Goal: Task Accomplishment & Management: Use online tool/utility

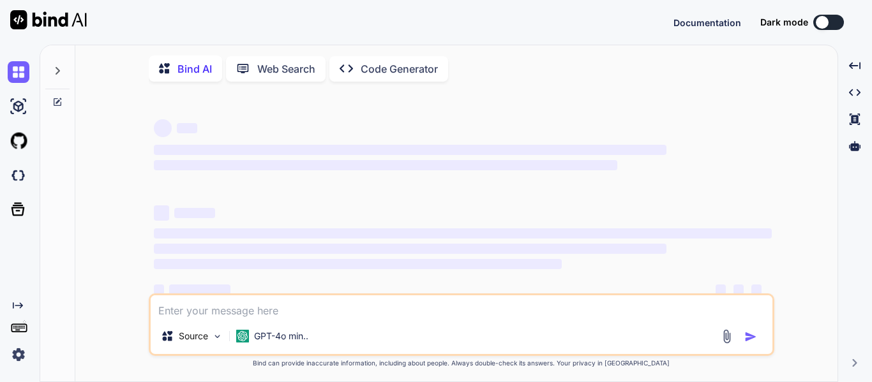
type textarea "x"
click at [17, 183] on img at bounding box center [19, 176] width 22 height 22
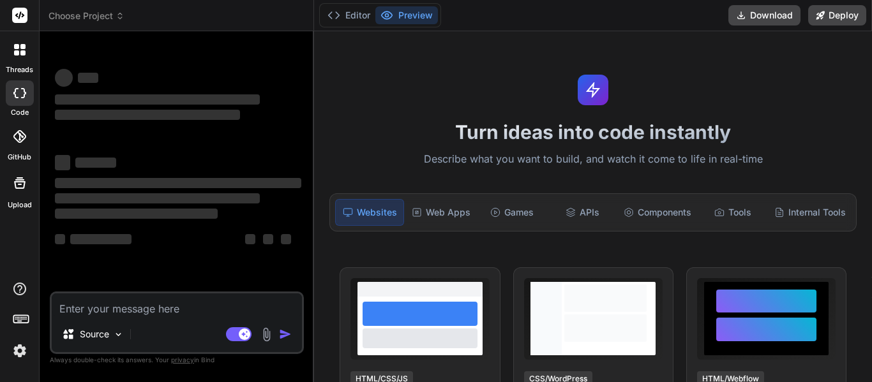
click at [15, 42] on div at bounding box center [19, 49] width 27 height 27
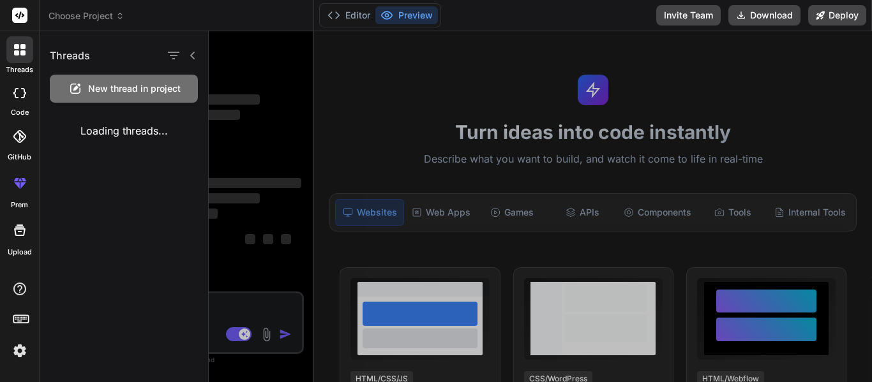
click at [92, 82] on span "New thread in project" at bounding box center [134, 88] width 93 height 13
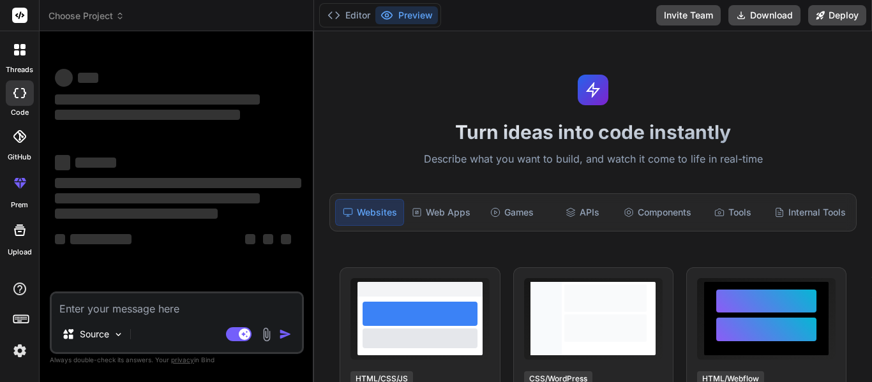
click at [151, 313] on textarea at bounding box center [177, 305] width 250 height 23
type textarea "x"
type textarea "Mak"
type textarea "x"
type textarea "Make"
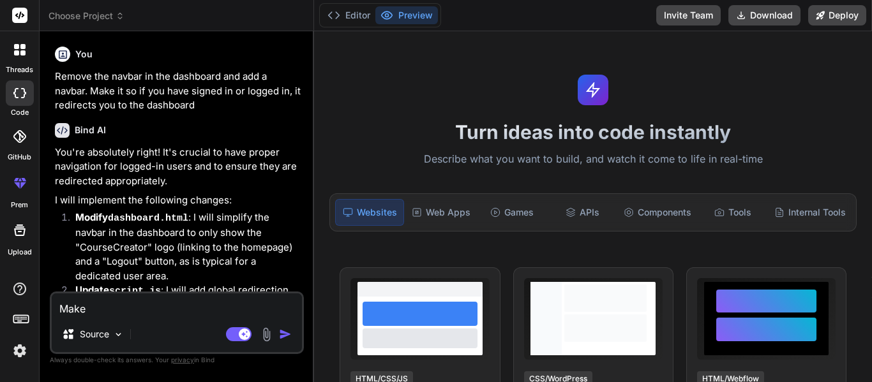
type textarea "x"
type textarea "Make m"
type textarea "x"
type textarea "Make me"
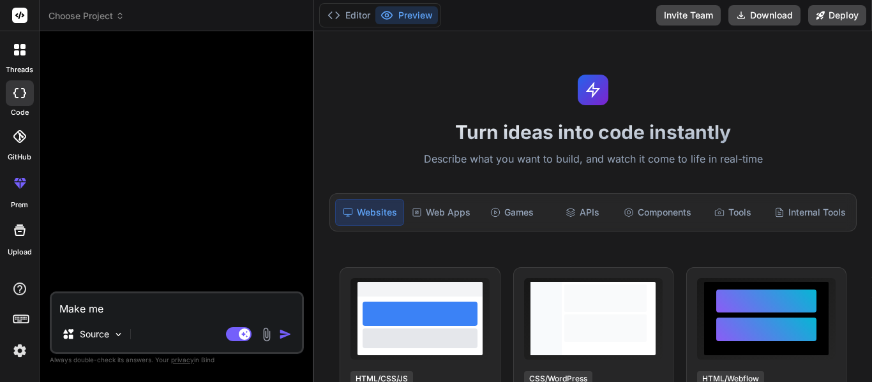
type textarea "x"
type textarea "Make me"
type textarea "x"
type textarea "Make me a"
type textarea "x"
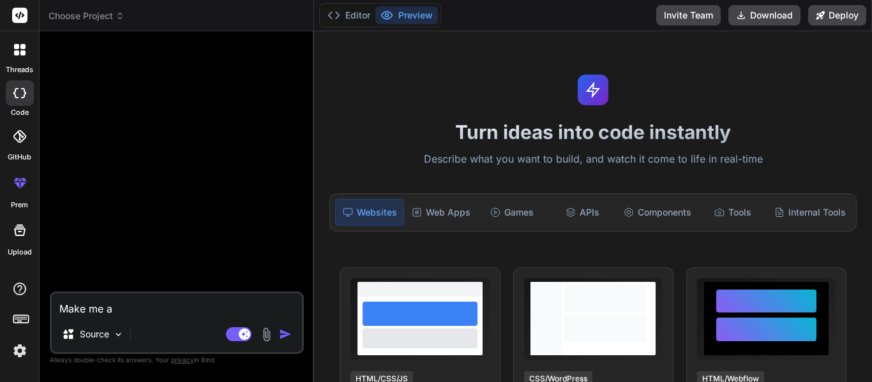
type textarea "Make me"
type textarea "x"
type textarea "Make me t"
type textarea "x"
type textarea "Make me th"
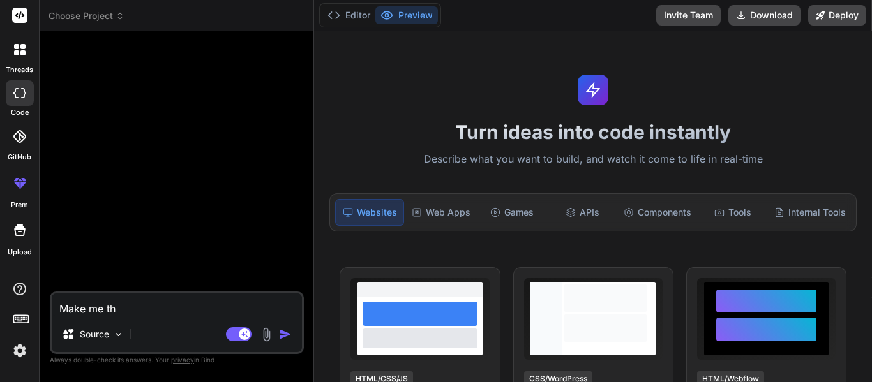
type textarea "x"
type textarea "Make me the"
type textarea "x"
type textarea "Make me the ga"
type textarea "x"
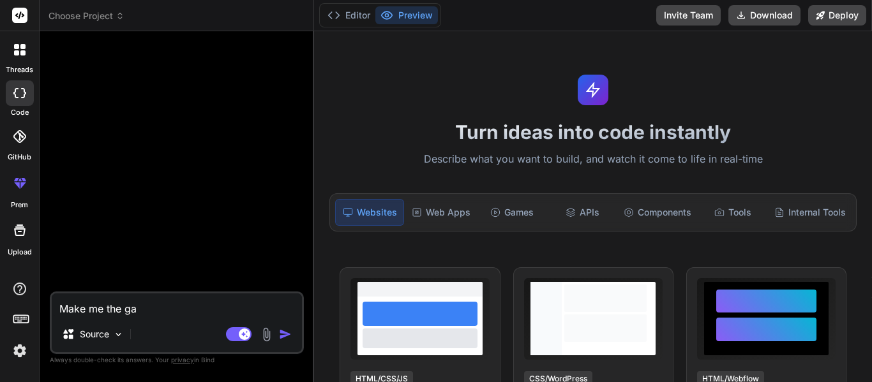
type textarea "Make me the gan"
type textarea "x"
type textarea "Make me the gane"
type textarea "x"
type textarea "Make me the gan"
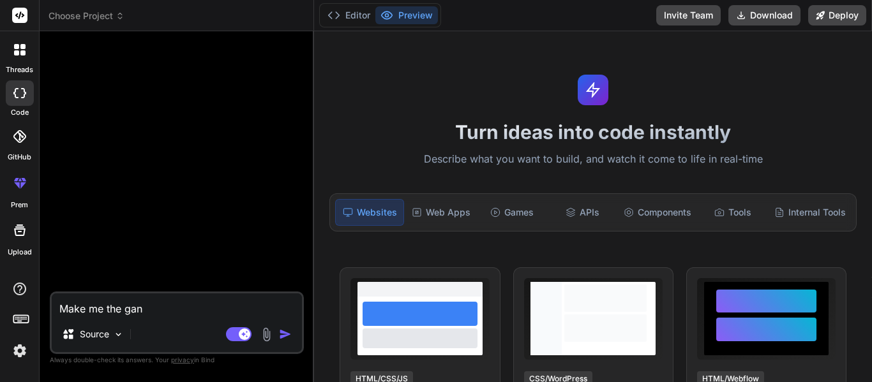
type textarea "x"
type textarea "Make me the ganm"
type textarea "x"
type textarea "Make me the gan"
type textarea "x"
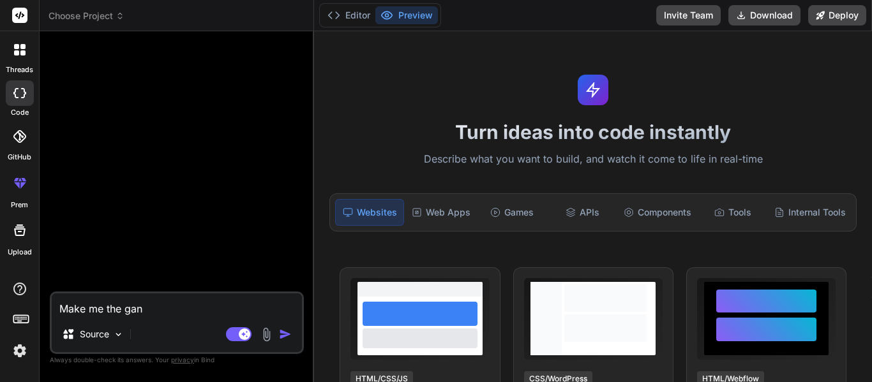
type textarea "Make me the ga"
type textarea "x"
type textarea "Make me the gam"
type textarea "x"
type textarea "Make me the game"
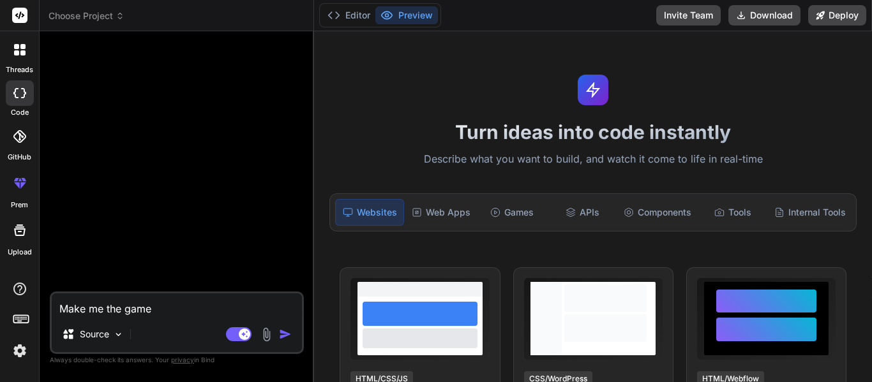
type textarea "x"
type textarea "Make me the game k"
type textarea "x"
type textarea "Make me the game kn"
type textarea "x"
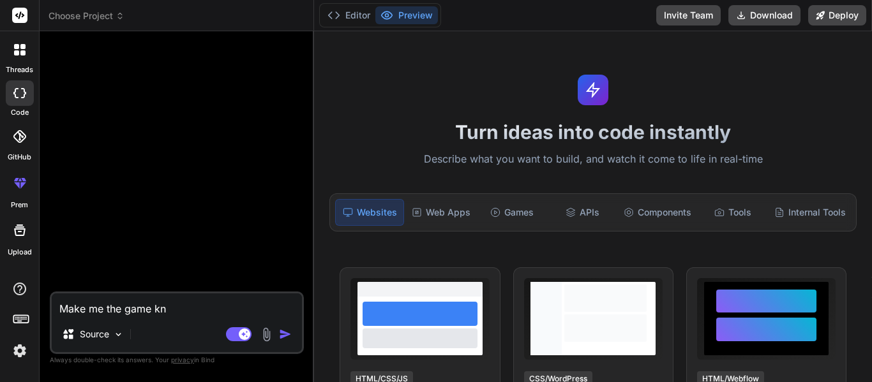
type textarea "Make me the game kno"
type textarea "x"
type textarea "Make me the game know"
type textarea "x"
type textarea "Make me the game known"
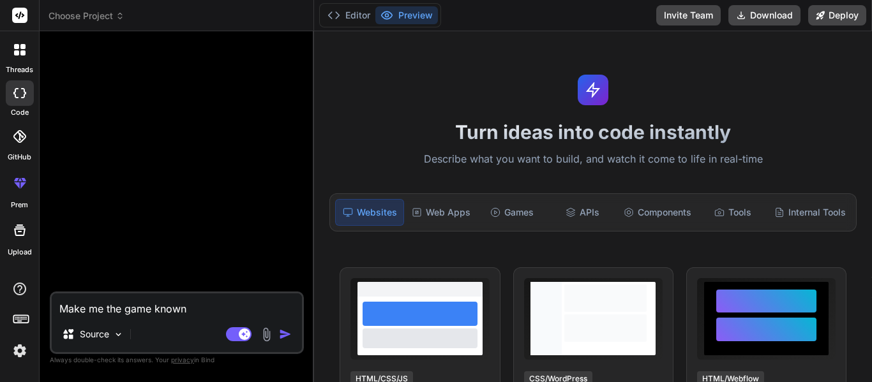
type textarea "x"
type textarea "Make me the game known"
type textarea "x"
type textarea "Make me the game known a"
type textarea "x"
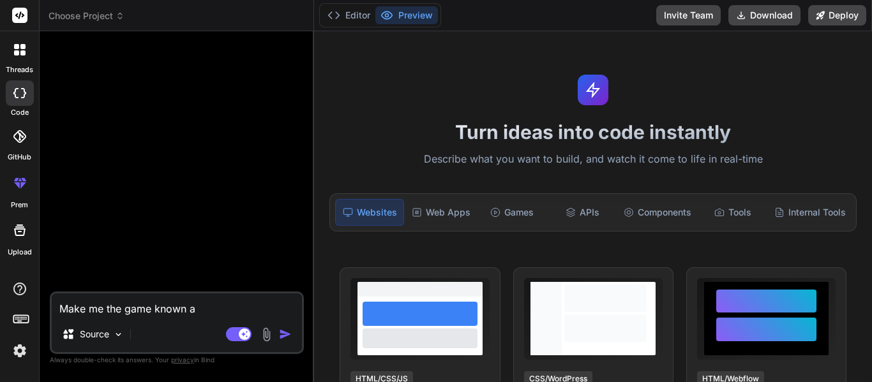
type textarea "Make me the game known as"
type textarea "x"
type textarea "Make me the game known as"
type textarea "x"
type textarea "Make me the game known as D"
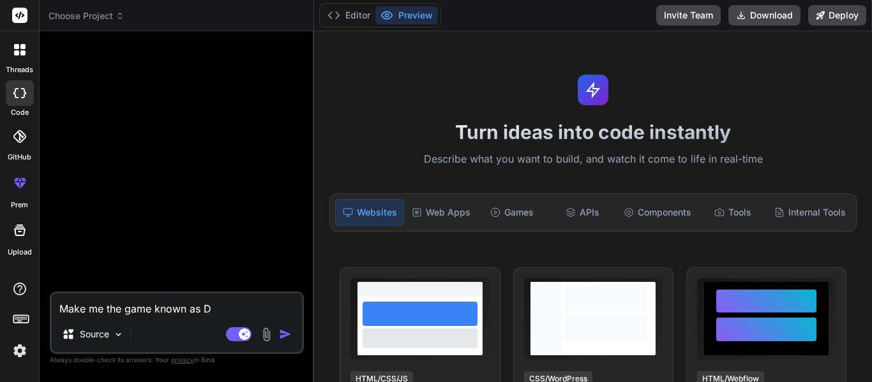
type textarea "x"
type textarea "Make me the game known as Div"
type textarea "x"
type textarea "Make me the game known as Divi"
type textarea "x"
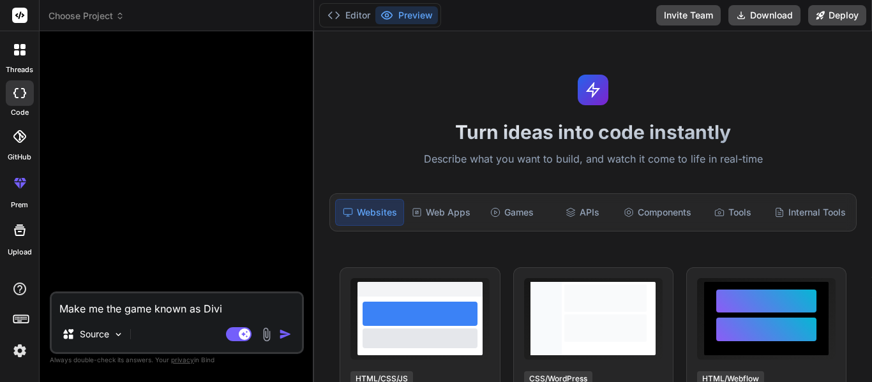
type textarea "Make me the game known as Divin"
type textarea "x"
type textarea "Make me the game known as Divine"
type textarea "x"
type textarea "Make me the game known as Divine I"
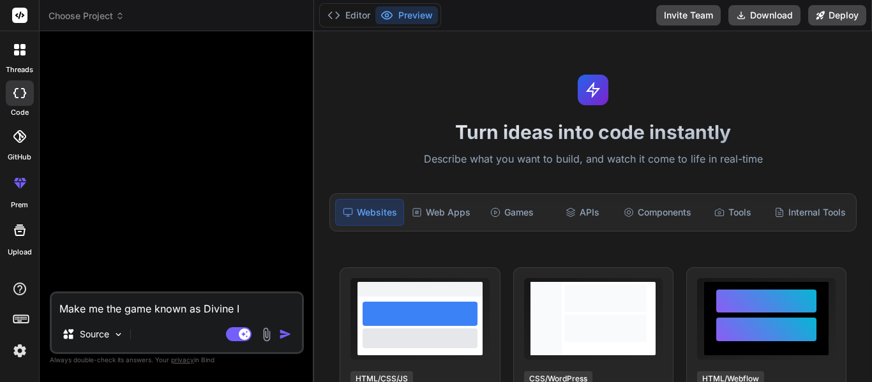
type textarea "x"
type textarea "Make me the game known as Divine In"
type textarea "x"
type textarea "Make me the game known as Divine Int"
type textarea "x"
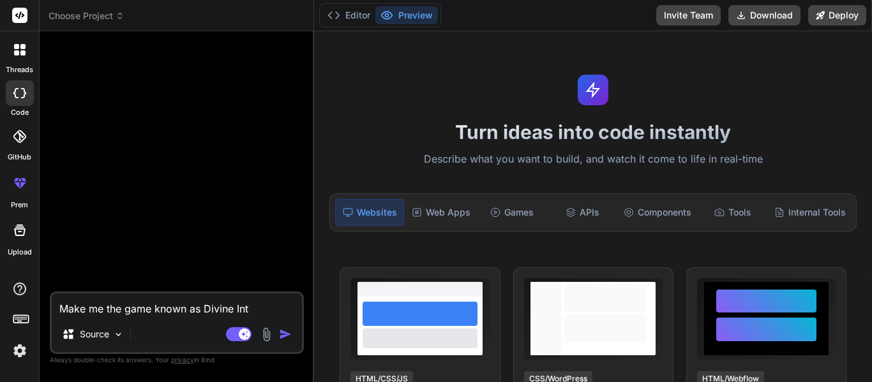
type textarea "Make me the game known as Divine Inte"
type textarea "x"
type textarea "Make me the game known as Divine Inter"
type textarea "x"
type textarea "Make me the game known as Divine Interv"
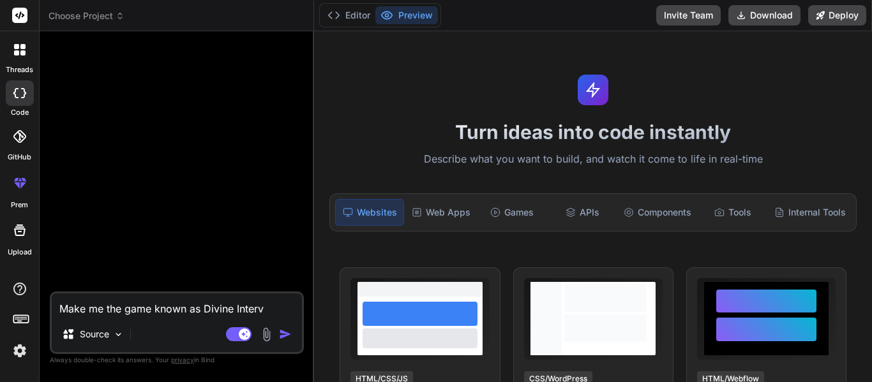
type textarea "x"
type textarea "Make me the game known as Divine Interve"
type textarea "x"
type textarea "Make me the game known as Divine Interven"
type textarea "x"
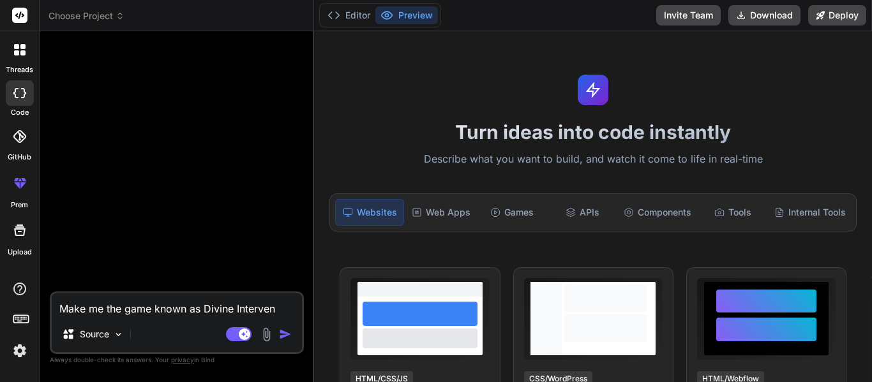
type textarea "Make me the game known as Divine Intervent"
type textarea "x"
type textarea "Make me the game known as Divine Interventi"
type textarea "x"
type textarea "Make me the game known as Divine Interventio"
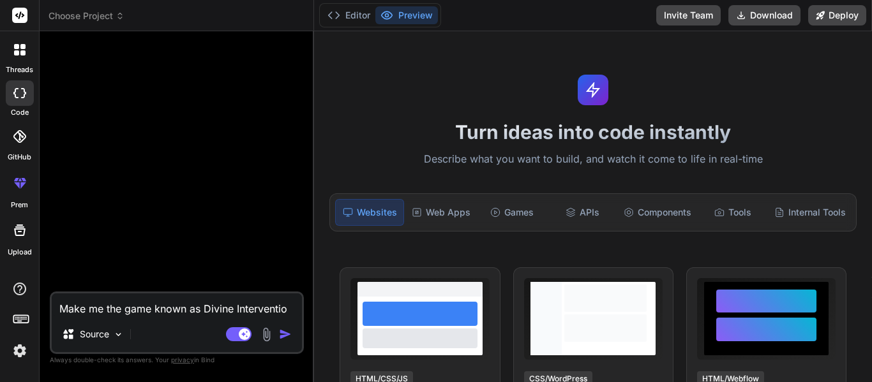
type textarea "x"
type textarea "Make me the game known as Divine Intervention"
type textarea "x"
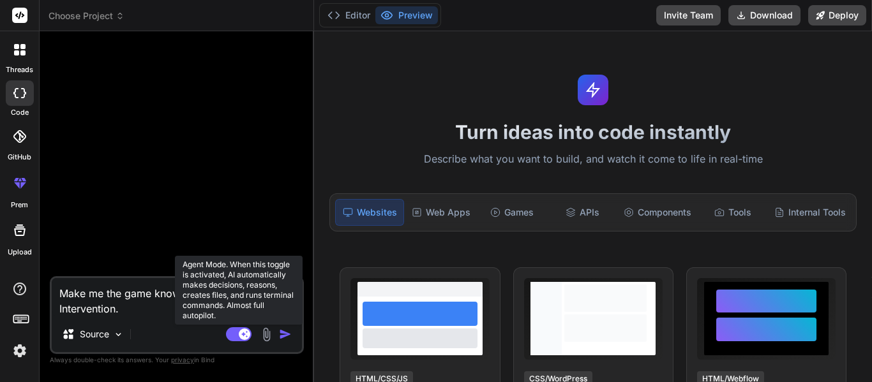
type textarea "Make me the game known as Divine Intervention."
click at [239, 329] on rect at bounding box center [239, 334] width 26 height 14
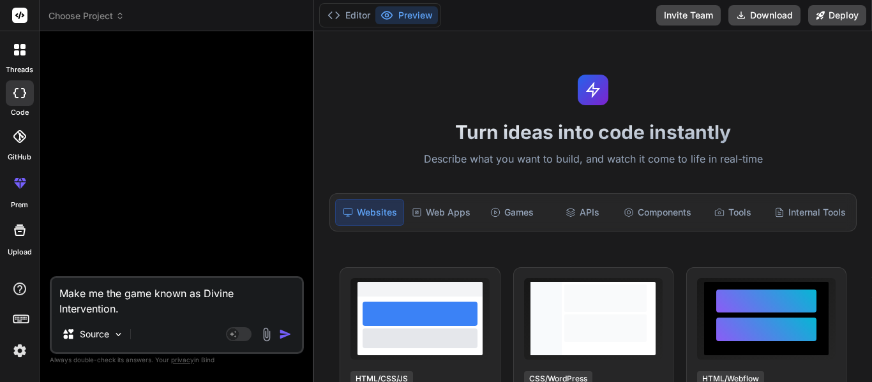
click at [168, 308] on textarea "Make me the game known as Divine Intervention." at bounding box center [177, 297] width 250 height 38
type textarea "x"
type textarea "Make me the game known as Divine Intervention."
type textarea "x"
type textarea "Make me the game known as Divine Intervention. T"
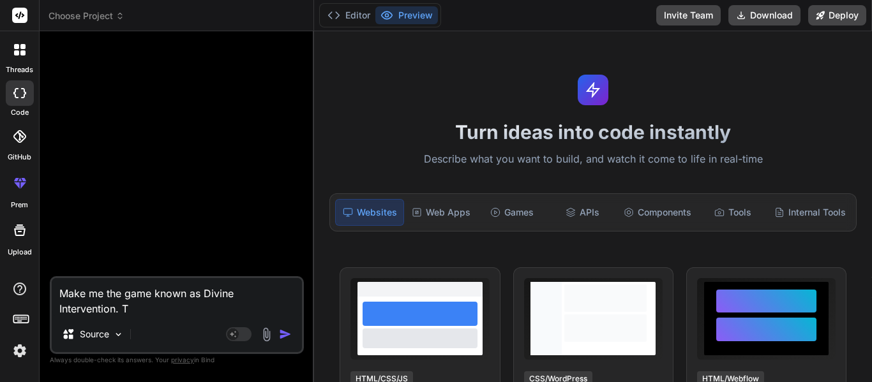
type textarea "x"
type textarea "Make me the game known as Divine Intervention. The"
type textarea "x"
type textarea "Make me the game known as Divine Intervention. Ther"
type textarea "x"
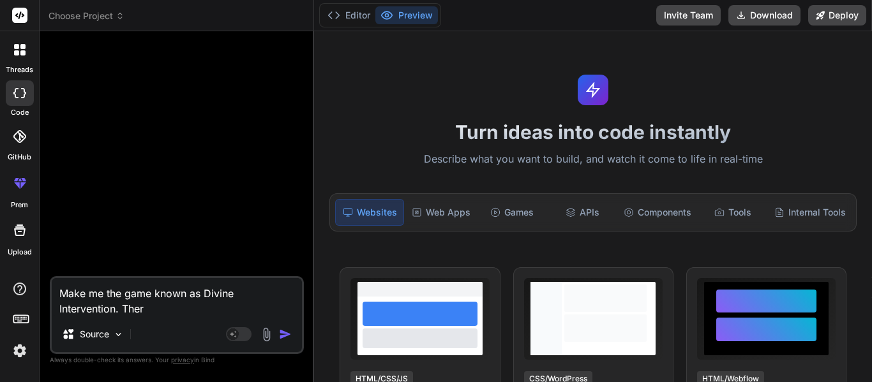
type textarea "Make me the game known as Divine Intervention. There"
type textarea "x"
type textarea "Make me the game known as Divine Intervention. There"
type textarea "x"
type textarea "Make me the game known as Divine Intervention. There sh"
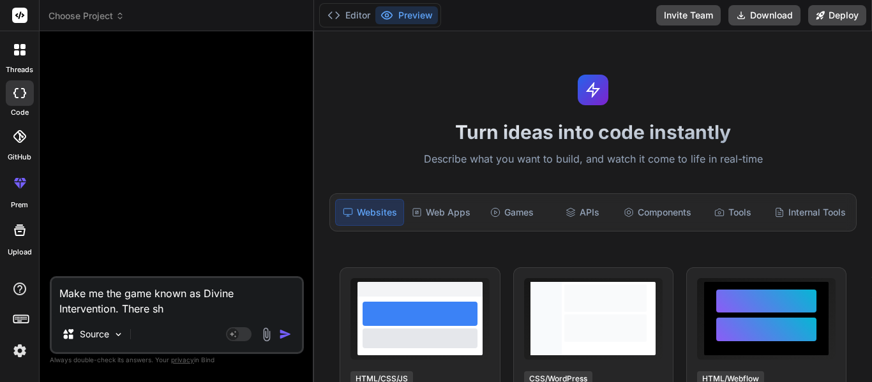
type textarea "x"
type textarea "Make me the game known as Divine Intervention. There sho"
type textarea "x"
type textarea "Make me the game known as Divine Intervention. There shou"
type textarea "x"
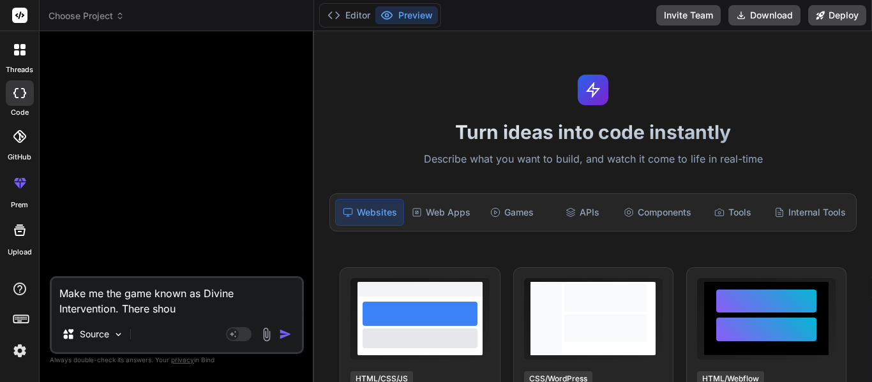
type textarea "Make me the game known as Divine Intervention. There shoul"
type textarea "x"
type textarea "Make me the game known as Divine Intervention. There should"
type textarea "x"
type textarea "Make me the game known as Divine Intervention. There should"
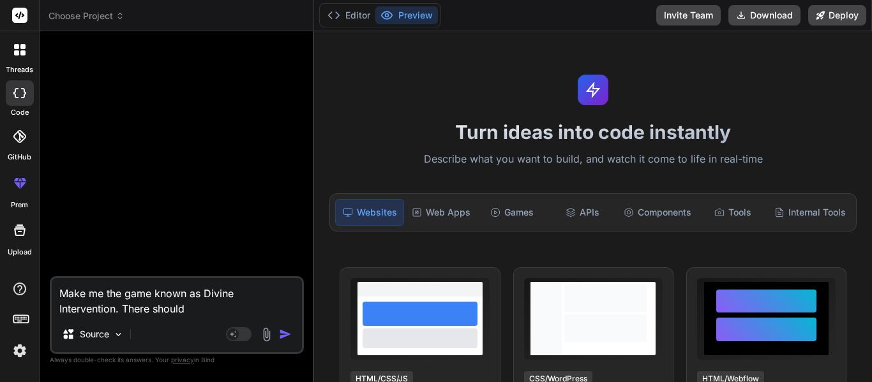
type textarea "x"
type textarea "Make me the game known as Divine Intervention. There should b"
type textarea "x"
type textarea "Make me the game known as Divine Intervention. There should be"
type textarea "x"
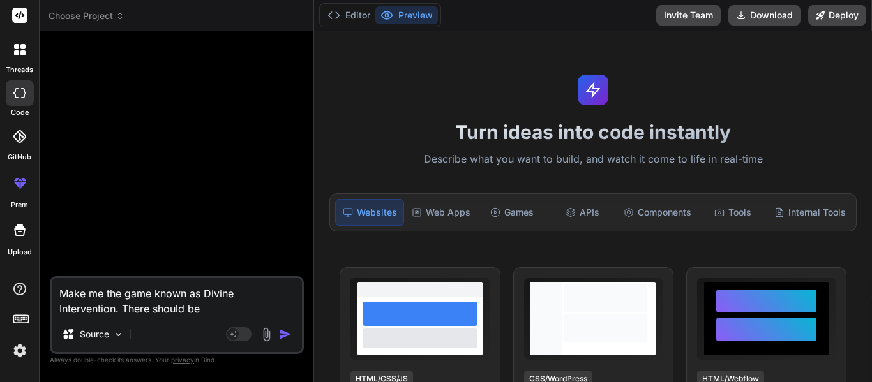
type textarea "Make me the game known as Divine Intervention. There should be a"
type textarea "x"
type textarea "Make me the game known as Divine Intervention. There should be a"
type textarea "x"
type textarea "Make me the game known as Divine Intervention. There should be a s"
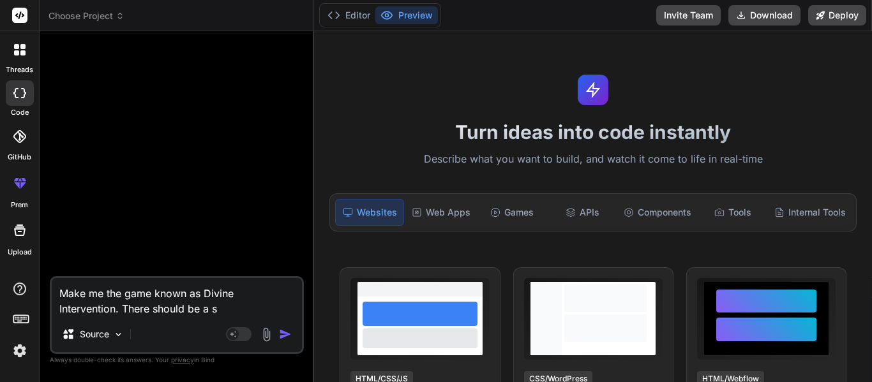
type textarea "x"
type textarea "Make me the game known as Divine Intervention. There should be a"
type textarea "x"
type textarea "Make me the game known as Divine Intervention. There should be a 3"
type textarea "x"
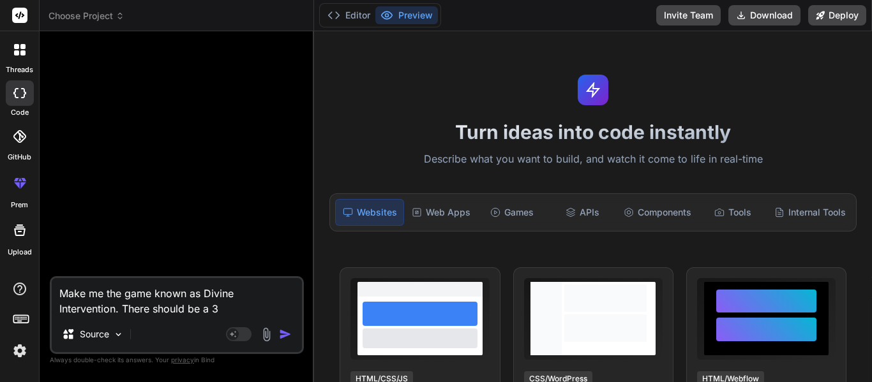
type textarea "Make me the game known as Divine Intervention. There should be a 3"
type textarea "x"
type textarea "Make me the game known as Divine Intervention. There should be a 3 x"
type textarea "x"
type textarea "Make me the game known as Divine Intervention. There should be a 3"
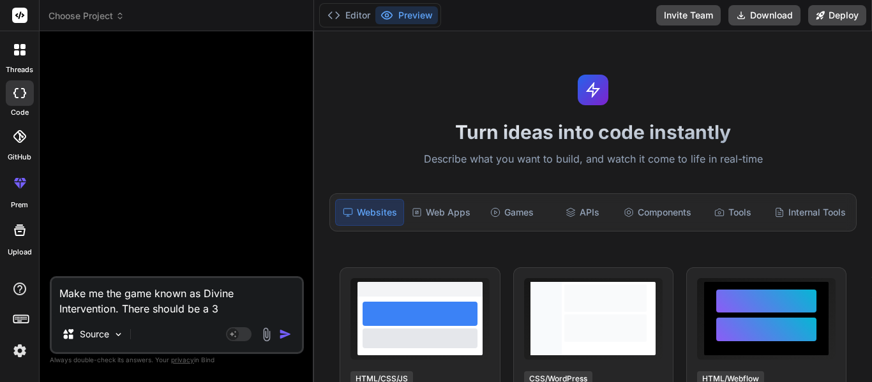
type textarea "x"
type textarea "Make me the game known as Divine Intervention. There should be a 3"
type textarea "x"
type textarea "Make me the game known as Divine Intervention. There should be a 3 b"
type textarea "x"
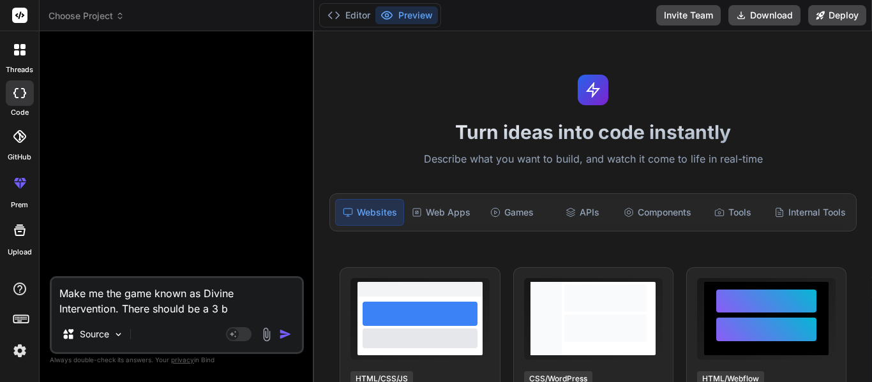
type textarea "Make me the game known as Divine Intervention. There should be a 3 by"
type textarea "x"
type textarea "Make me the game known as Divine Intervention. There should be a 3 by"
type textarea "x"
type textarea "Make me the game known as Divine Intervention. There should be a 3 by 3"
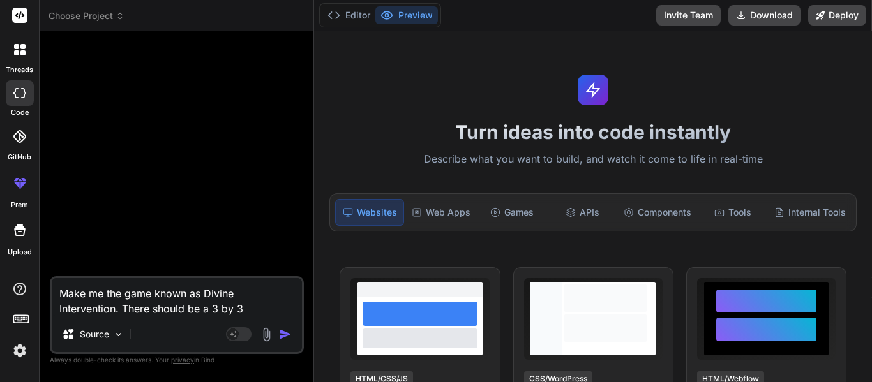
type textarea "x"
type textarea "Make me the game known as Divine Intervention. There should be a 3 by 3"
type textarea "x"
type textarea "Make me the game known as Divine Intervention. There should be a 3 by 3 b"
type textarea "x"
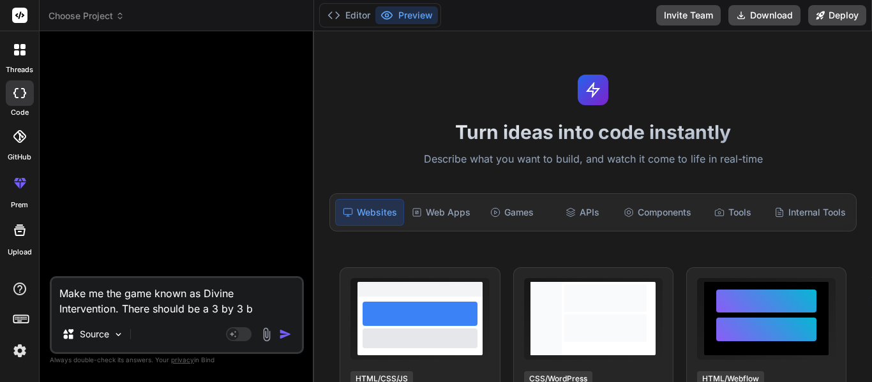
type textarea "Make me the game known as Divine Intervention. There should be a 3 by 3 bu"
type textarea "x"
type textarea "Make me the game known as Divine Intervention. There should be a 3 by 3 b"
type textarea "x"
type textarea "Make me the game known as Divine Intervention. There should be a 3 by 3"
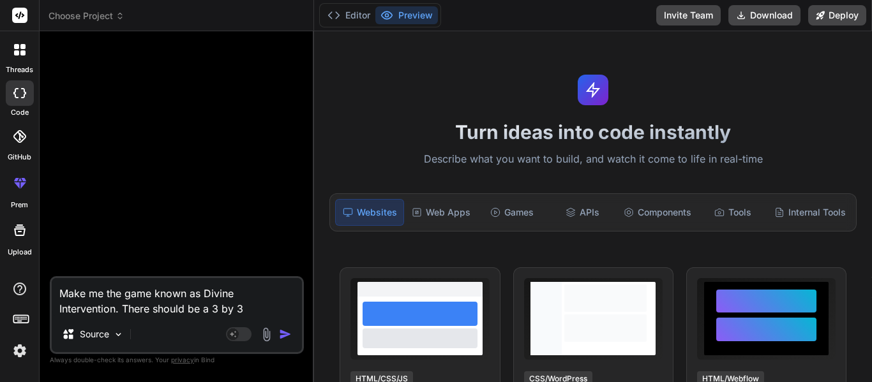
type textarea "x"
type textarea "Make me the game known as Divine Intervention. There should be a 3 by 3 u"
type textarea "x"
type textarea "Make me the game known as Divine Intervention. There should be a 3 by 3 un"
type textarea "x"
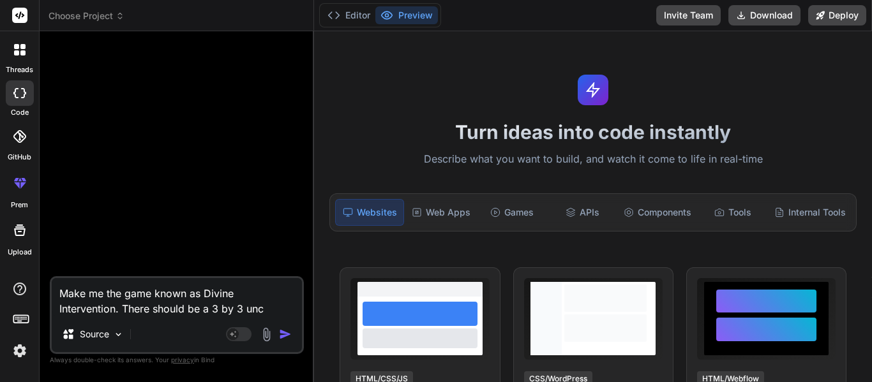
type textarea "Make me the game known as Divine Intervention. There should be a 3 by 3 uncl"
type textarea "x"
type textarea "Make me the game known as Divine Intervention. There should be a 3 by 3 uncli"
type textarea "x"
type textarea "Make me the game known as Divine Intervention. There should be a 3 by 3 unclic"
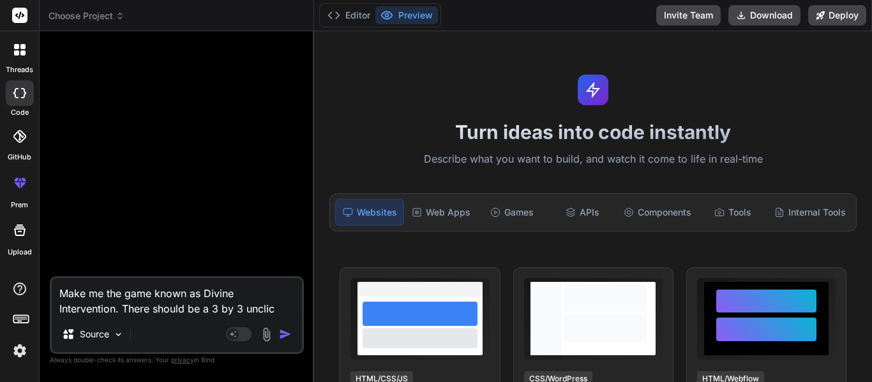
type textarea "x"
type textarea "Make me the game known as Divine Intervention. There should be a 3 by 3 unclica"
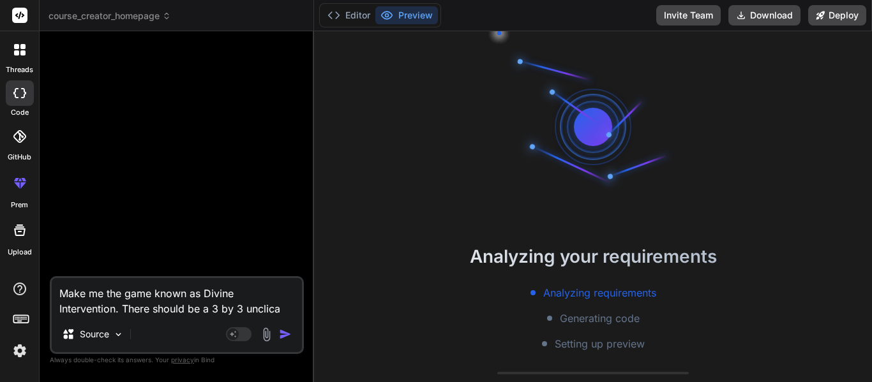
scroll to position [13, 0]
type textarea "x"
type textarea "Make me the game known as Divine Intervention. There should be a 3 by 3 unclic"
type textarea "x"
type textarea "Make me the game known as Divine Intervention. There should be a 3 by 3 unclick"
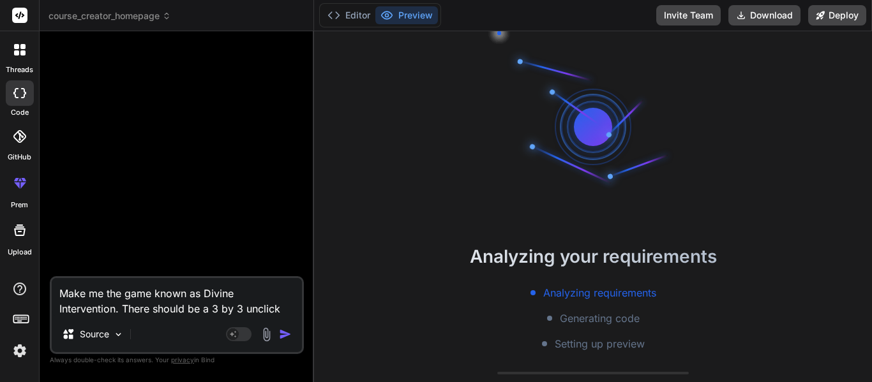
type textarea "x"
type textarea "Make me the game known as Divine Intervention. There should be a 3 by 3 unclicka"
type textarea "x"
type textarea "Make me the game known as Divine Intervention. There should be a 3 by 3 unclick…"
type textarea "x"
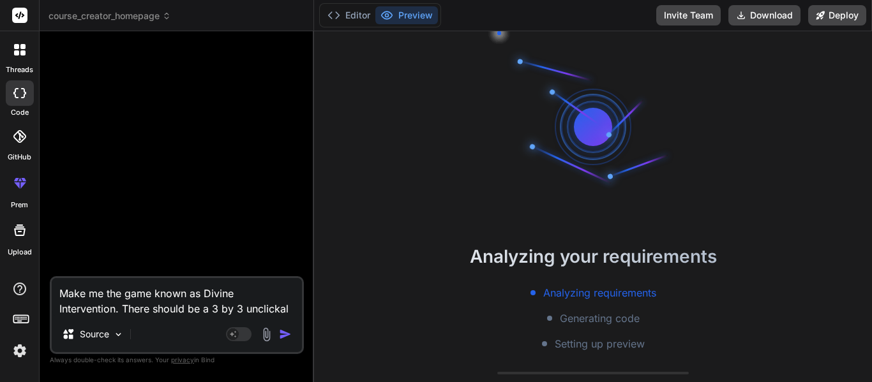
type textarea "Make me the game known as Divine Intervention. There should be a 3 by 3 unclick…"
type textarea "x"
type textarea "Make me the game known as Divine Intervention. There should be a 3 by 3 unclick…"
type textarea "x"
type textarea "Make me the game known as Divine Intervention. There should be a 3 by 3 unclicka"
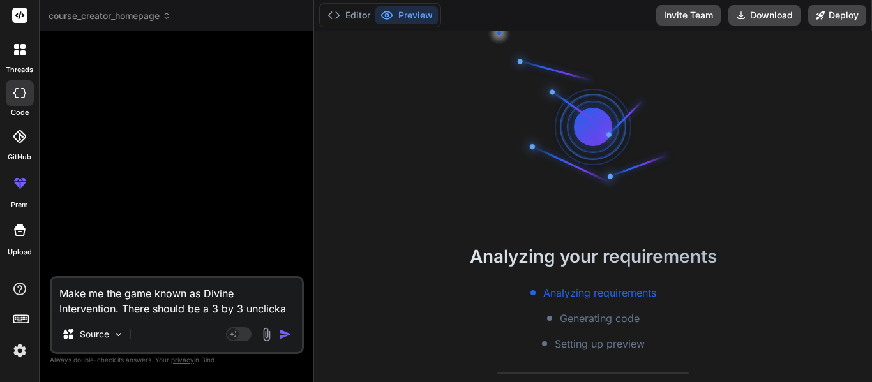
type textarea "x"
type textarea "Make me the game known as Divine Intervention. There should be a 3 by 3 unclick…"
type textarea "x"
type textarea "Make me the game known as Divine Intervention. There should be a 3 by 3 unclick…"
type textarea "x"
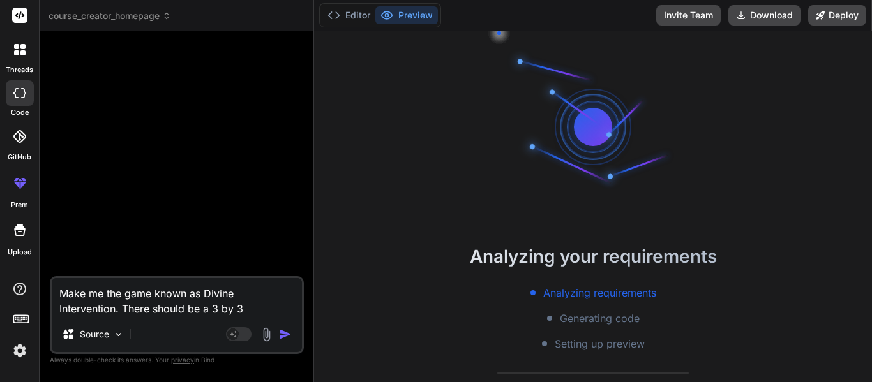
type textarea "Make me the game known as Divine Intervention. There should be a 3 by 3 unclick…"
type textarea "x"
type textarea "Make me the game known as Divine Intervention. There should be a 3 by 3 unclick…"
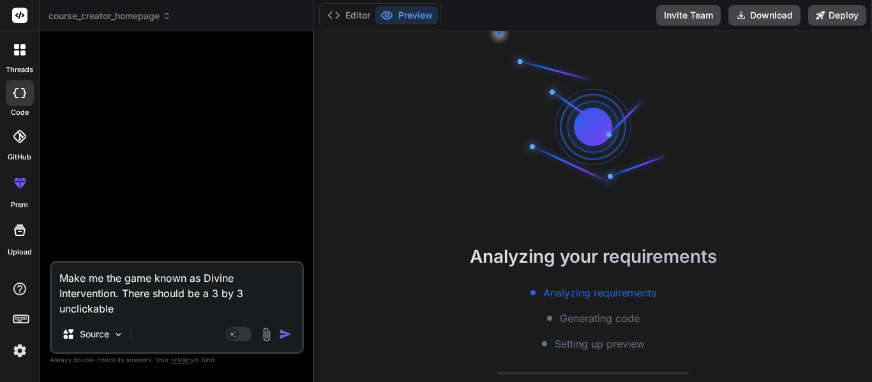
type textarea "x"
type textarea "Make me the game known as Divine Intervention. There should be a 3 by 3 unclick…"
type textarea "x"
type textarea "Make me the game known as Divine Intervention. There should be a 3 by 3 unclick…"
type textarea "x"
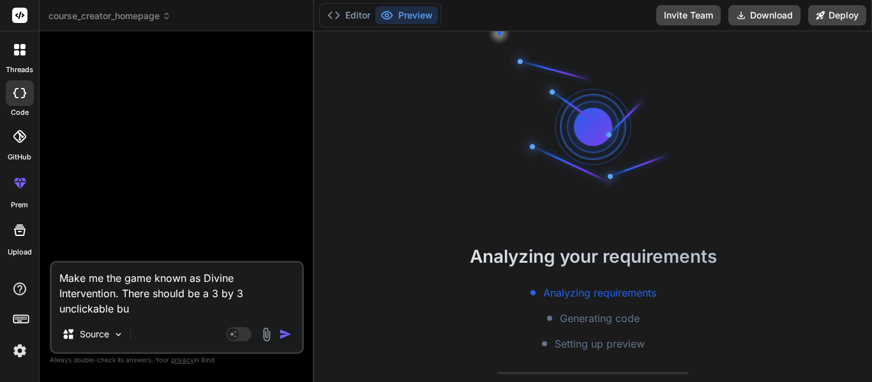
type textarea "Make me the game known as Divine Intervention. There should be a 3 by 3 unclick…"
type textarea "x"
type textarea "Make me the game known as Divine Intervention. There should be a 3 by 3 unclick…"
type textarea "x"
type textarea "Make me the game known as Divine Intervention. There should be a 3 by 3 unclick…"
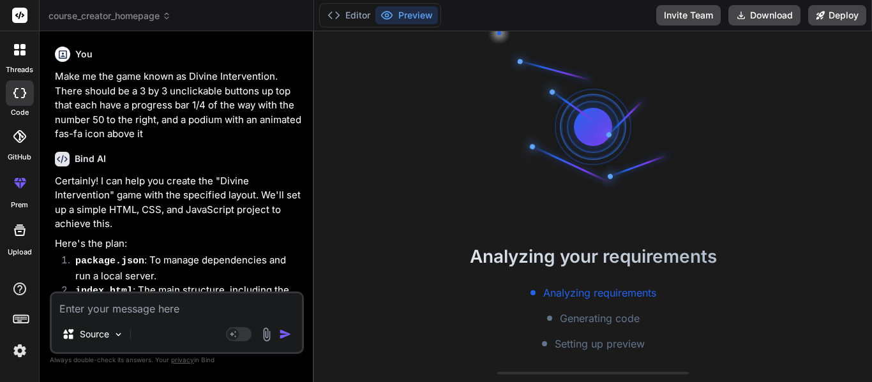
scroll to position [456, 0]
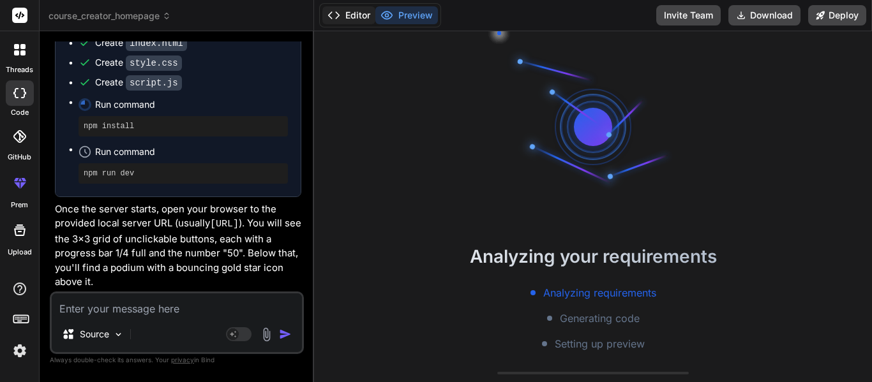
click at [355, 15] on button "Editor" at bounding box center [348, 15] width 53 height 18
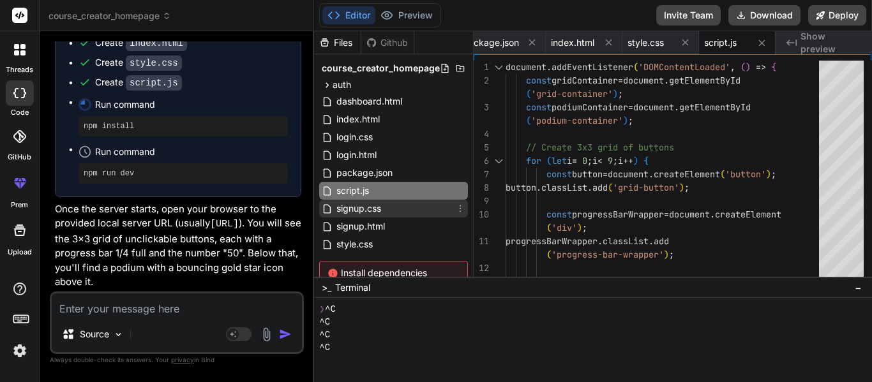
click at [375, 207] on span "signup.css" at bounding box center [358, 208] width 47 height 15
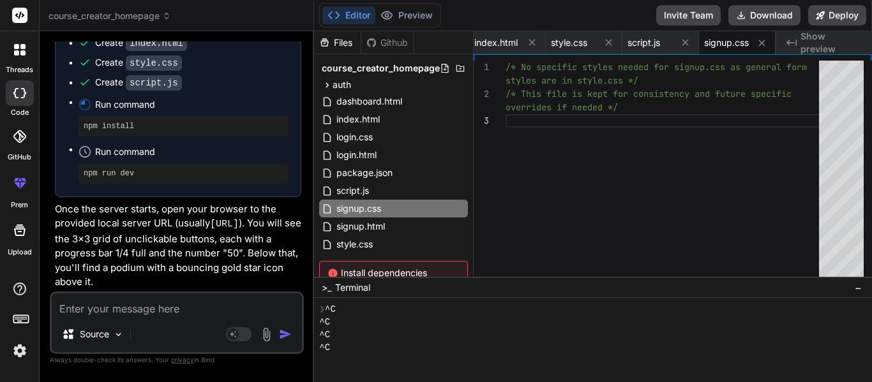
scroll to position [0, 0]
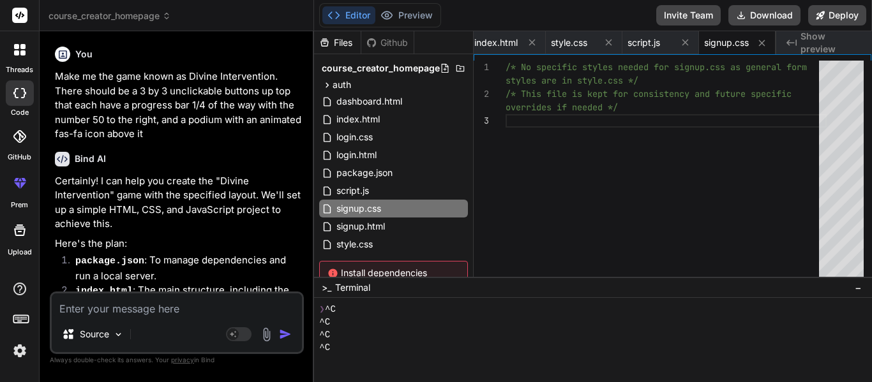
click at [126, 116] on p "Make me the game known as Divine Intervention. There should be a 3 by 3 unclick…" at bounding box center [178, 106] width 246 height 72
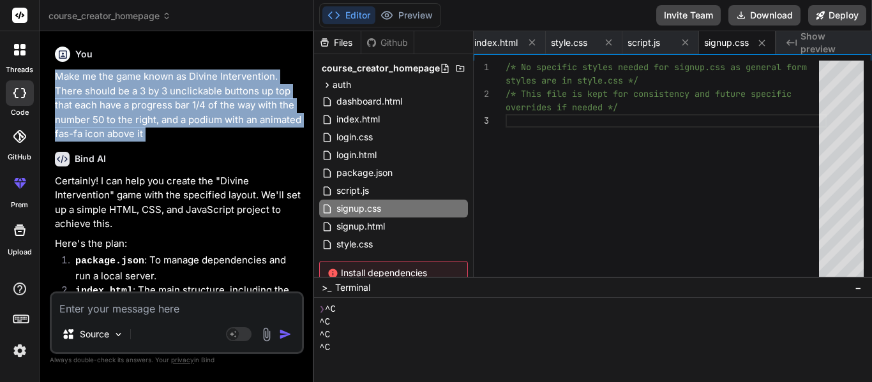
click at [126, 116] on p "Make me the game known as Divine Intervention. There should be a 3 by 3 unclick…" at bounding box center [178, 106] width 246 height 72
copy div "Make me the game known as Divine Intervention. There should be a 3 by 3 unclick…"
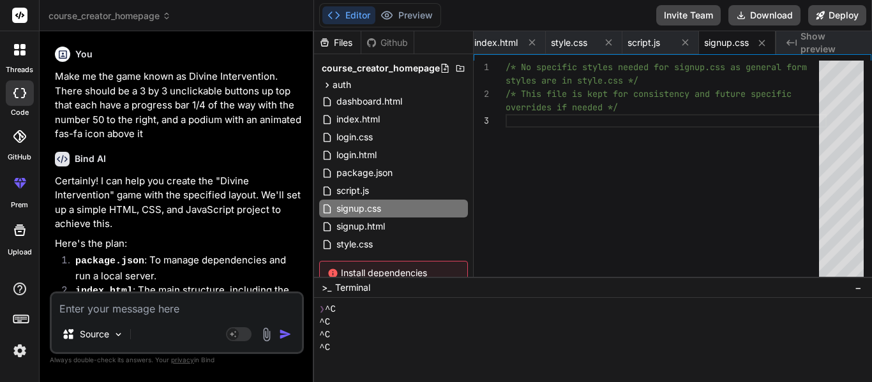
click at [19, 47] on icon at bounding box center [19, 49] width 11 height 11
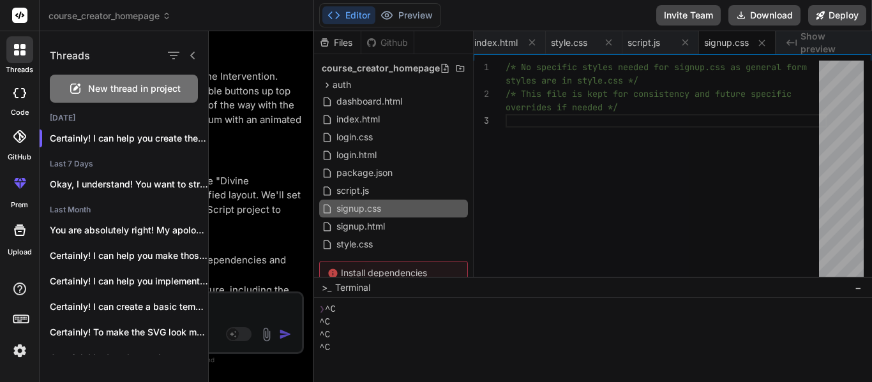
click at [113, 87] on span "New thread in project" at bounding box center [134, 88] width 93 height 13
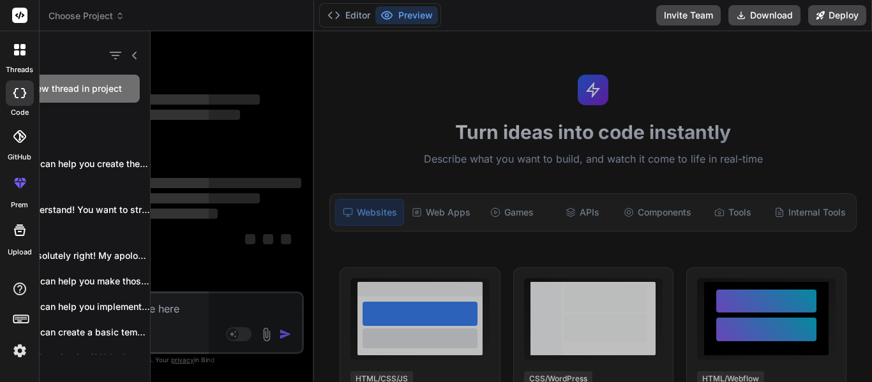
scroll to position [64, 0]
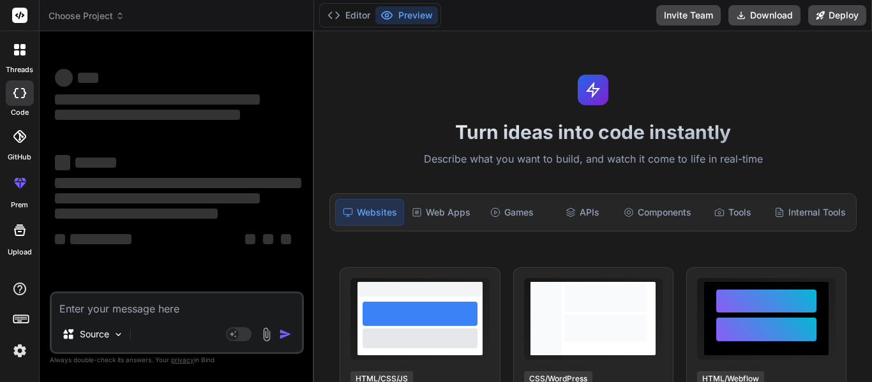
click at [143, 312] on textarea at bounding box center [177, 305] width 250 height 23
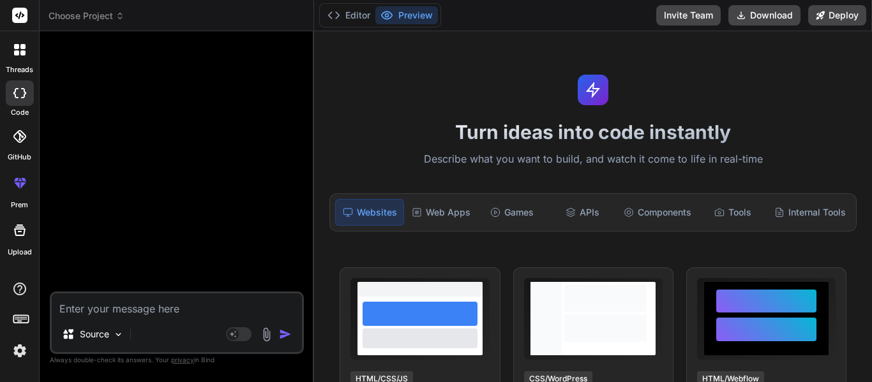
paste textarea "Make me the game known as Divine Intervention. There should be a 3 by 3 unclick…"
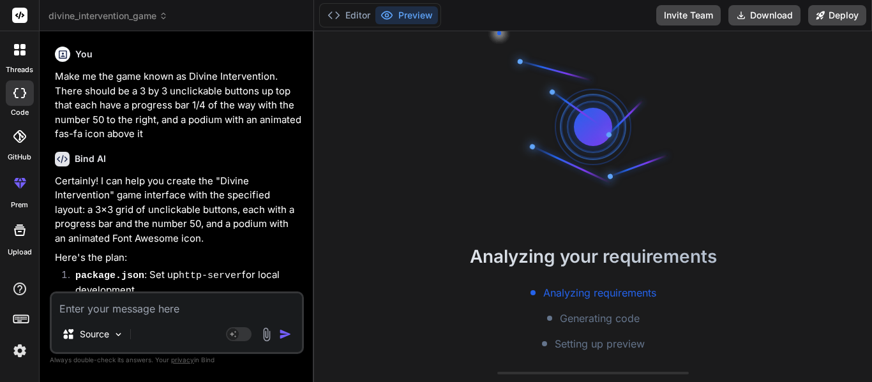
scroll to position [514, 0]
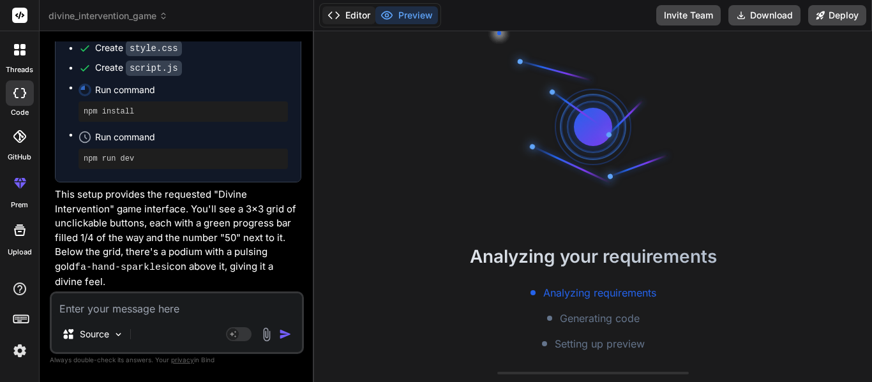
click at [343, 19] on button "Editor" at bounding box center [348, 15] width 53 height 18
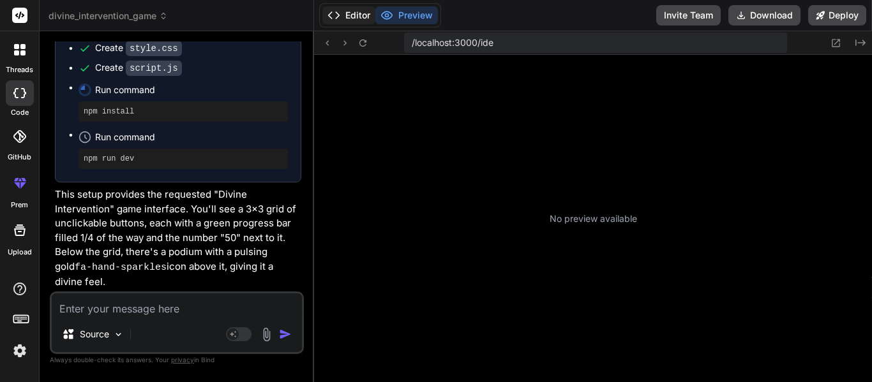
scroll to position [89, 0]
click at [409, 10] on button "Preview" at bounding box center [406, 15] width 63 height 18
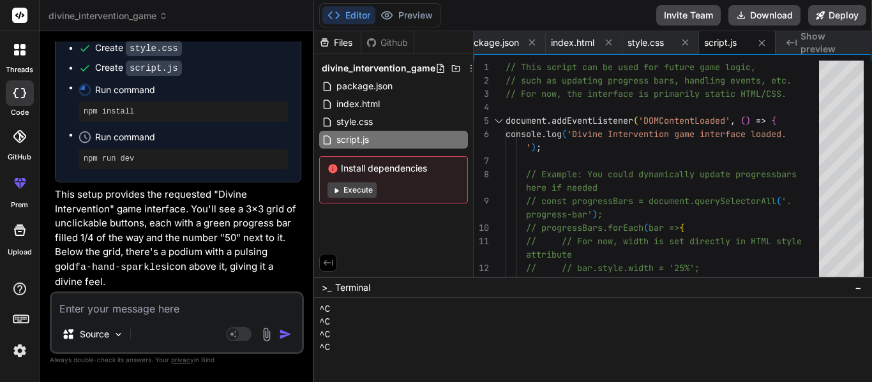
click at [353, 14] on button "Editor" at bounding box center [348, 15] width 53 height 18
click at [826, 38] on span "Show preview" at bounding box center [830, 43] width 61 height 26
click at [395, 85] on div "package.json" at bounding box center [393, 86] width 149 height 18
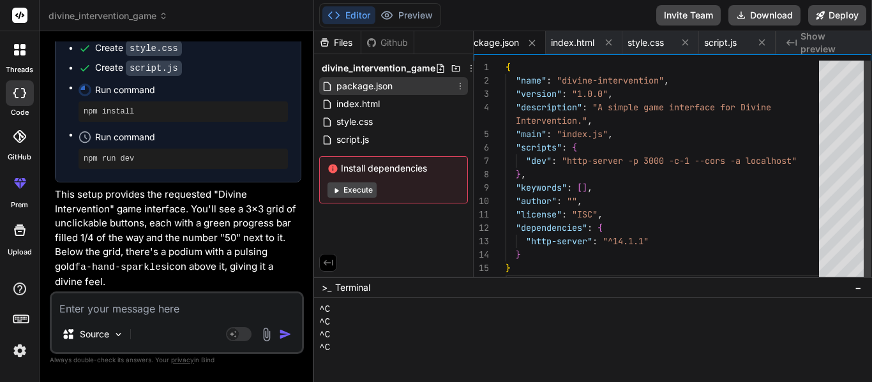
scroll to position [0, 0]
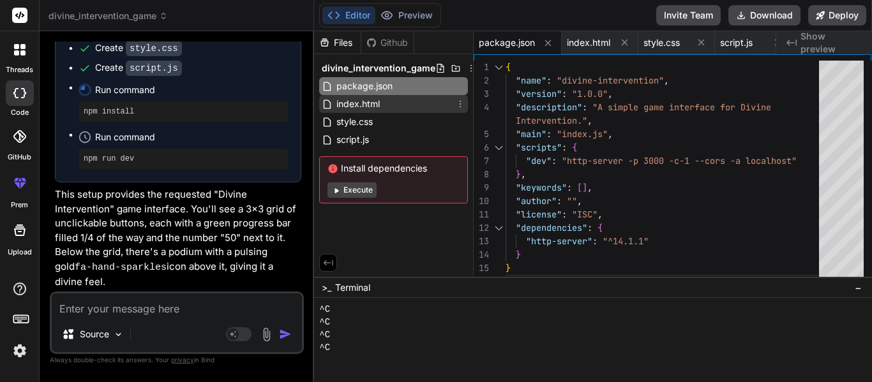
click at [405, 111] on div "index.html" at bounding box center [393, 104] width 149 height 18
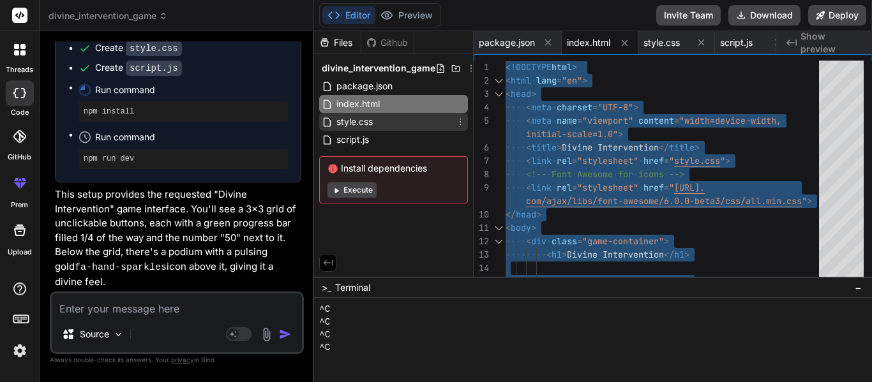
click at [387, 123] on div "style.css" at bounding box center [393, 122] width 149 height 18
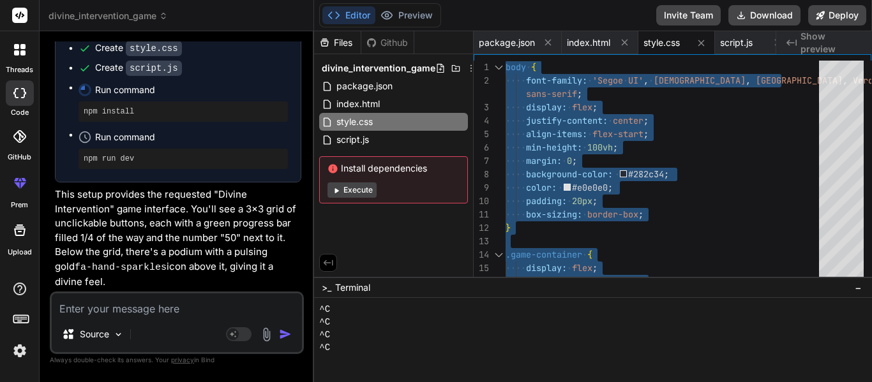
click at [367, 151] on div "divine_intervention_game package.json index.html style.css script.js Install de…" at bounding box center [393, 131] width 159 height 154
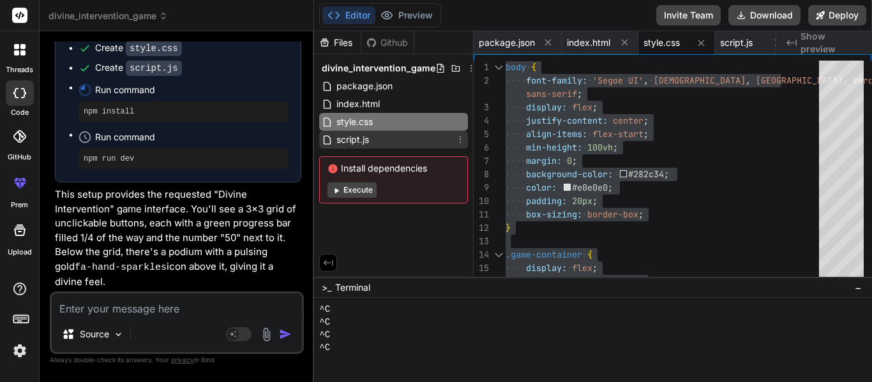
click at [363, 146] on span "script.js" at bounding box center [352, 139] width 35 height 15
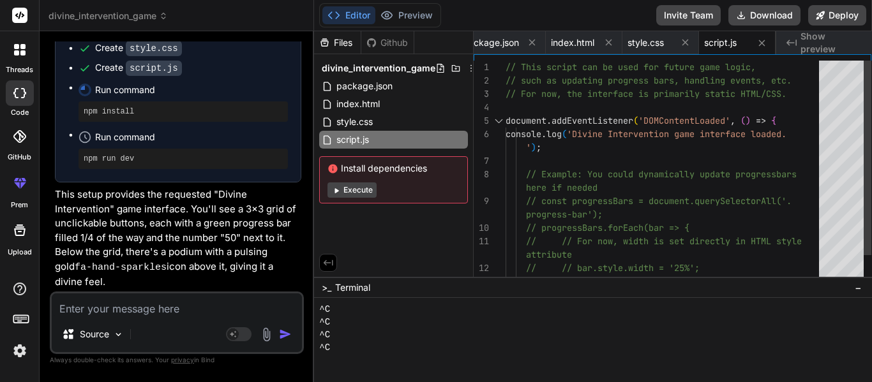
click at [595, 165] on div "// This script can be used for future game logic, // such as updating progress …" at bounding box center [665, 188] width 321 height 255
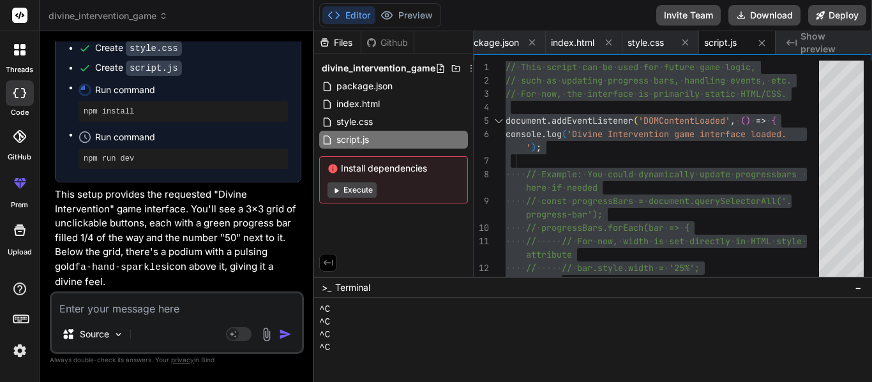
click at [132, 295] on textarea at bounding box center [177, 305] width 250 height 23
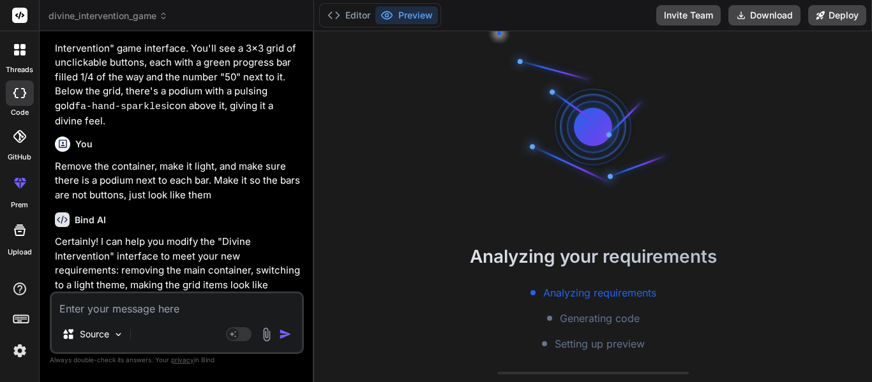
scroll to position [1405, 0]
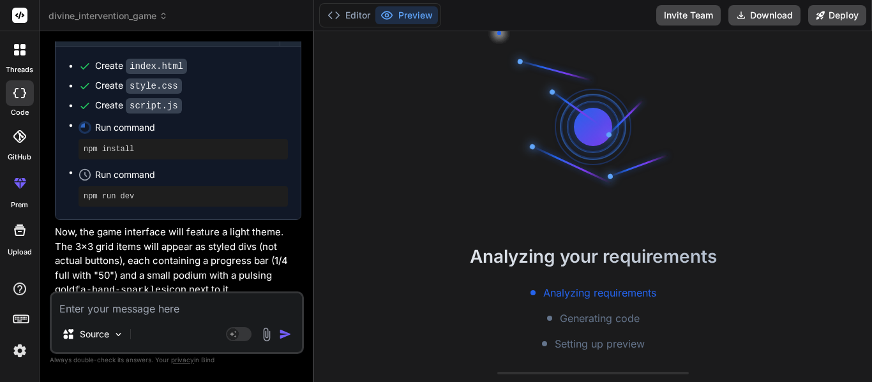
click at [398, 42] on div "Analyzing your requirements Analyzing requirements Generating code Setting up p…" at bounding box center [593, 206] width 558 height 351
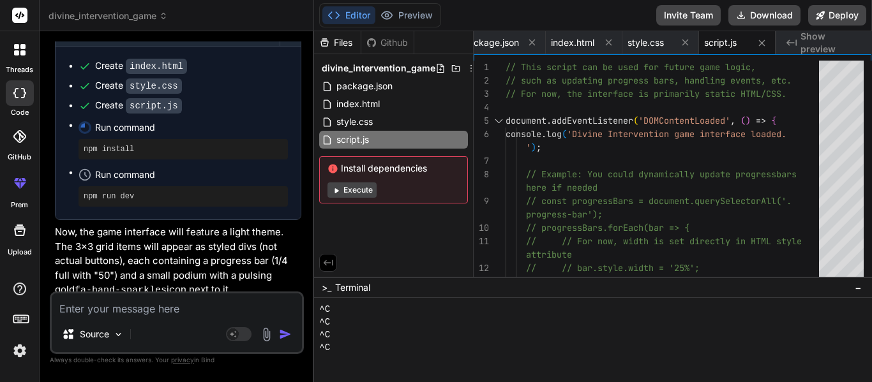
scroll to position [115, 0]
click at [358, 21] on button "Editor" at bounding box center [348, 15] width 53 height 18
click at [383, 101] on div "index.html" at bounding box center [393, 104] width 149 height 18
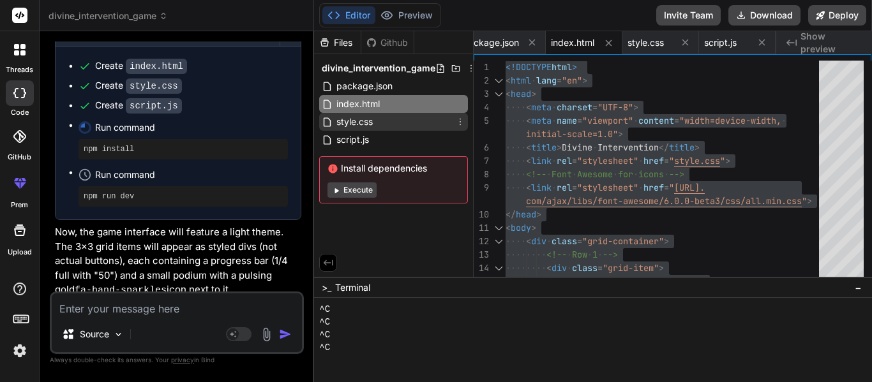
click at [377, 124] on div "style.css" at bounding box center [393, 122] width 149 height 18
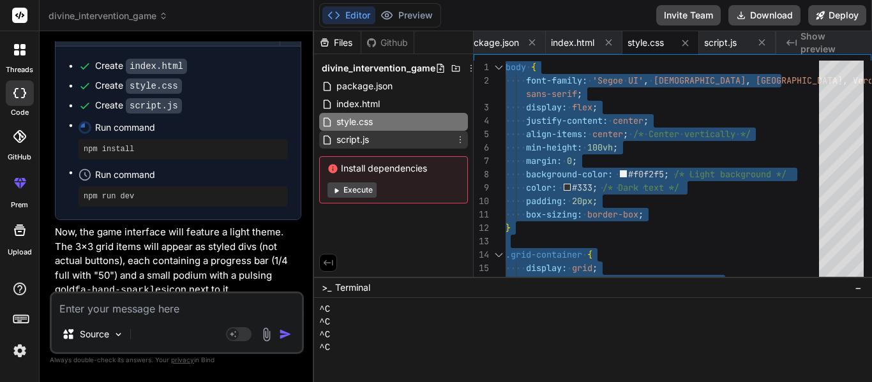
click at [436, 143] on div "script.js" at bounding box center [393, 140] width 149 height 18
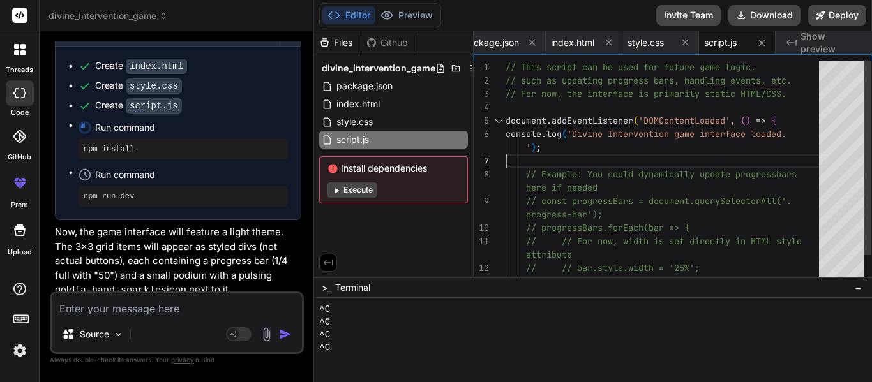
click at [624, 160] on div "// This script can be used for future game logic, // such as updating progress …" at bounding box center [665, 188] width 321 height 255
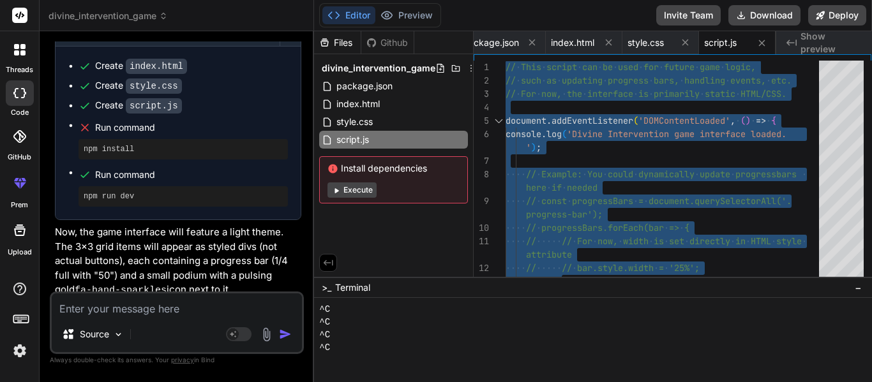
scroll to position [128, 0]
click at [184, 308] on textarea at bounding box center [177, 305] width 250 height 23
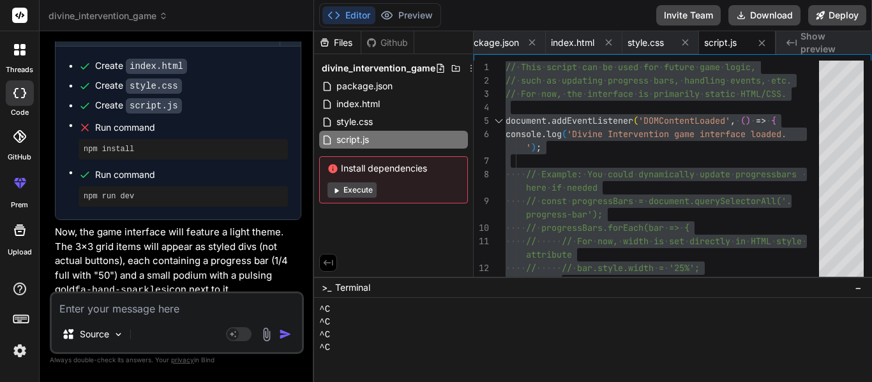
click at [787, 39] on icon "Created with Pixso." at bounding box center [791, 43] width 10 height 10
click at [365, 359] on div at bounding box center [587, 360] width 536 height 13
click at [89, 309] on textarea at bounding box center [177, 305] width 250 height 23
click at [100, 309] on textarea at bounding box center [177, 305] width 250 height 23
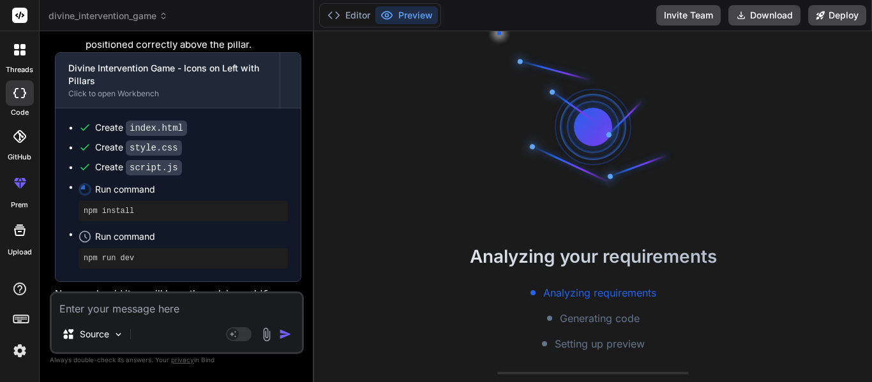
scroll to position [2136, 0]
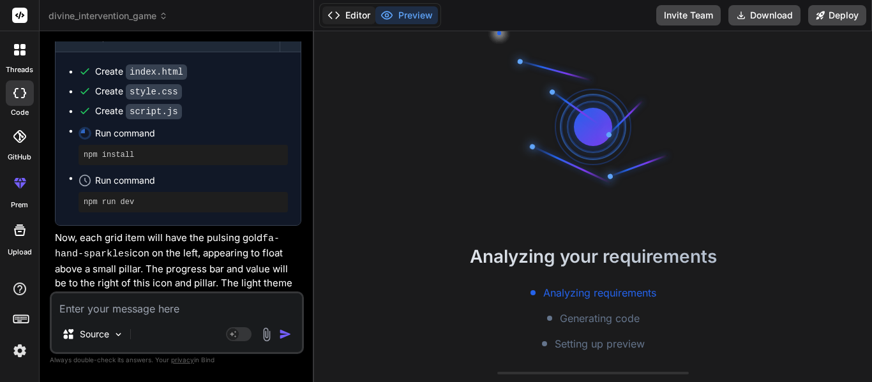
click at [338, 17] on icon at bounding box center [333, 15] width 13 height 13
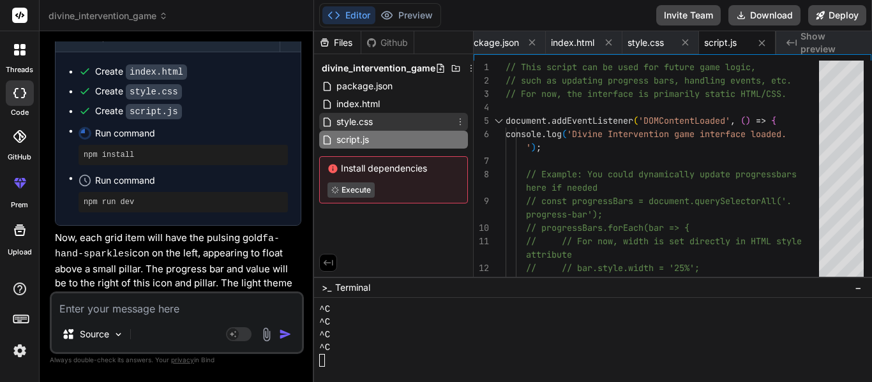
click at [369, 120] on span "style.css" at bounding box center [354, 121] width 39 height 15
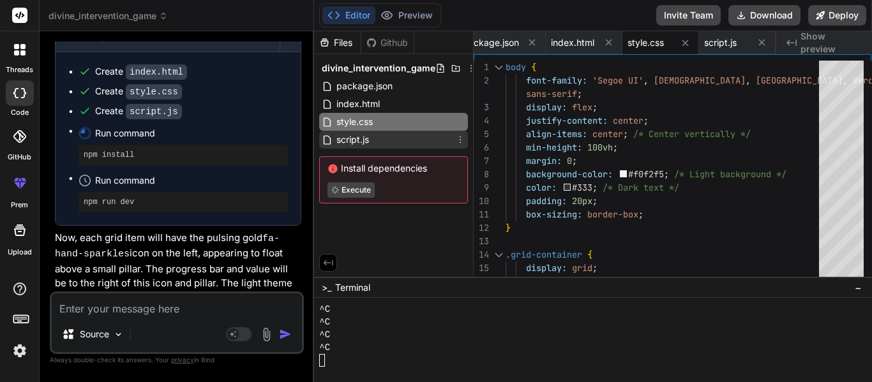
click at [391, 139] on div "script.js" at bounding box center [393, 140] width 149 height 18
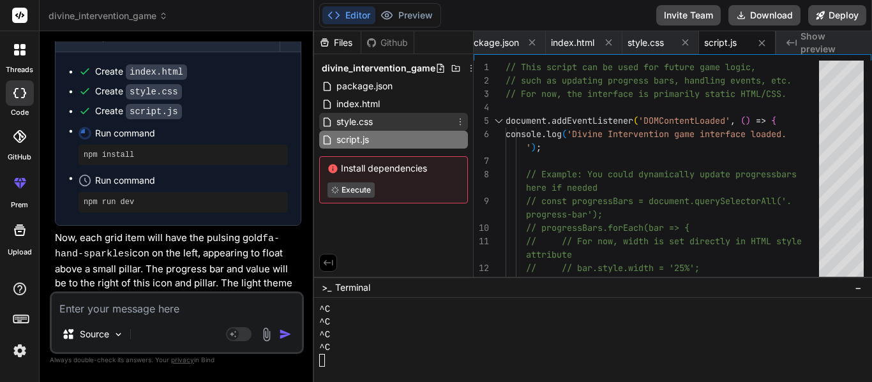
click at [388, 115] on div "style.css" at bounding box center [393, 122] width 149 height 18
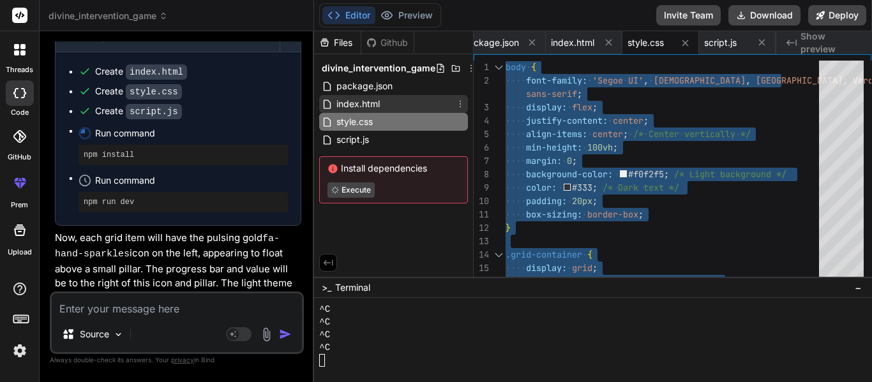
click at [373, 105] on span "index.html" at bounding box center [358, 103] width 46 height 15
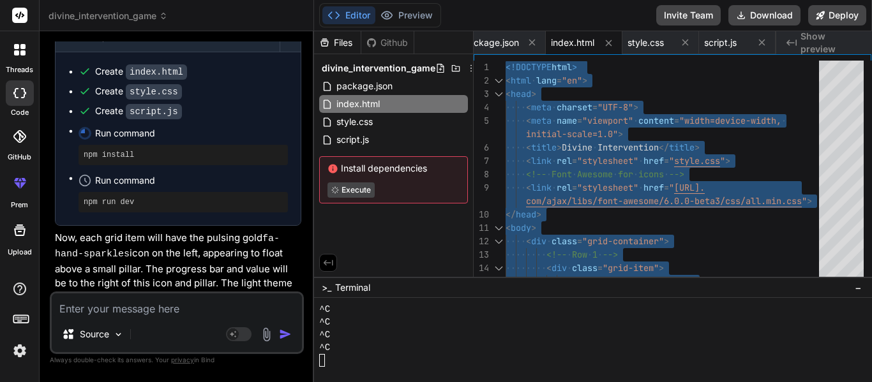
click at [113, 311] on textarea at bounding box center [177, 305] width 250 height 23
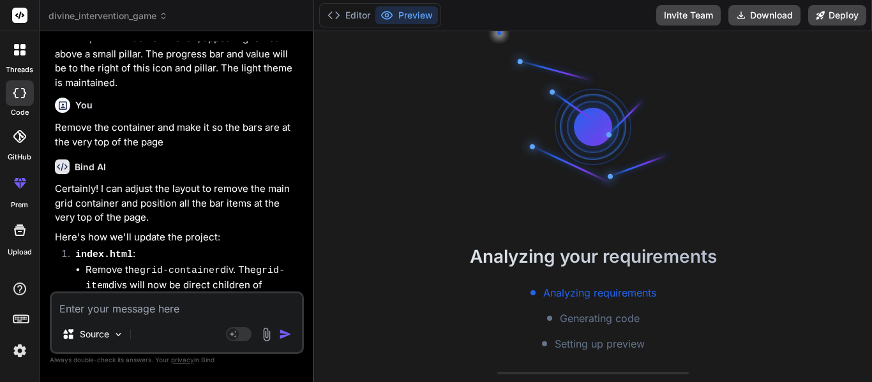
scroll to position [2342, 0]
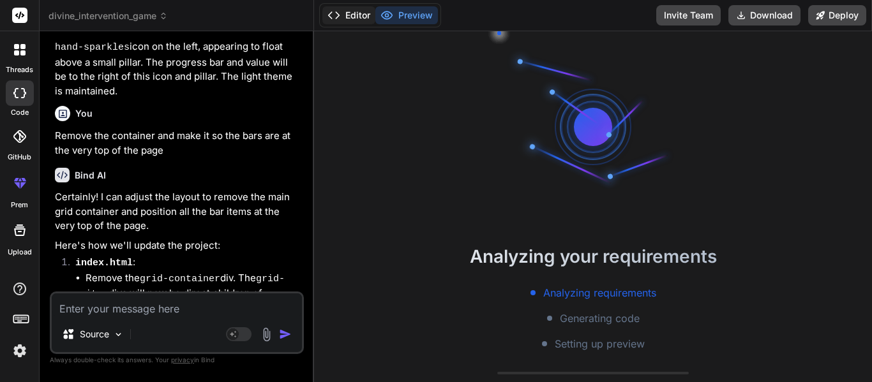
click at [359, 6] on button "Editor" at bounding box center [348, 15] width 53 height 18
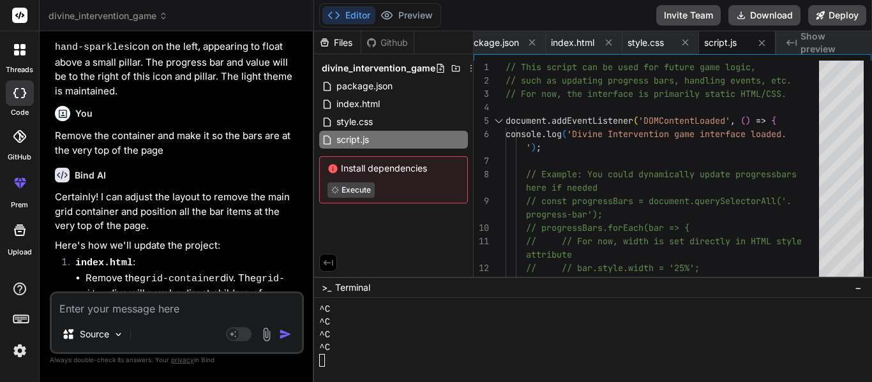
click at [357, 13] on button "Editor" at bounding box center [348, 15] width 53 height 18
click at [370, 100] on span "index.html" at bounding box center [358, 103] width 46 height 15
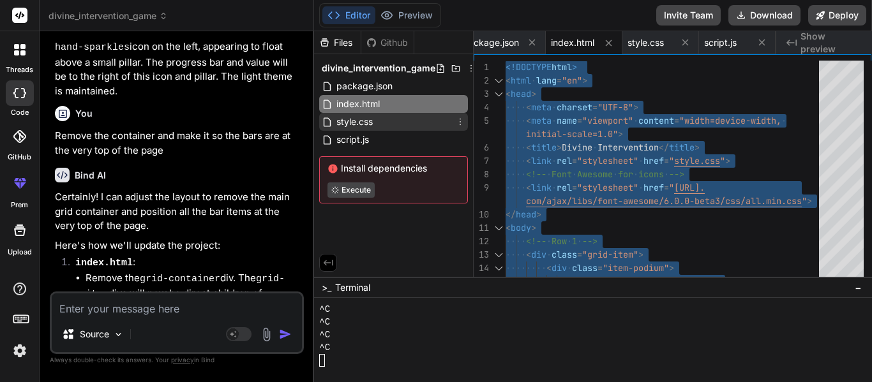
click at [410, 123] on div "style.css" at bounding box center [393, 122] width 149 height 18
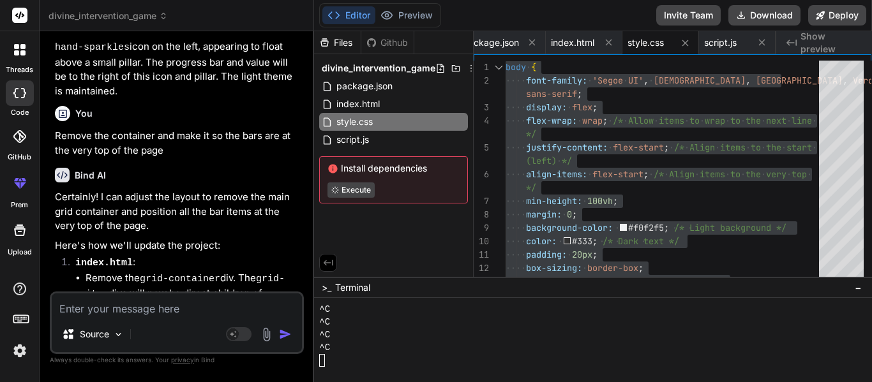
click at [151, 308] on textarea at bounding box center [177, 305] width 250 height 23
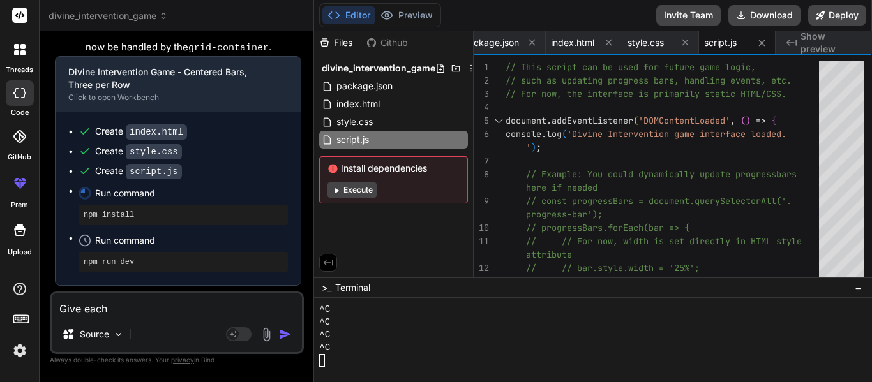
scroll to position [3513, 0]
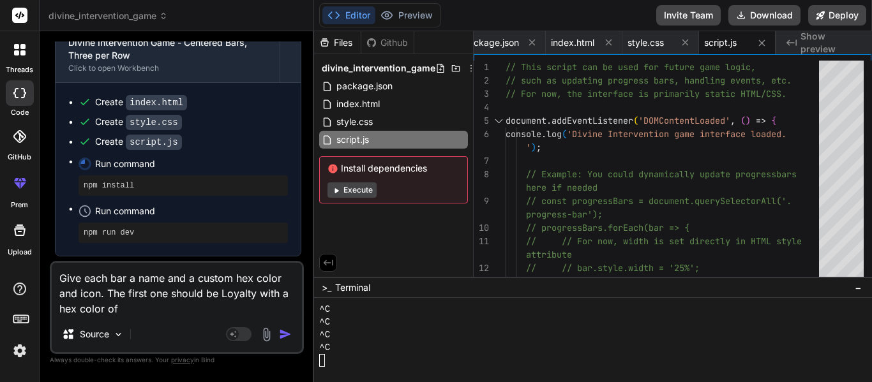
paste textarea "#003366"
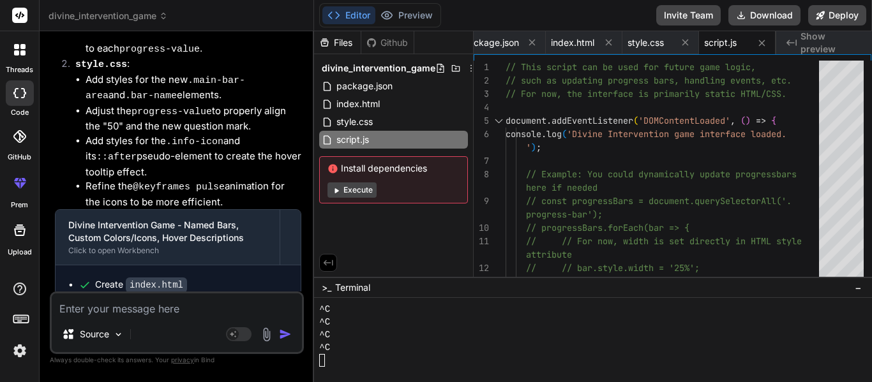
scroll to position [4433, 0]
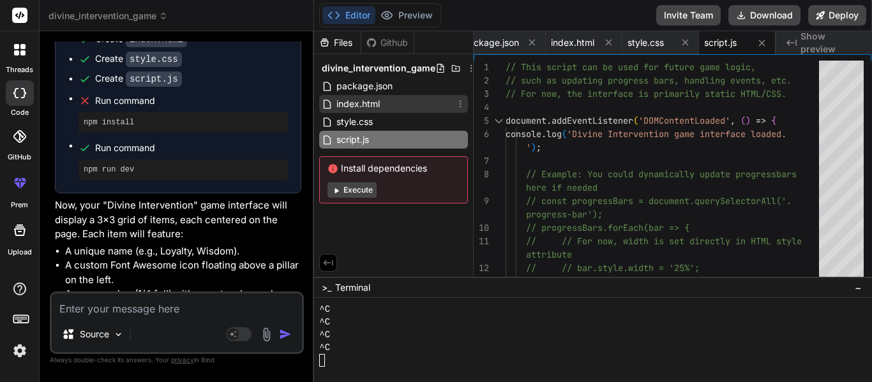
click at [394, 104] on div "index.html" at bounding box center [393, 104] width 149 height 18
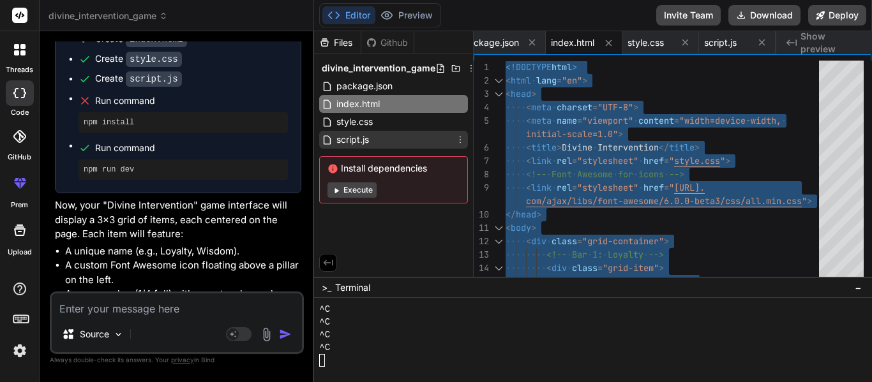
click at [411, 135] on div "script.js" at bounding box center [393, 140] width 149 height 18
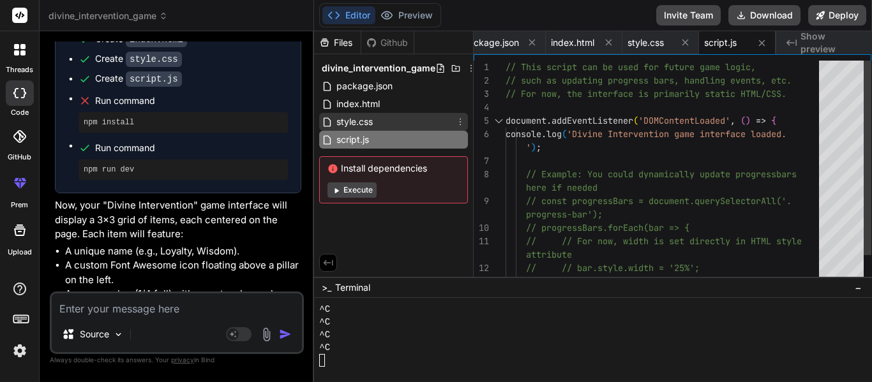
click at [399, 121] on div "style.css" at bounding box center [393, 122] width 149 height 18
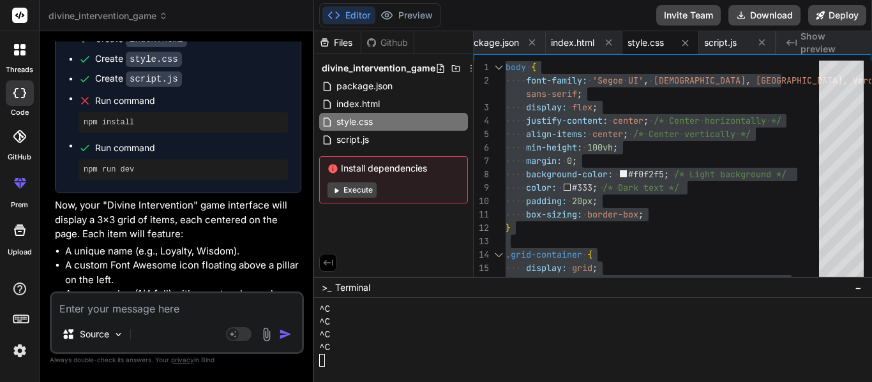
click at [0, 62] on div "threads" at bounding box center [19, 53] width 39 height 44
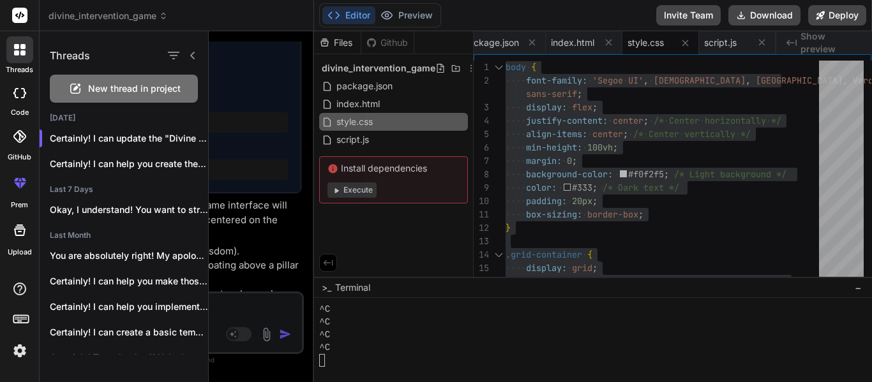
click at [87, 93] on div "New thread in project" at bounding box center [124, 89] width 148 height 28
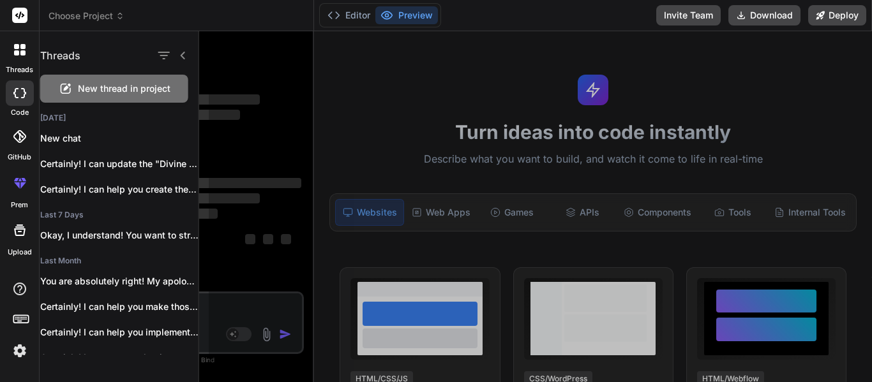
scroll to position [242, 0]
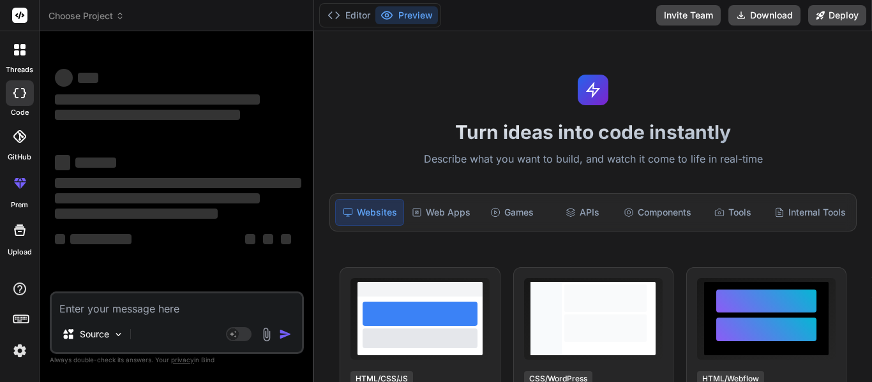
click at [136, 299] on textarea at bounding box center [177, 305] width 250 height 23
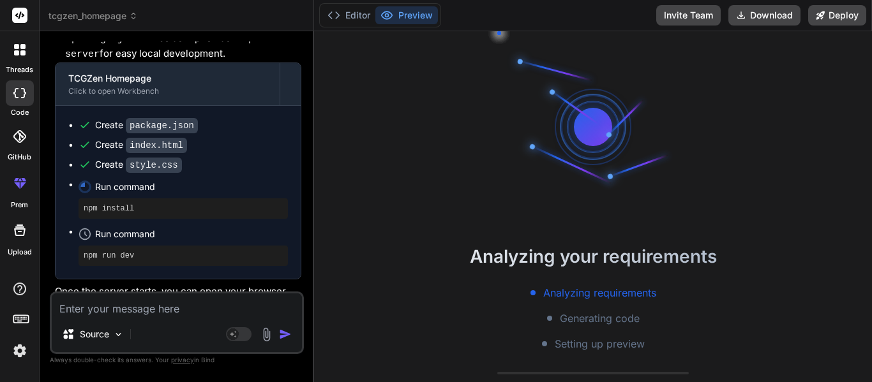
scroll to position [304, 0]
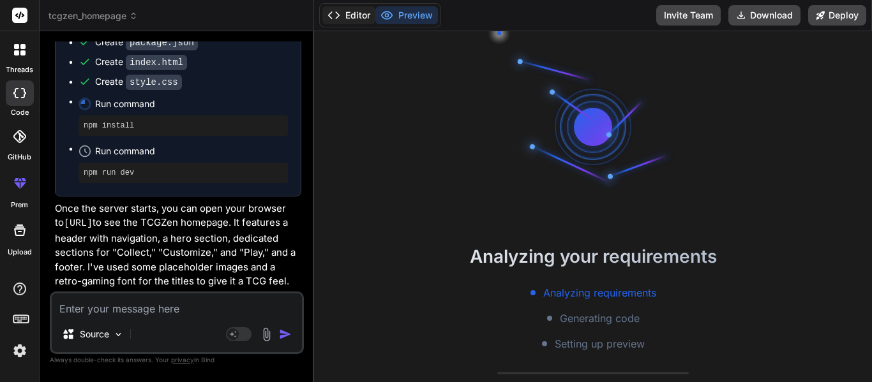
click at [356, 11] on button "Editor" at bounding box center [348, 15] width 53 height 18
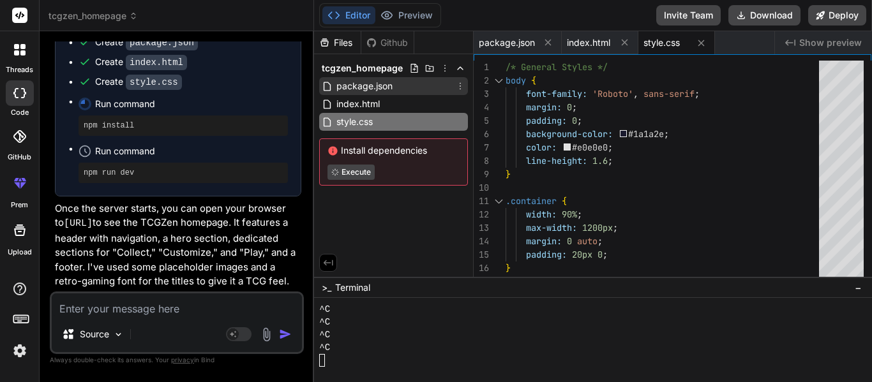
click at [384, 87] on span "package.json" at bounding box center [364, 85] width 59 height 15
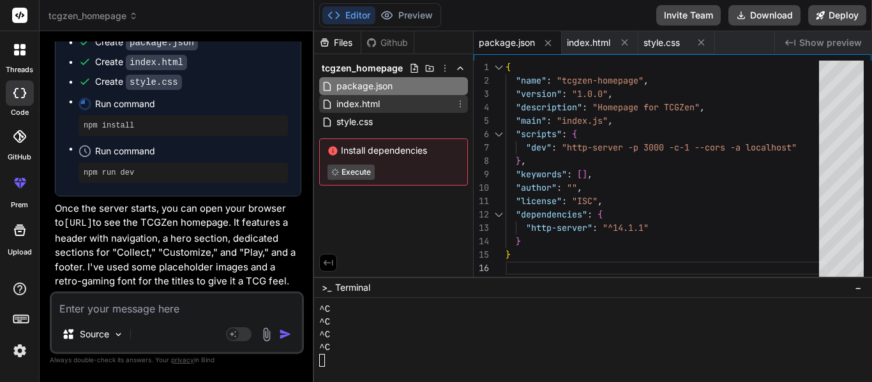
click at [361, 104] on span "index.html" at bounding box center [358, 103] width 46 height 15
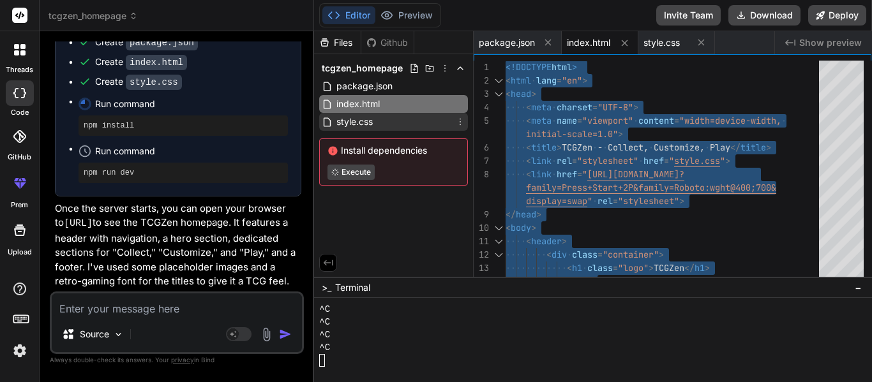
click at [366, 126] on span "style.css" at bounding box center [354, 121] width 39 height 15
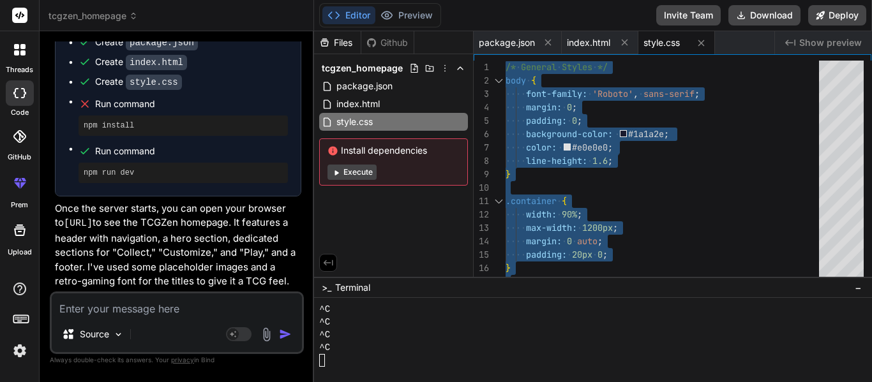
scroll to position [268, 0]
click at [92, 313] on textarea at bounding box center [177, 305] width 250 height 23
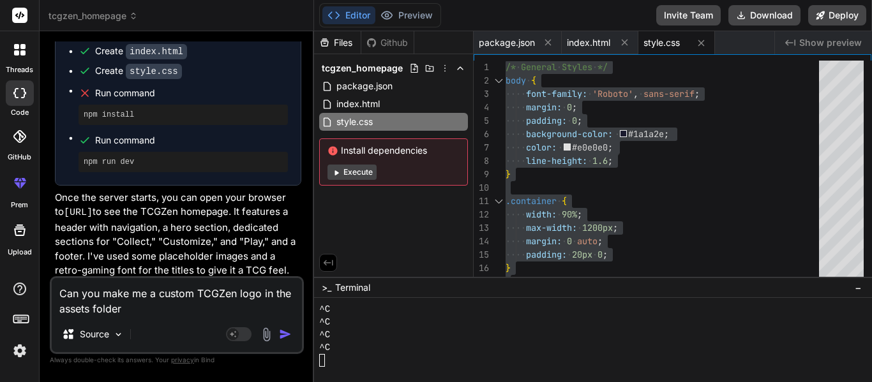
click at [260, 293] on textarea "Can you make me a custom TCGZen logo in the assets folder" at bounding box center [177, 297] width 250 height 38
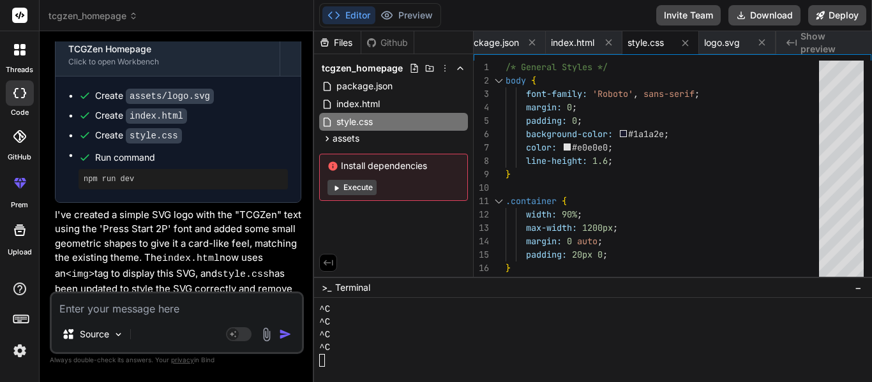
scroll to position [877, 0]
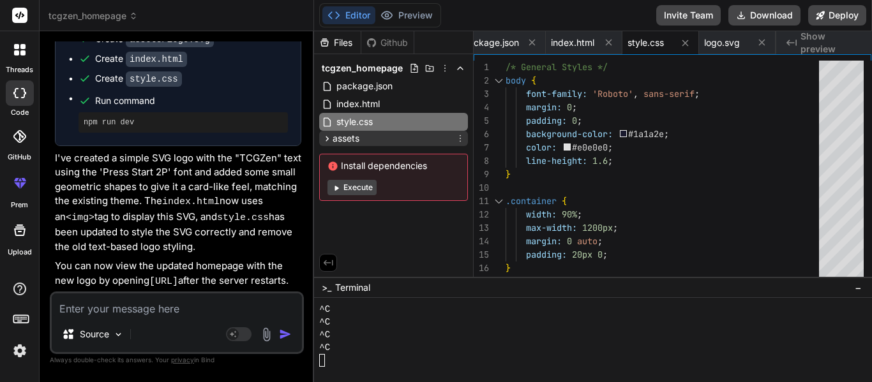
click at [364, 133] on div "assets" at bounding box center [393, 138] width 149 height 15
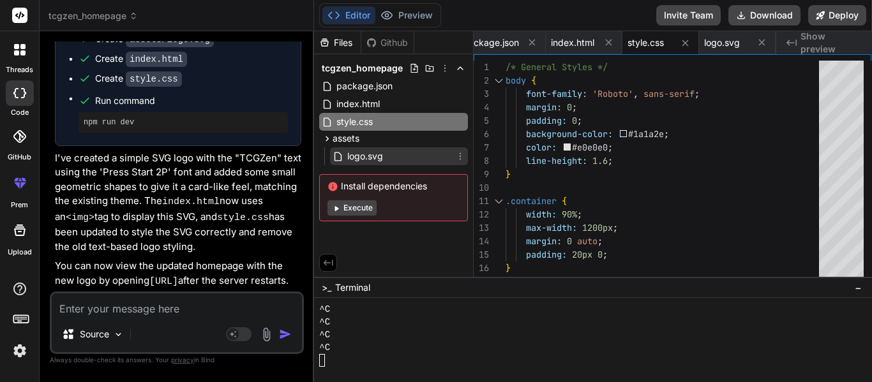
click at [376, 159] on span "logo.svg" at bounding box center [365, 156] width 38 height 15
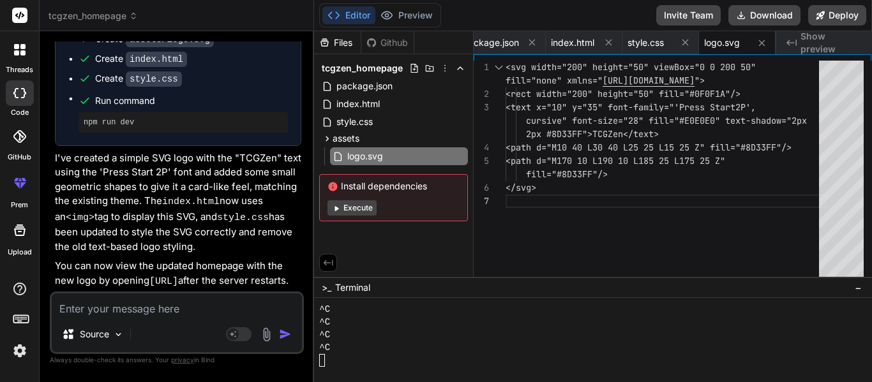
click at [618, 133] on div "<svg width="200" height="50" viewBox="0 0 200 50" <rect width="200" height="50"…" at bounding box center [665, 172] width 321 height 223
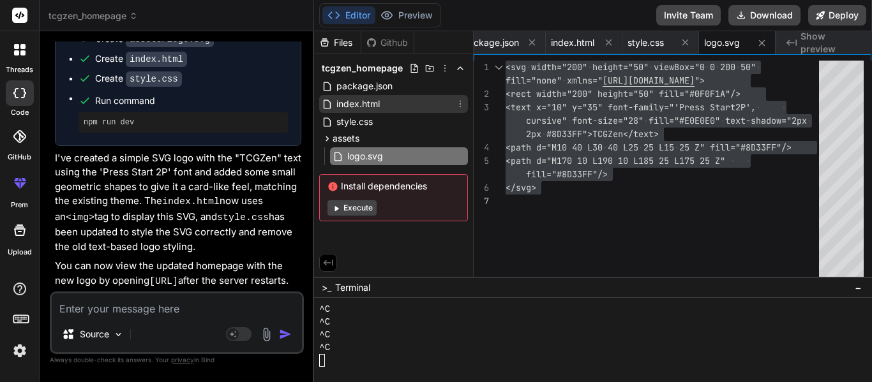
click at [370, 106] on span "index.html" at bounding box center [358, 103] width 46 height 15
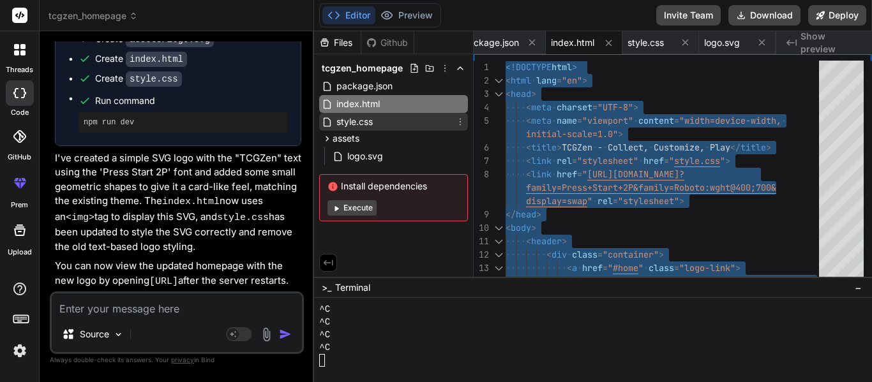
click at [390, 124] on div "style.css" at bounding box center [393, 122] width 149 height 18
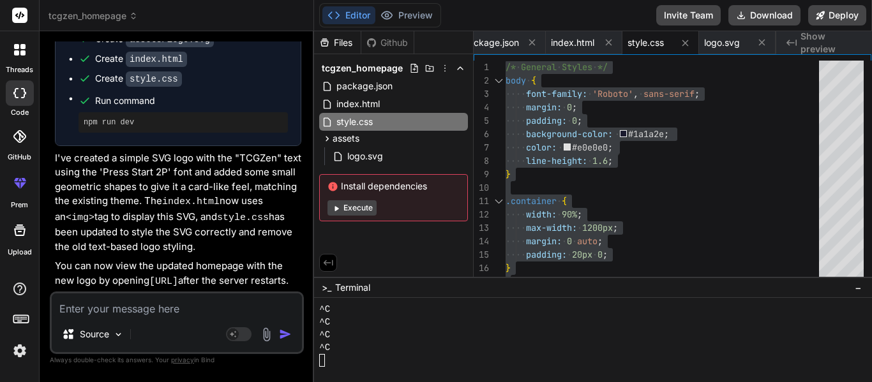
click at [133, 315] on textarea at bounding box center [177, 305] width 250 height 23
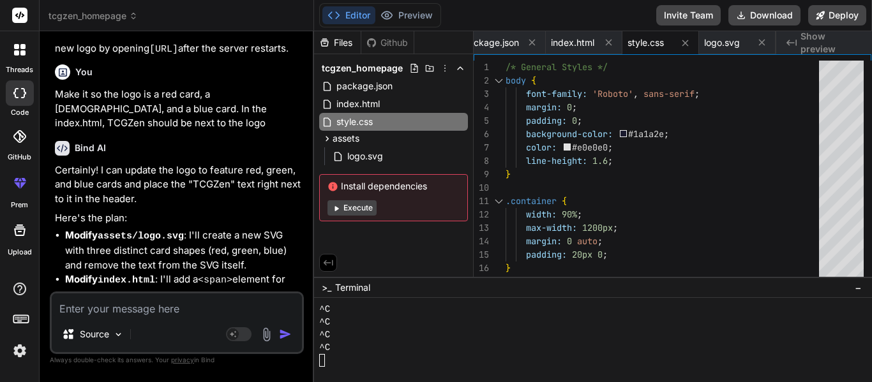
scroll to position [1099, 0]
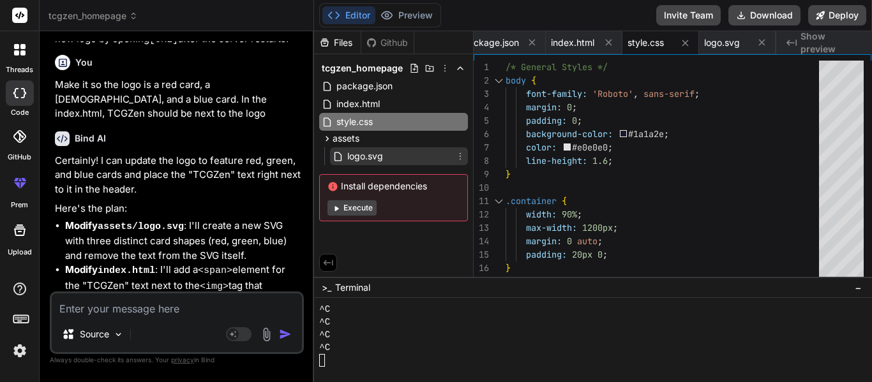
click at [403, 153] on div "logo.svg" at bounding box center [399, 156] width 138 height 18
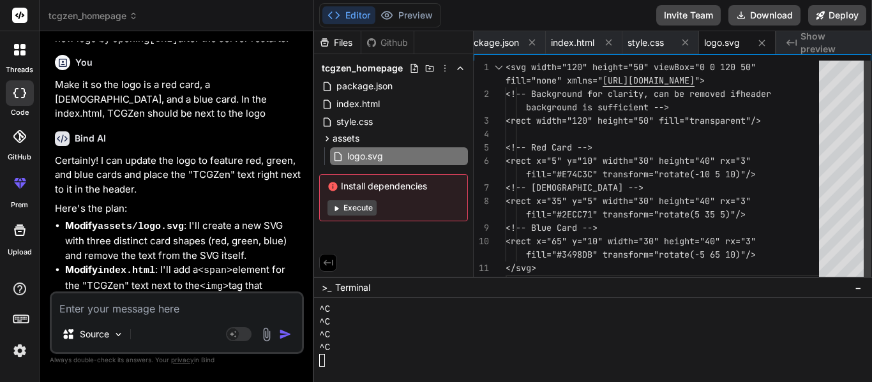
click at [615, 132] on div "<svg width="120" height="50" viewBox="0 0 120 50" <!-- Background for clarity, …" at bounding box center [665, 175] width 321 height 228
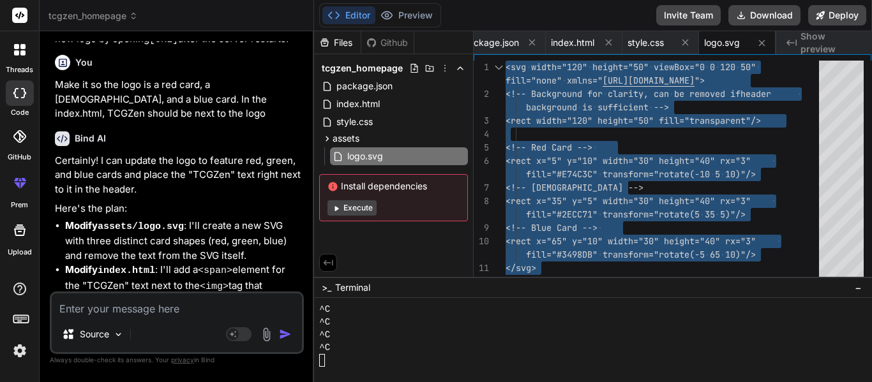
click at [139, 310] on textarea at bounding box center [177, 305] width 250 height 23
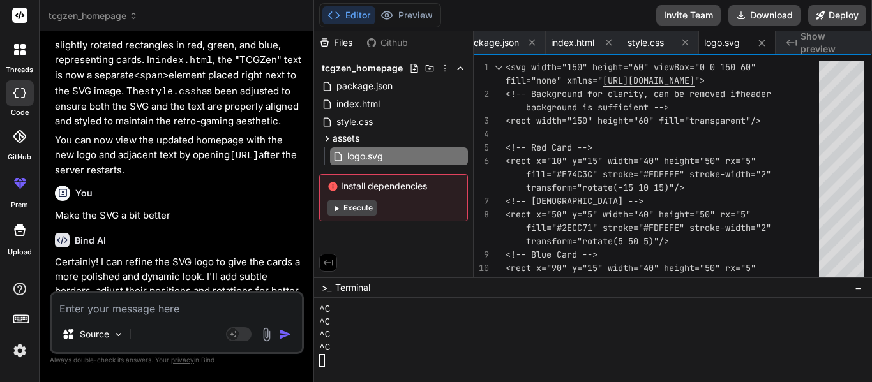
scroll to position [1649, 0]
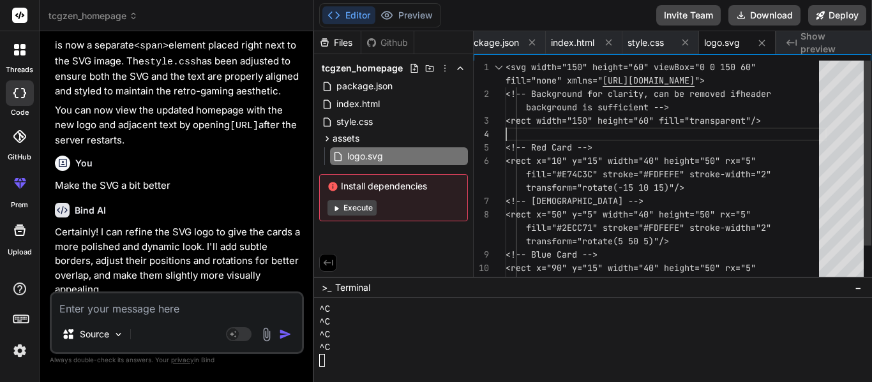
click at [634, 133] on div "<svg width="150" height="60" viewBox="0 0 150 60" <!-- Background for clarity, …" at bounding box center [665, 195] width 321 height 268
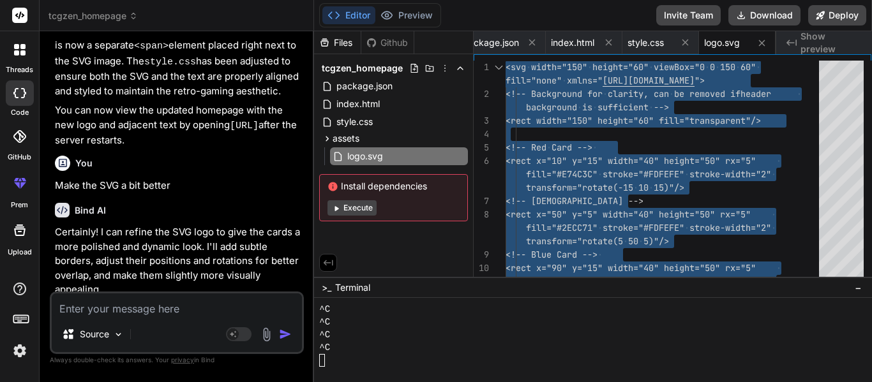
click at [102, 314] on textarea at bounding box center [177, 305] width 250 height 23
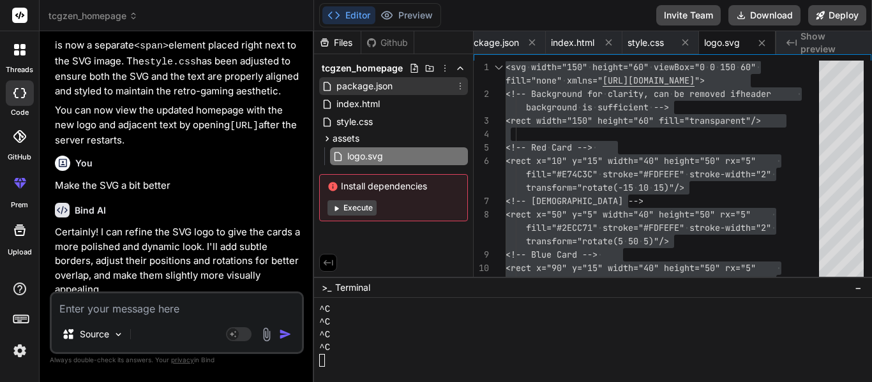
click at [397, 92] on div "package.json" at bounding box center [393, 86] width 149 height 18
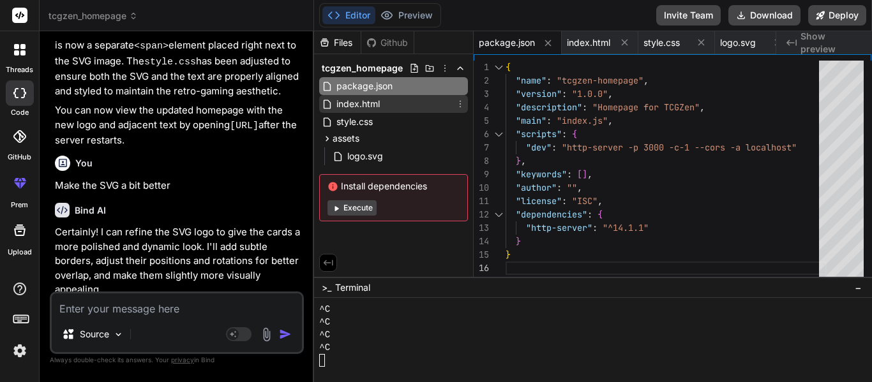
click at [398, 107] on div "index.html" at bounding box center [393, 104] width 149 height 18
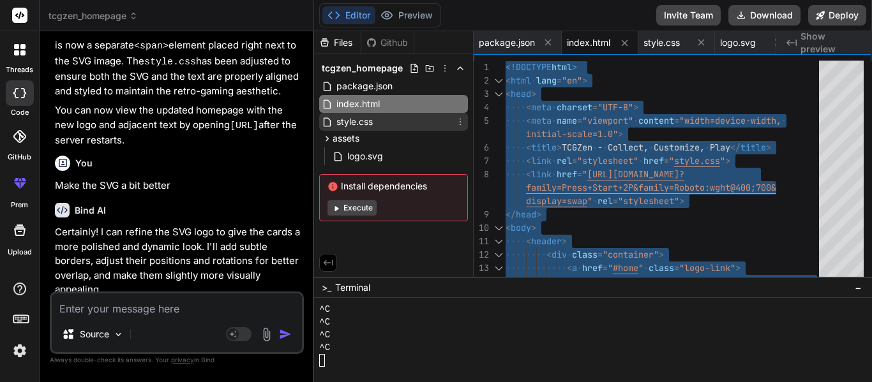
click at [379, 123] on div "style.css" at bounding box center [393, 122] width 149 height 18
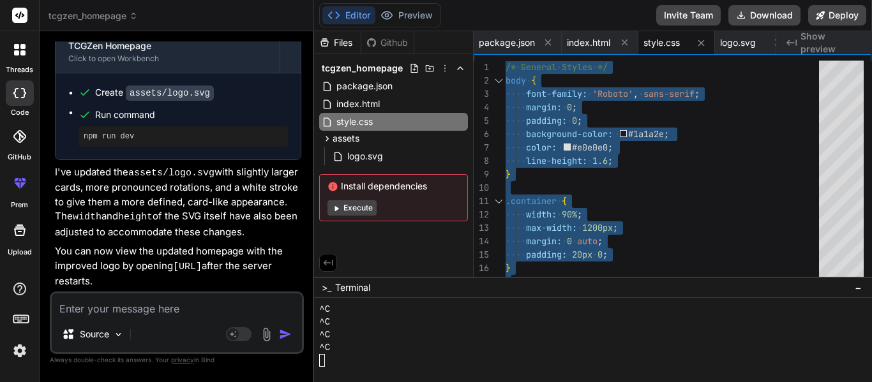
scroll to position [2014, 0]
click at [378, 108] on span "index.html" at bounding box center [358, 103] width 46 height 15
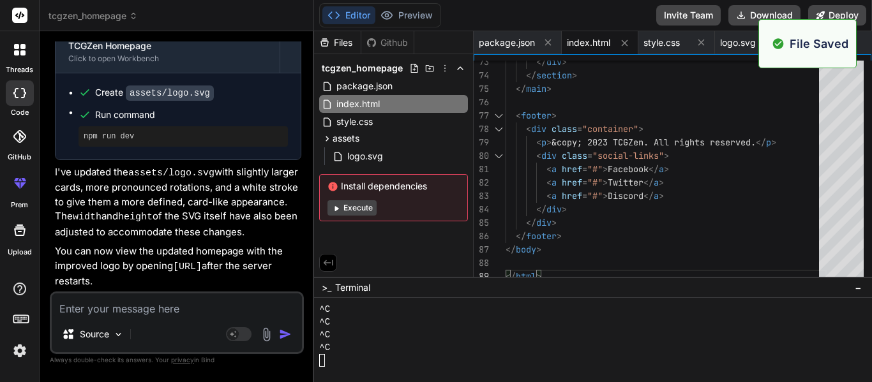
click at [137, 301] on textarea at bounding box center [177, 305] width 250 height 23
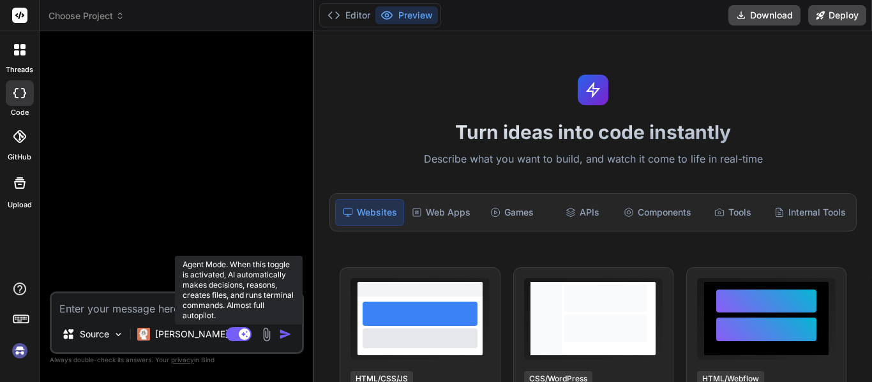
click at [239, 337] on rect at bounding box center [239, 334] width 26 height 14
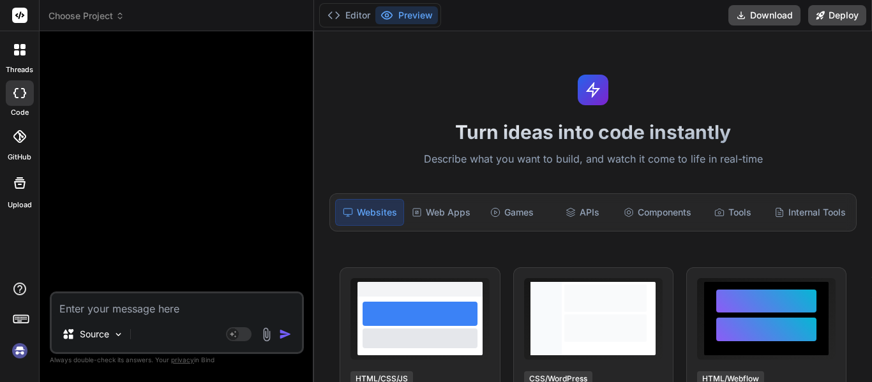
click at [26, 57] on div at bounding box center [19, 49] width 27 height 27
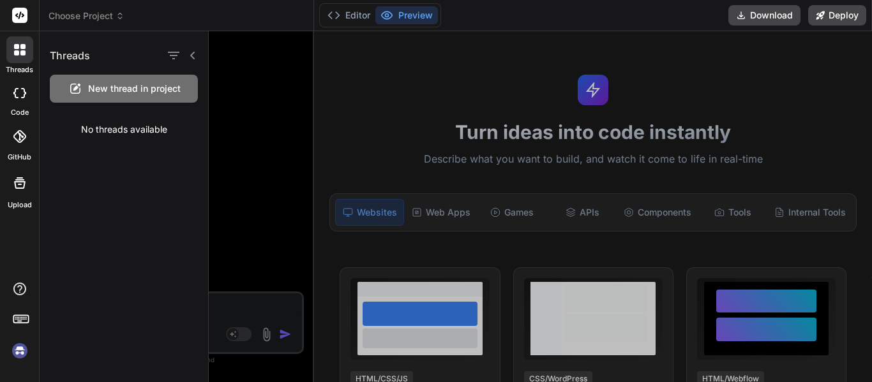
click at [264, 177] on div at bounding box center [540, 206] width 663 height 351
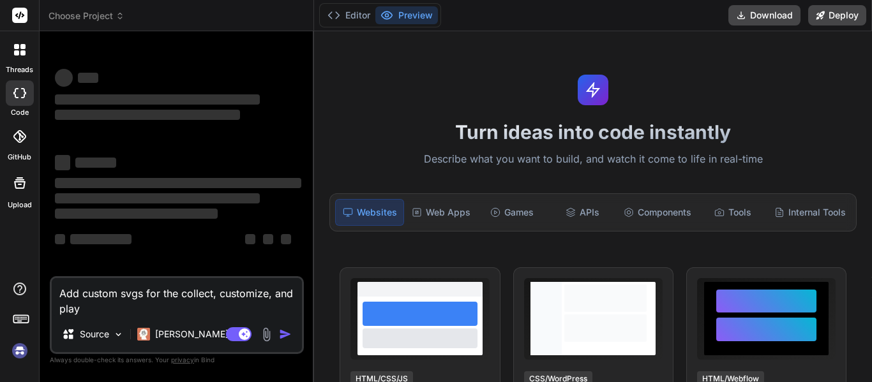
click at [24, 47] on icon at bounding box center [22, 46] width 5 height 5
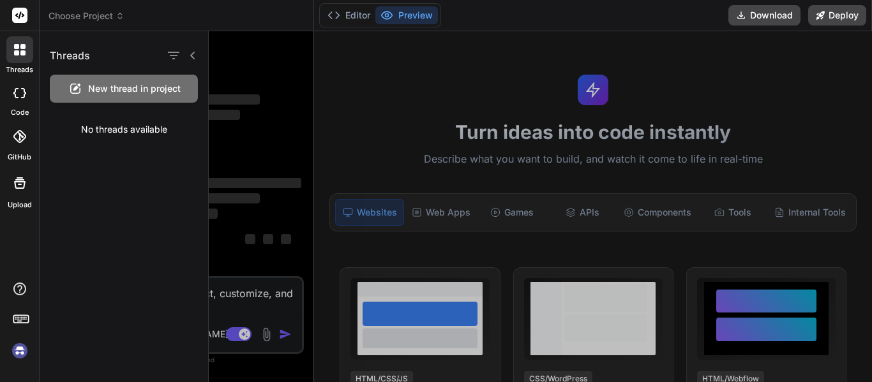
click at [254, 187] on div at bounding box center [540, 206] width 663 height 351
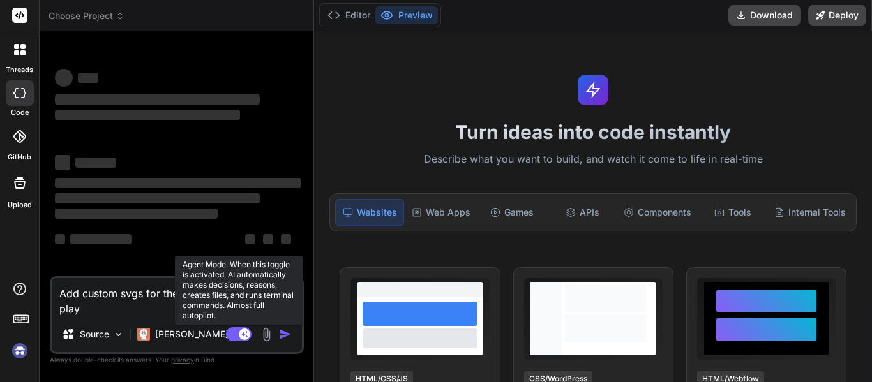
click at [237, 334] on rect at bounding box center [239, 334] width 26 height 14
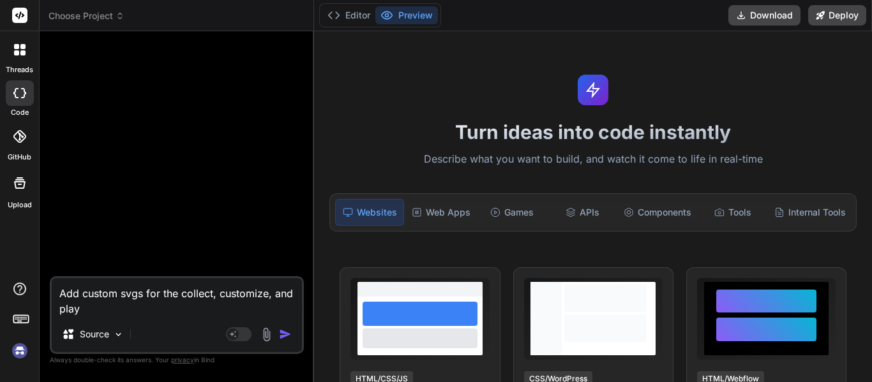
click at [14, 56] on div at bounding box center [19, 49] width 27 height 27
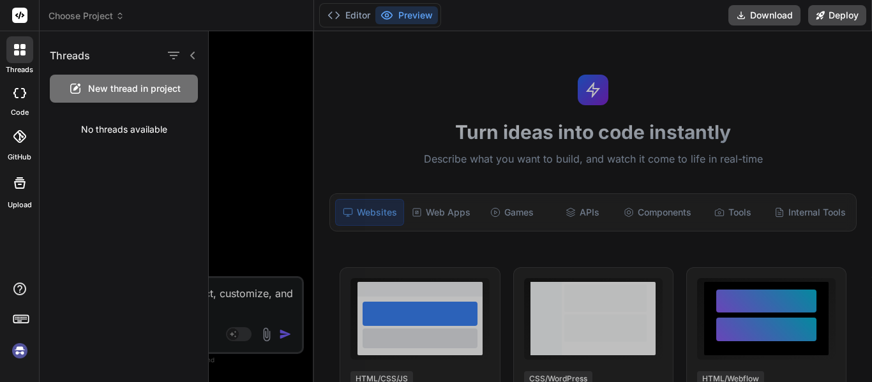
click at [240, 159] on div at bounding box center [540, 206] width 663 height 351
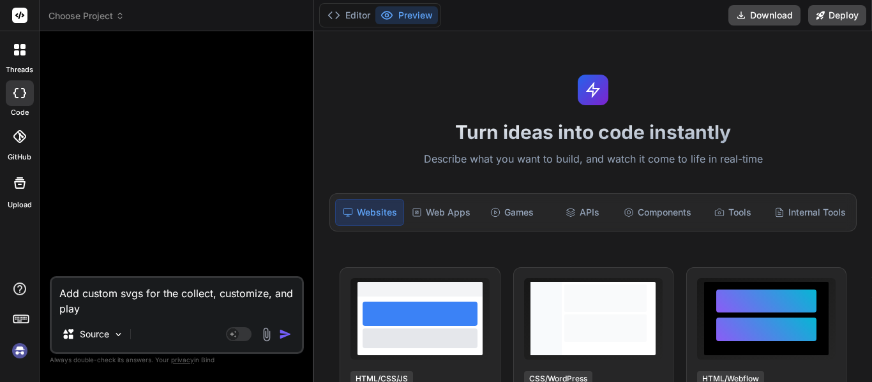
click at [108, 296] on textarea "Add custom svgs for the collect, customize, and play" at bounding box center [177, 297] width 250 height 38
click at [23, 346] on img at bounding box center [20, 351] width 22 height 22
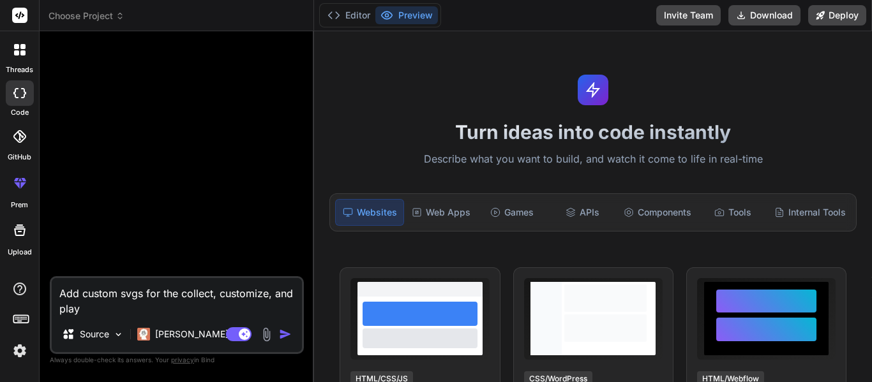
click at [17, 52] on icon at bounding box center [16, 52] width 5 height 5
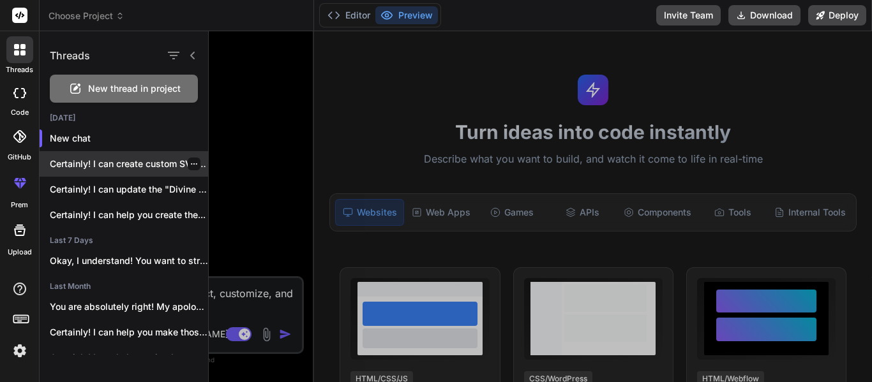
click at [108, 163] on p "Certainly! I can create custom SVG icons..." at bounding box center [129, 164] width 158 height 13
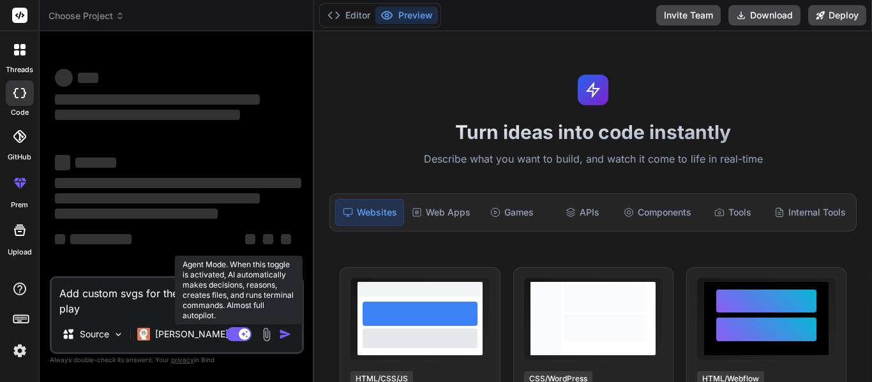
click at [240, 334] on rect at bounding box center [244, 334] width 11 height 11
type textarea "x"
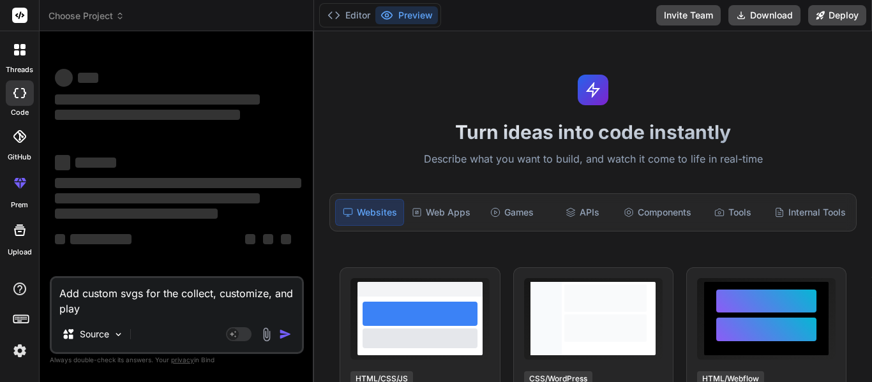
click at [99, 291] on textarea "Add custom svgs for the collect, customize, and play" at bounding box center [177, 297] width 250 height 38
type textarea "Add cus tom svgs for the collect, customize, and play"
type textarea "x"
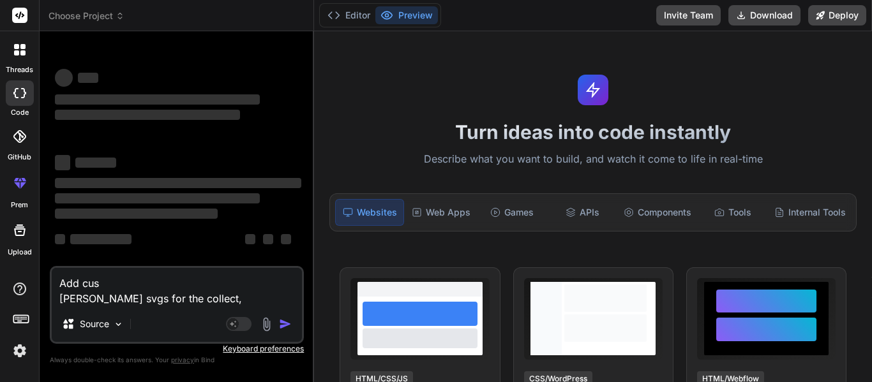
type textarea "Add custom svgs for the collect, customize, and play"
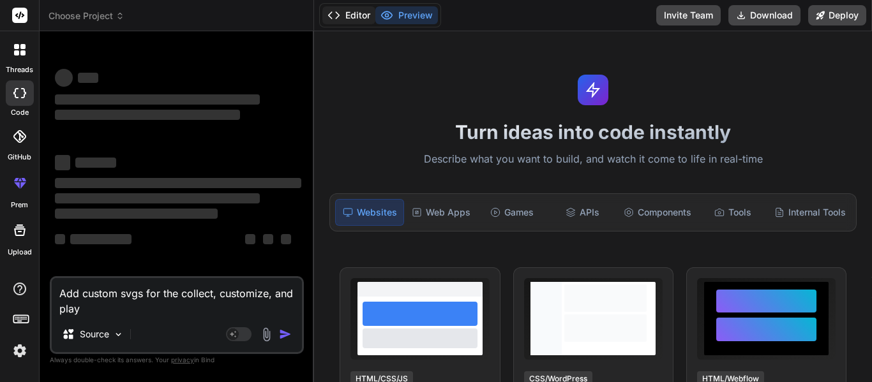
click at [361, 17] on button "Editor" at bounding box center [348, 15] width 53 height 18
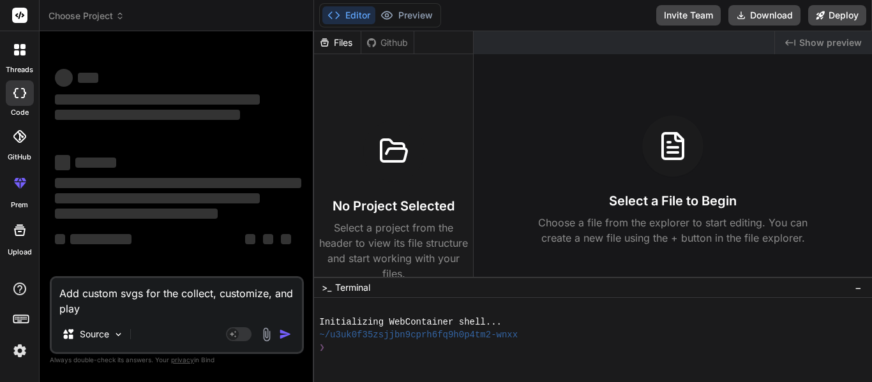
click at [182, 308] on textarea "Add custom svgs for the collect, customize, and play" at bounding box center [177, 297] width 250 height 38
click at [17, 40] on div at bounding box center [19, 49] width 27 height 27
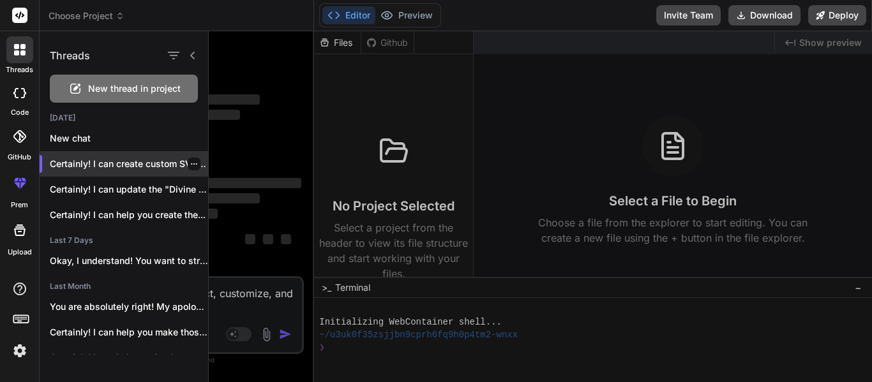
click at [93, 168] on p "Certainly! I can create custom SVG icons..." at bounding box center [129, 164] width 158 height 13
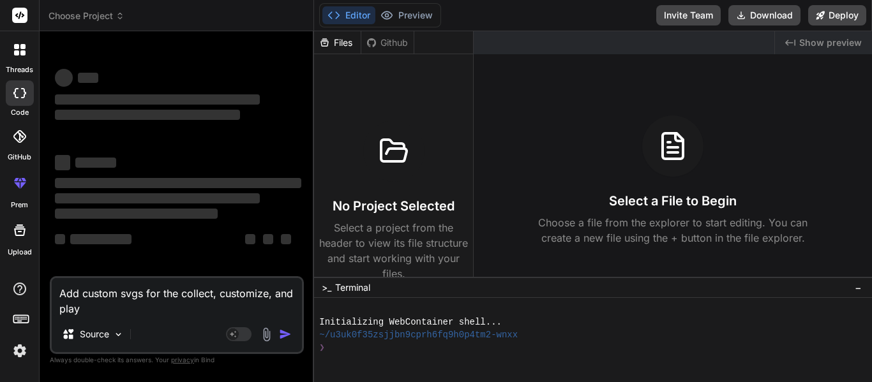
click at [19, 52] on icon at bounding box center [19, 49] width 11 height 11
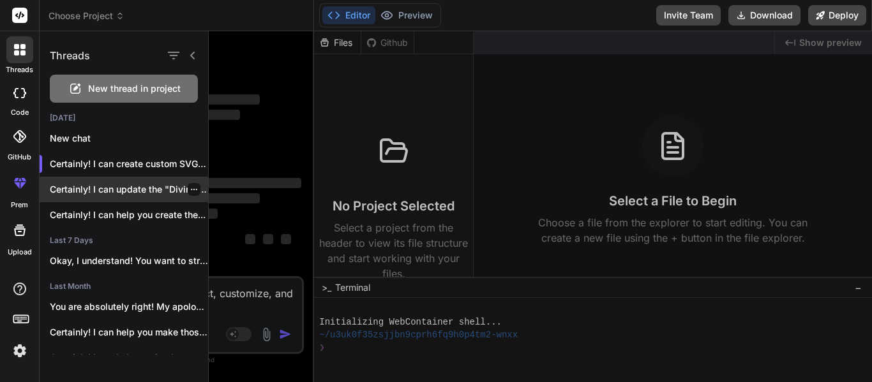
click at [98, 188] on p "Certainly! I can update the "Divine Intervention"..." at bounding box center [129, 189] width 158 height 13
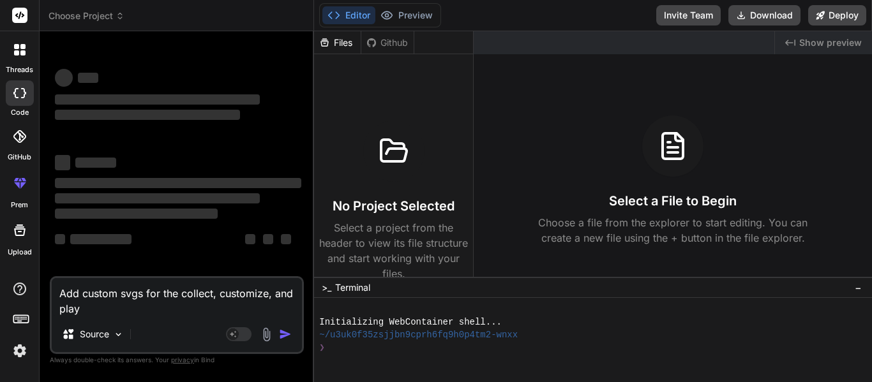
click at [20, 44] on icon at bounding box center [22, 46] width 5 height 5
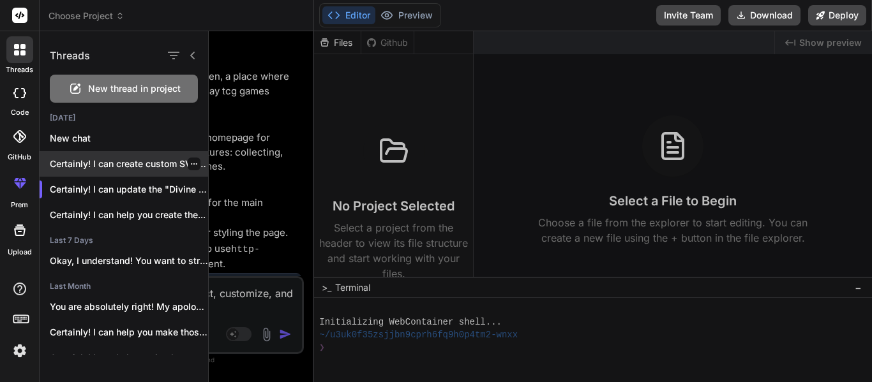
click at [144, 172] on div "Certainly! I can create custom SVG icons..." at bounding box center [124, 164] width 168 height 26
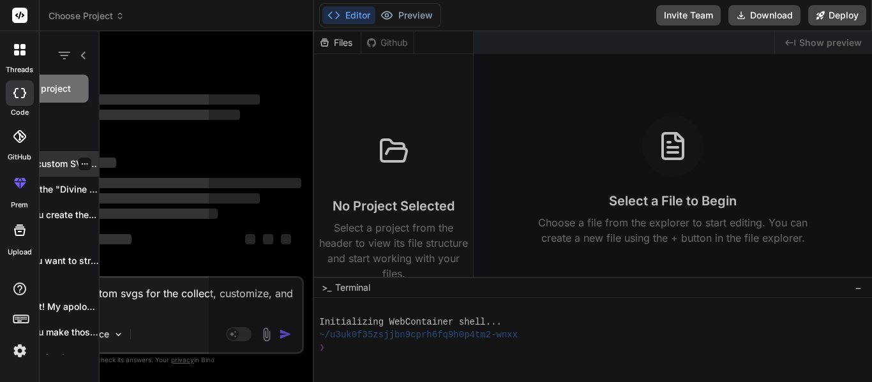
scroll to position [41, 0]
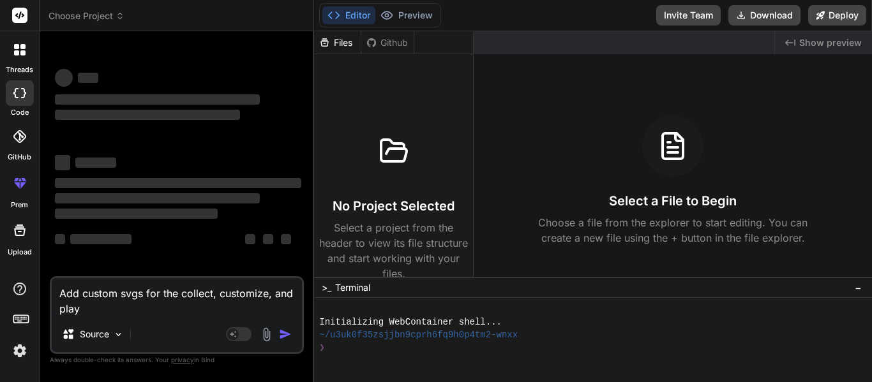
type textarea "x"
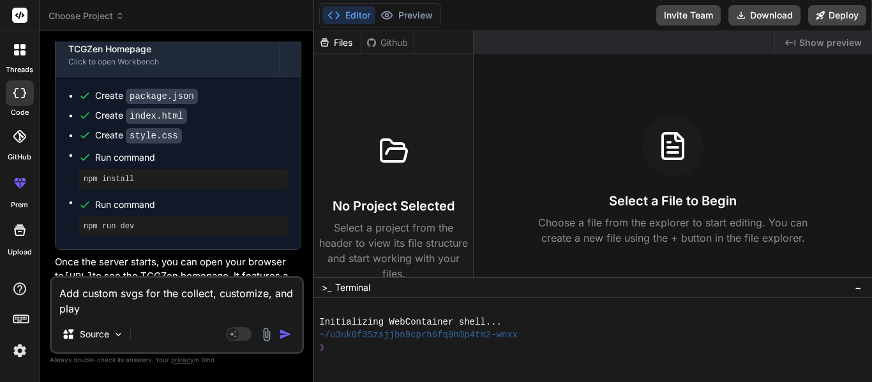
scroll to position [0, 0]
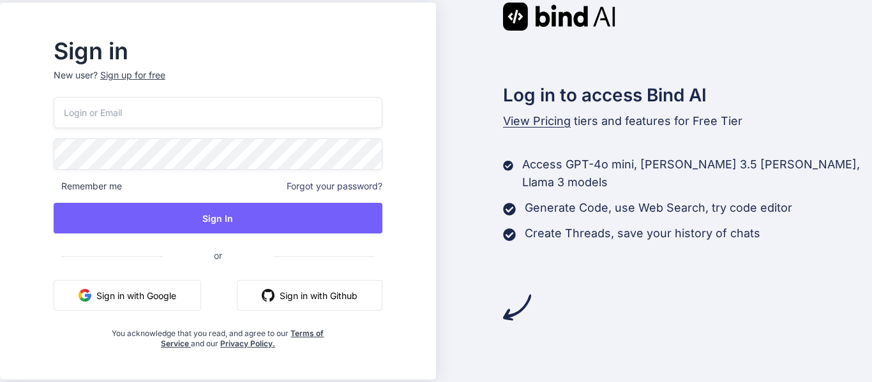
click at [147, 129] on div "Remember me Forgot your password? Sign In or Sign in with Google Sign in with G…" at bounding box center [218, 223] width 329 height 252
click at [142, 117] on input "email" at bounding box center [218, 112] width 329 height 31
click at [313, 295] on button "Sign in with Github" at bounding box center [309, 295] width 145 height 31
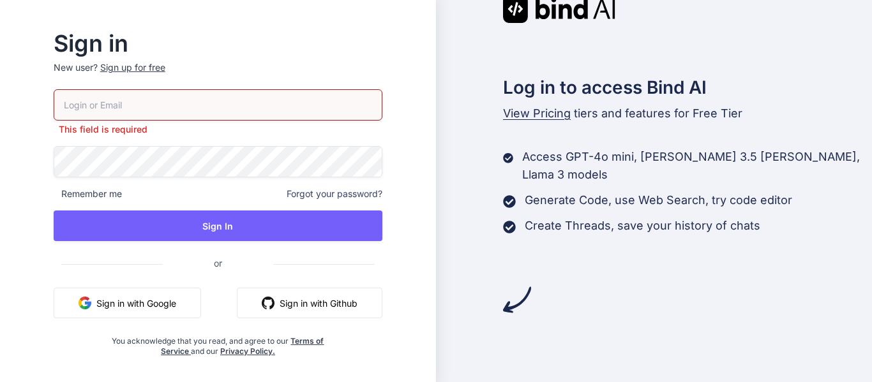
click at [382, 297] on button "Sign in with Github" at bounding box center [309, 303] width 145 height 31
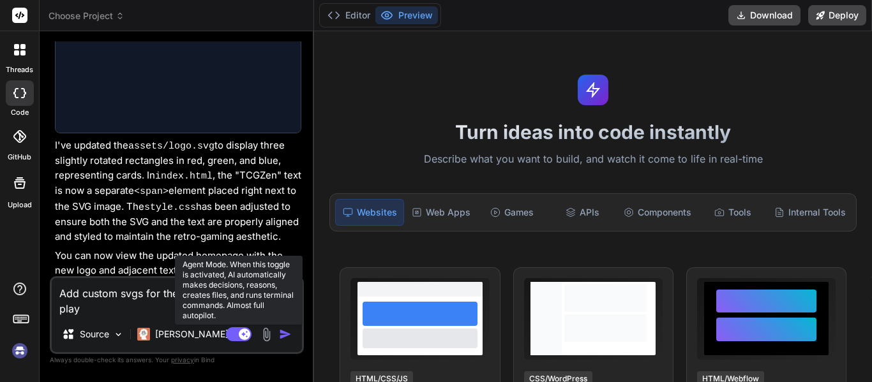
scroll to position [1762, 0]
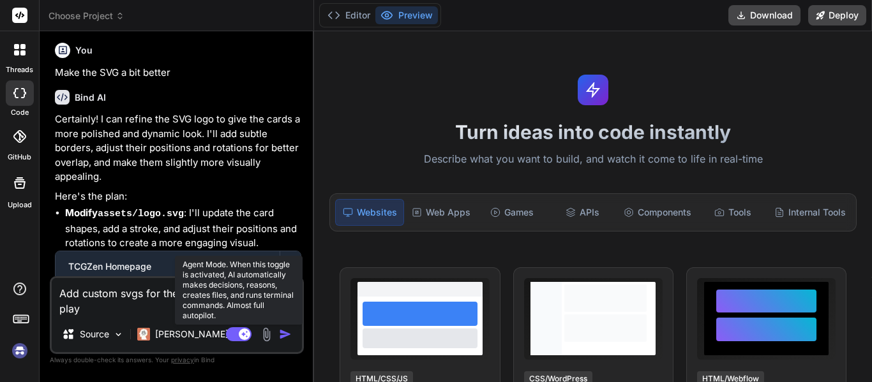
click at [246, 332] on rect at bounding box center [244, 334] width 11 height 11
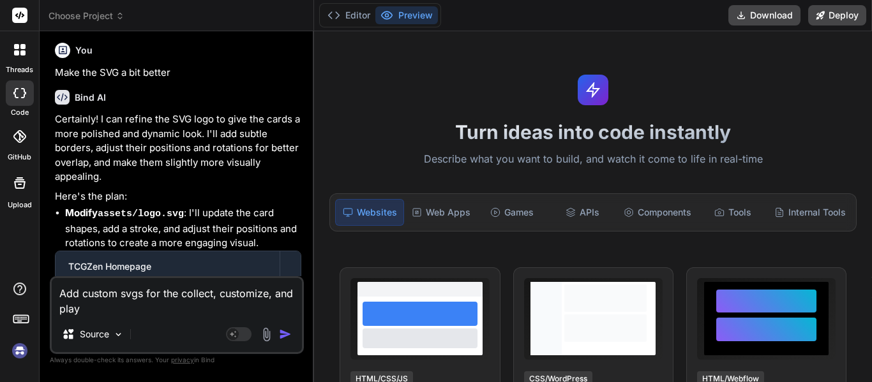
click at [131, 299] on textarea "Add custom svgs for the collect, customize, and play" at bounding box center [177, 297] width 250 height 38
click at [284, 336] on img "button" at bounding box center [285, 334] width 13 height 13
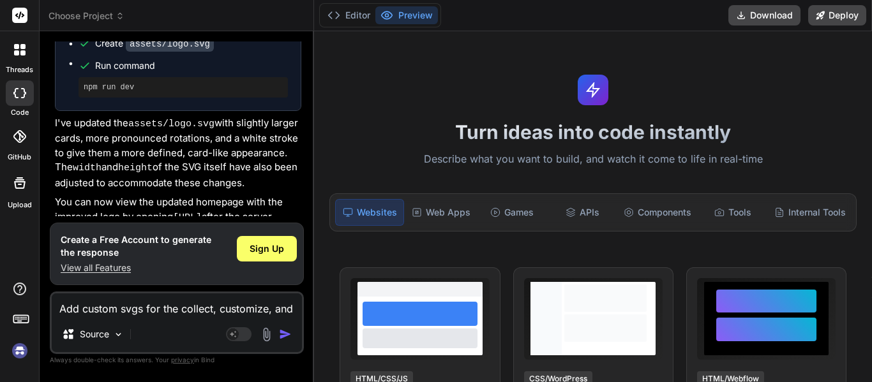
click at [284, 336] on img "button" at bounding box center [285, 334] width 13 height 13
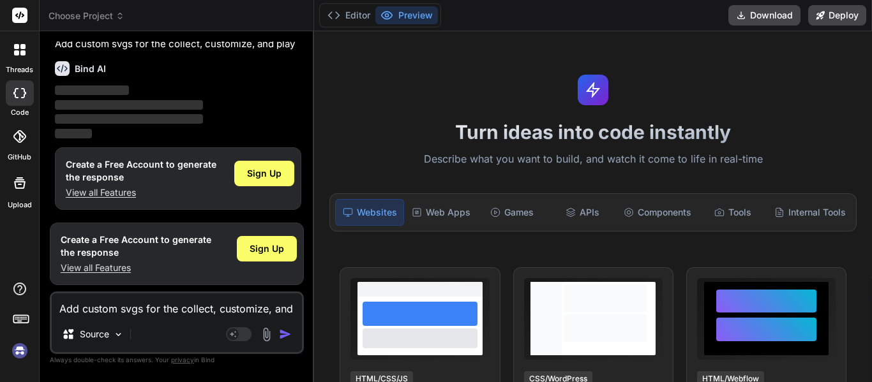
scroll to position [2594, 0]
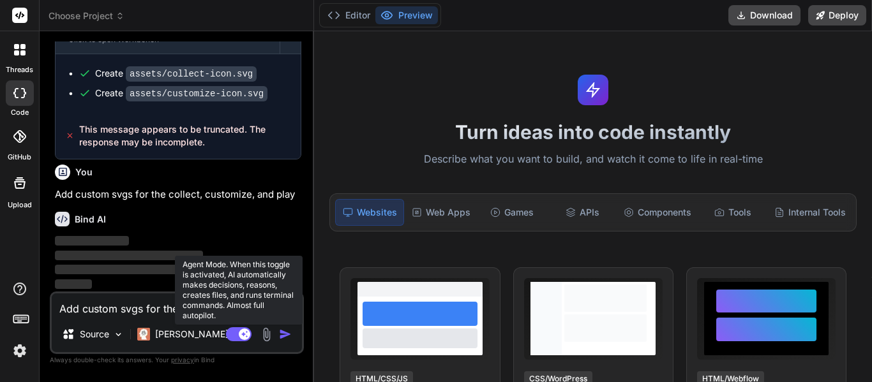
click at [247, 338] on rect at bounding box center [244, 334] width 11 height 11
type textarea "x"
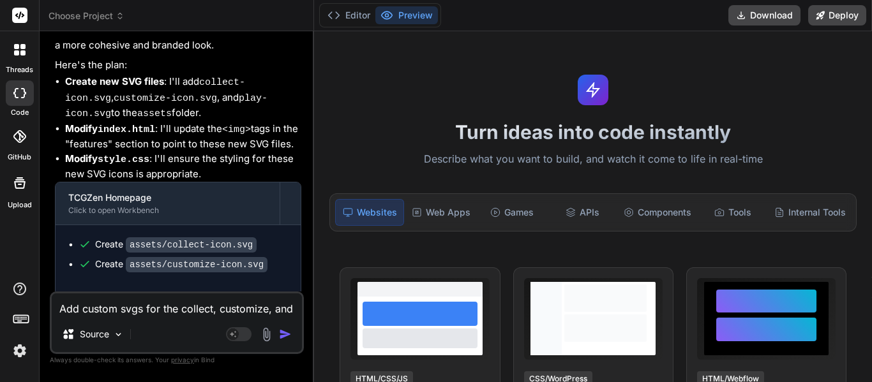
scroll to position [2368, 0]
click at [351, 11] on button "Editor" at bounding box center [348, 15] width 53 height 18
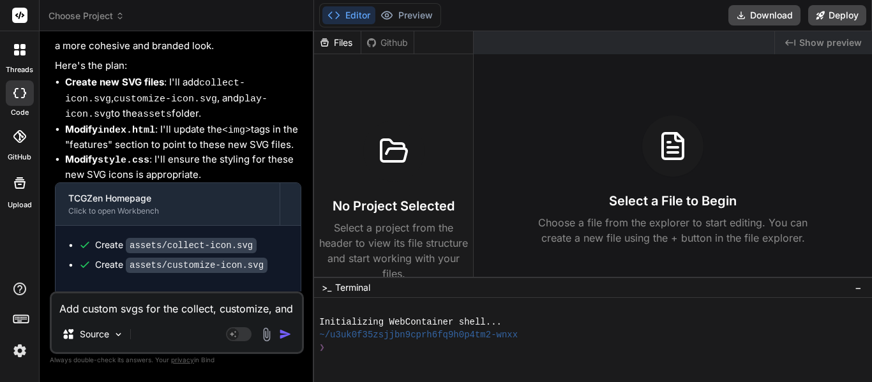
scroll to position [2594, 0]
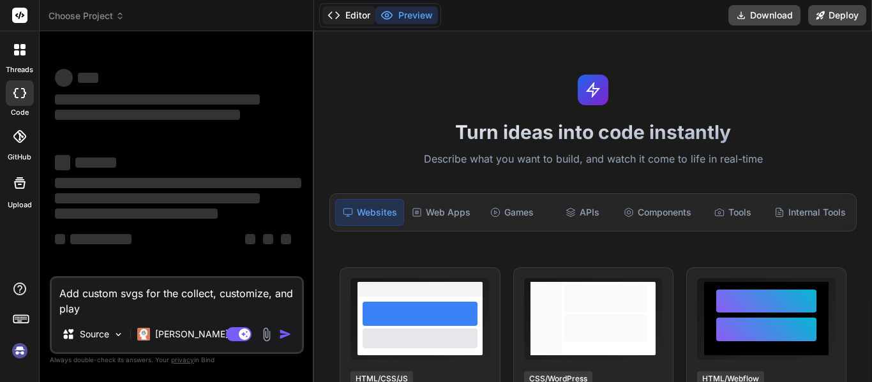
click at [341, 16] on button "Editor" at bounding box center [348, 15] width 53 height 18
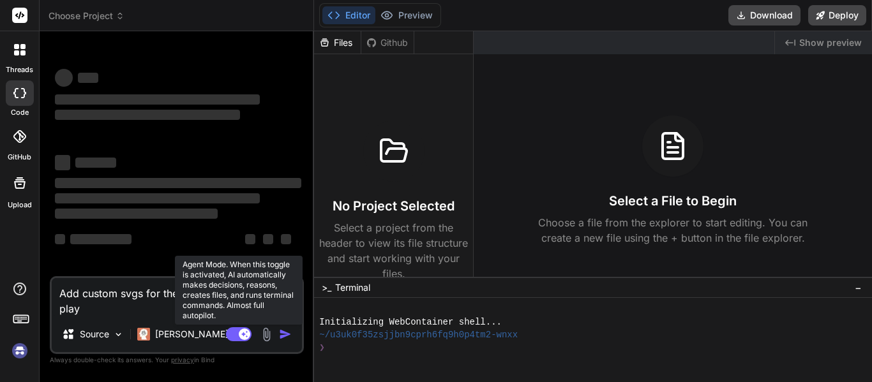
click at [230, 335] on rect at bounding box center [239, 334] width 26 height 14
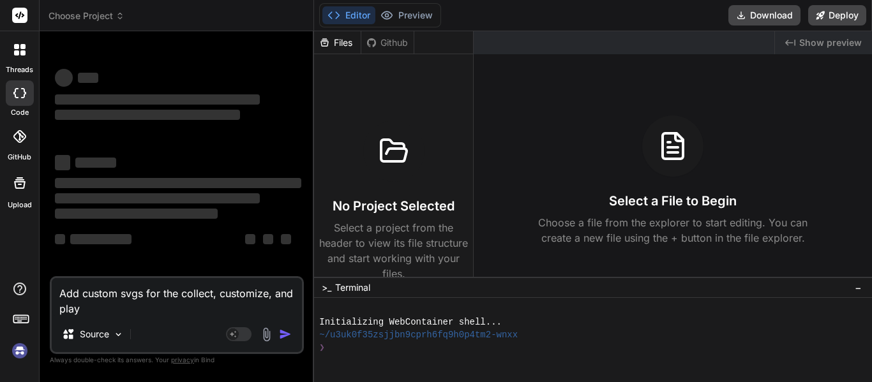
click at [7, 50] on div at bounding box center [19, 49] width 27 height 27
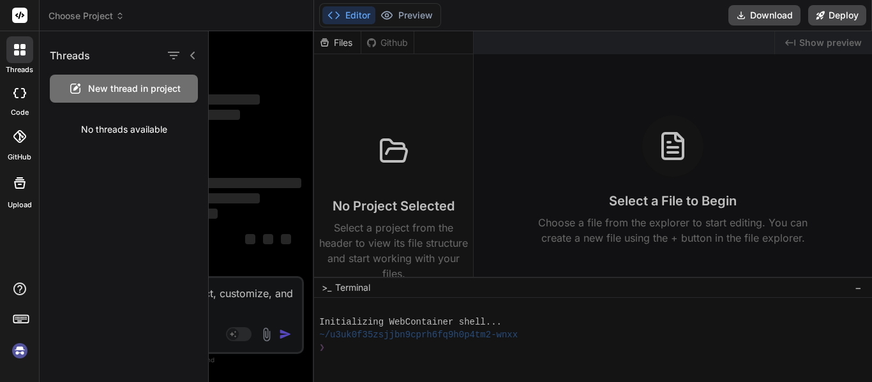
click at [244, 128] on div at bounding box center [540, 206] width 663 height 351
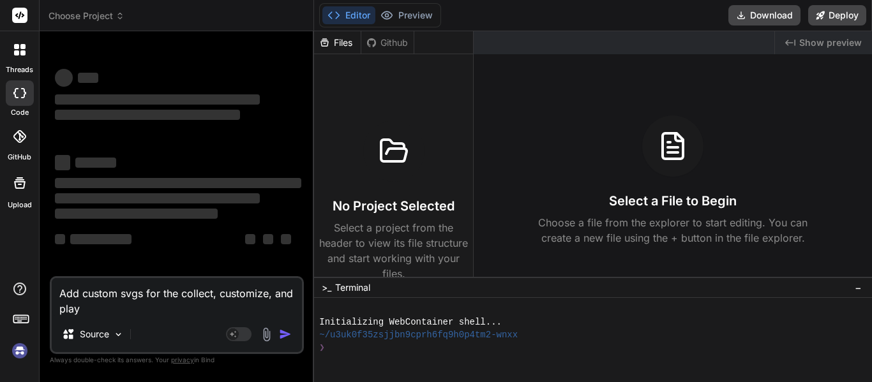
click at [14, 351] on img at bounding box center [20, 351] width 22 height 22
type textarea "x"
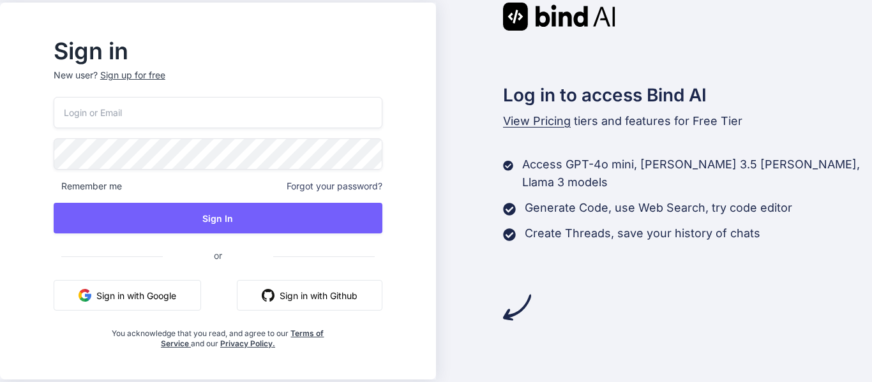
click at [342, 295] on button "Sign in with Github" at bounding box center [309, 295] width 145 height 31
click at [315, 299] on button "Sign in with Github" at bounding box center [309, 295] width 145 height 31
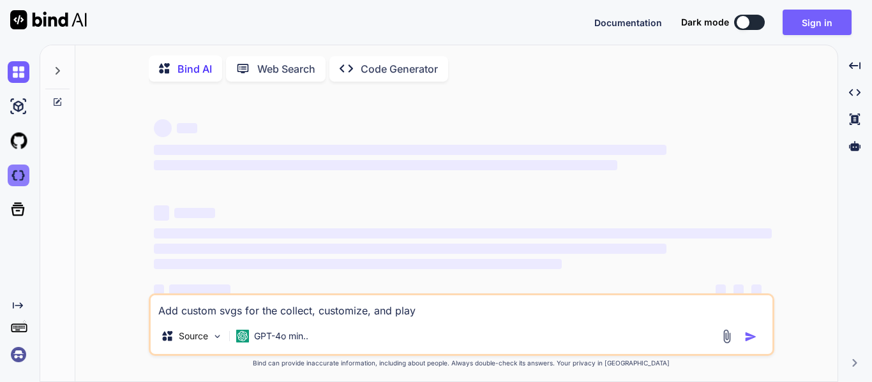
type textarea "x"
click at [28, 168] on img at bounding box center [19, 176] width 22 height 22
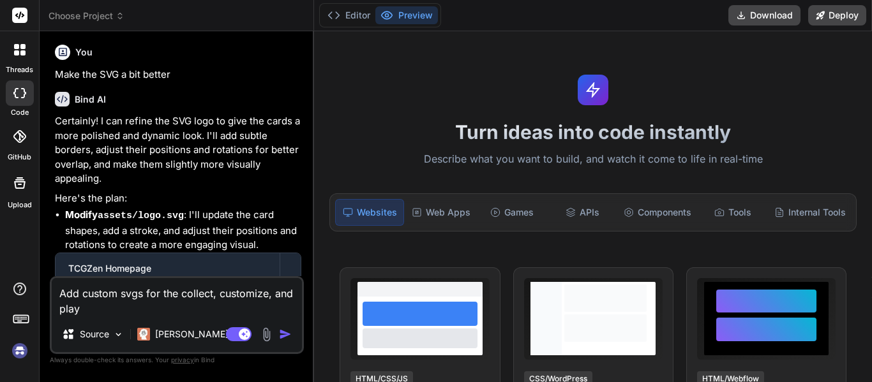
scroll to position [1762, 0]
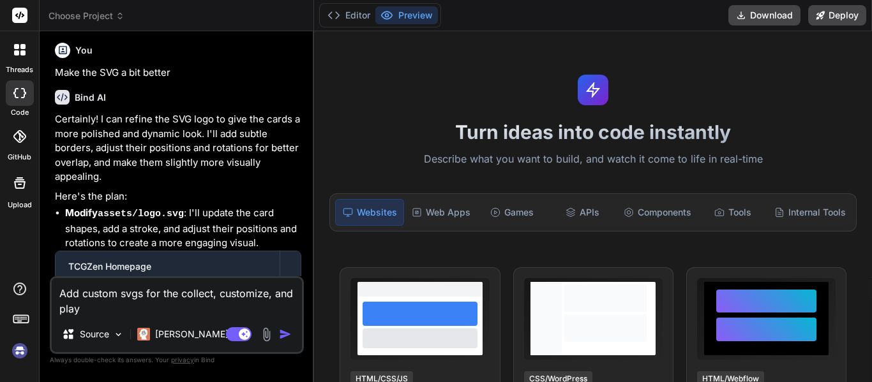
click at [28, 61] on div at bounding box center [19, 49] width 27 height 27
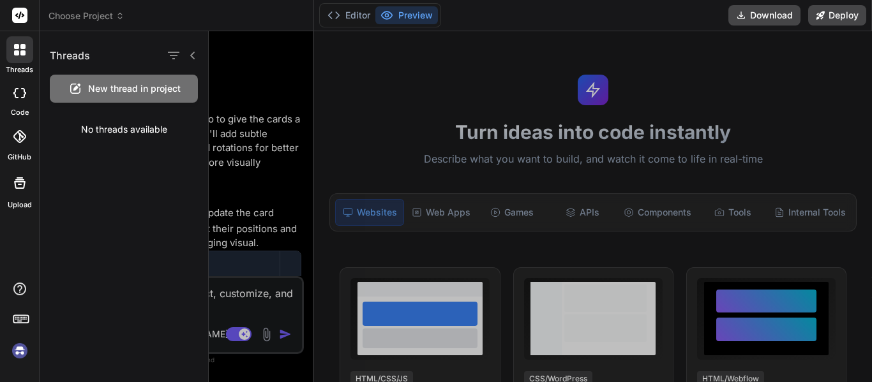
click at [228, 179] on div at bounding box center [540, 206] width 663 height 351
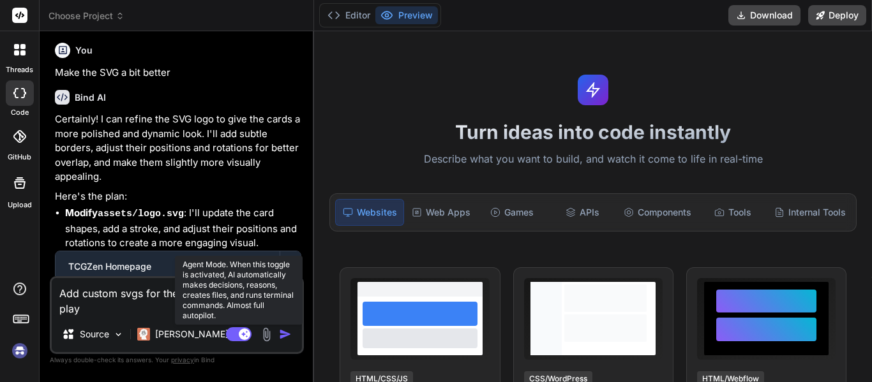
click at [235, 338] on rect at bounding box center [239, 334] width 26 height 14
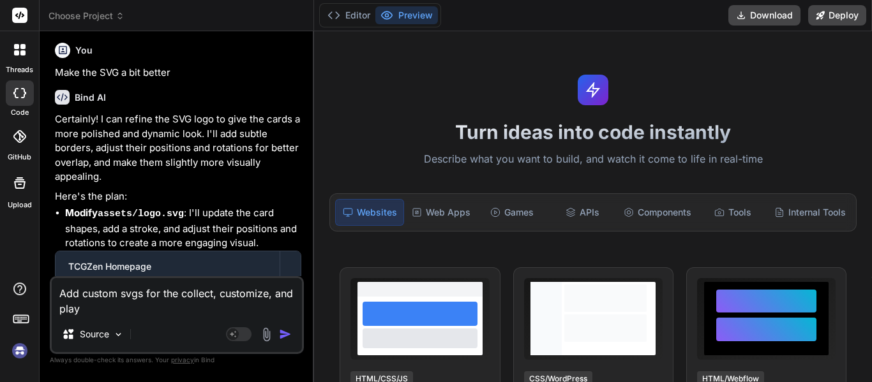
click at [151, 306] on textarea "Add custom svgs for the collect, customize, and play" at bounding box center [177, 297] width 250 height 38
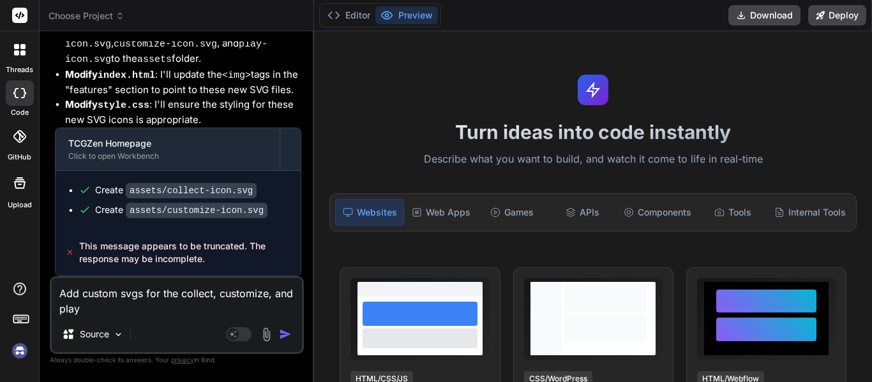
click at [24, 345] on img at bounding box center [20, 351] width 22 height 22
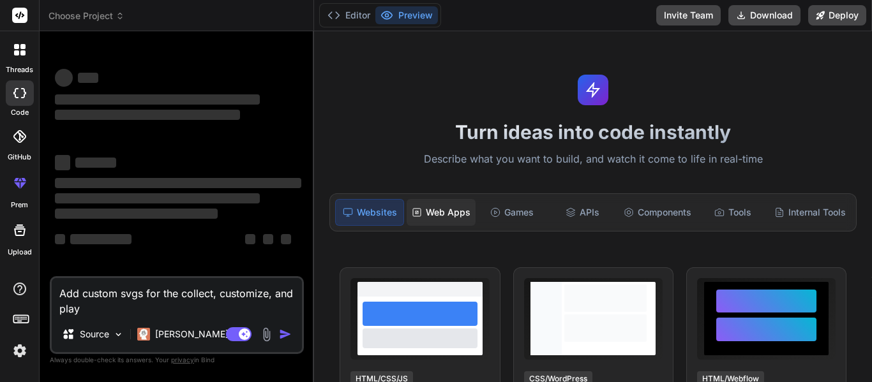
scroll to position [0, 0]
click at [6, 45] on div at bounding box center [19, 49] width 27 height 27
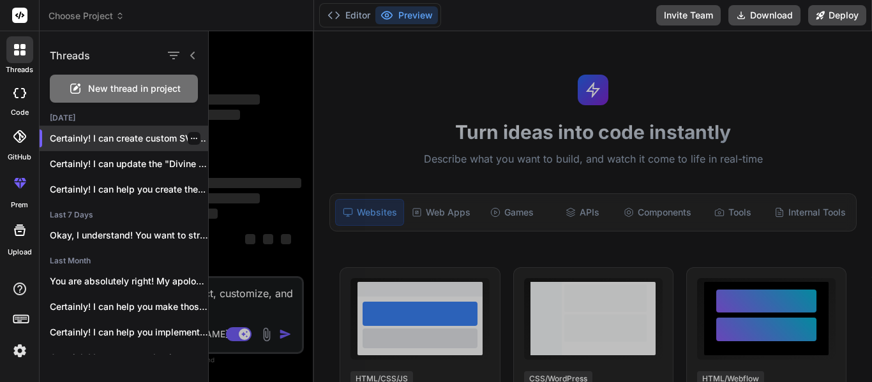
click at [84, 141] on p "Certainly! I can create custom SVG icons..." at bounding box center [129, 138] width 158 height 13
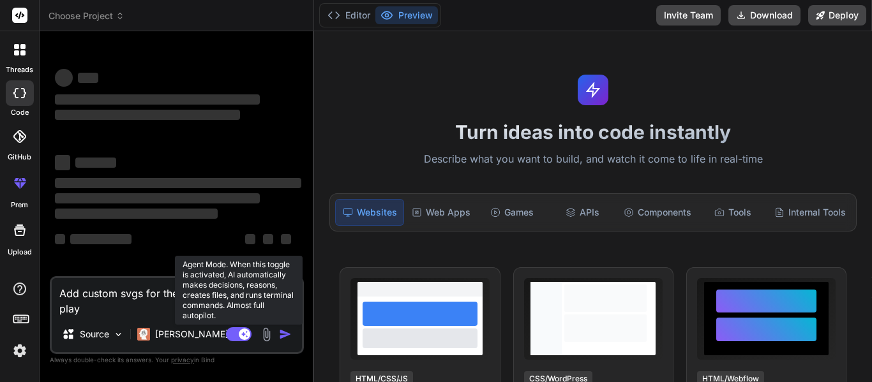
click at [234, 331] on rect at bounding box center [239, 334] width 26 height 14
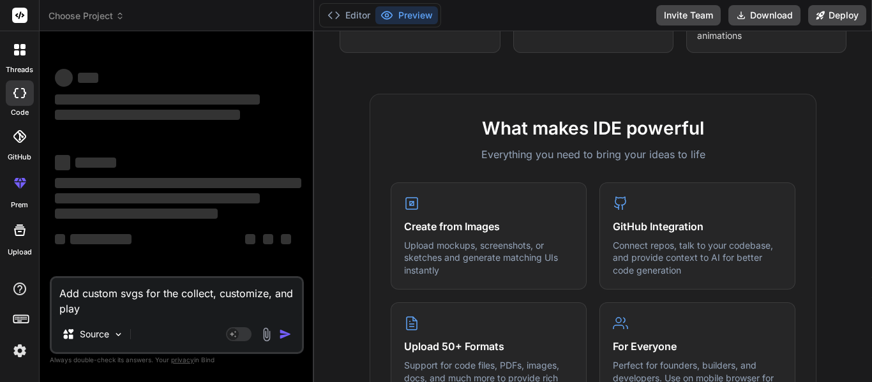
scroll to position [414, 0]
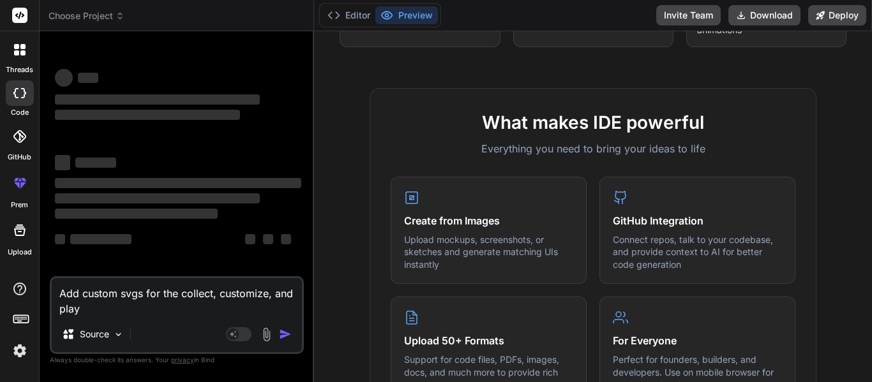
click at [26, 55] on div at bounding box center [19, 49] width 27 height 27
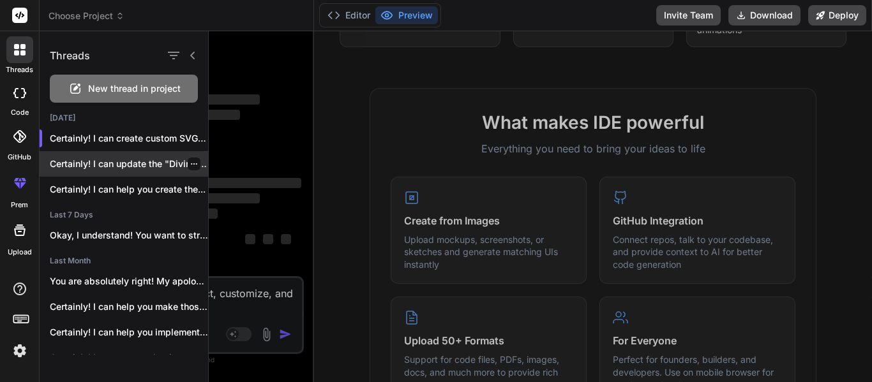
click at [138, 163] on p "Certainly! I can update the "Divine Intervention"..." at bounding box center [129, 164] width 158 height 13
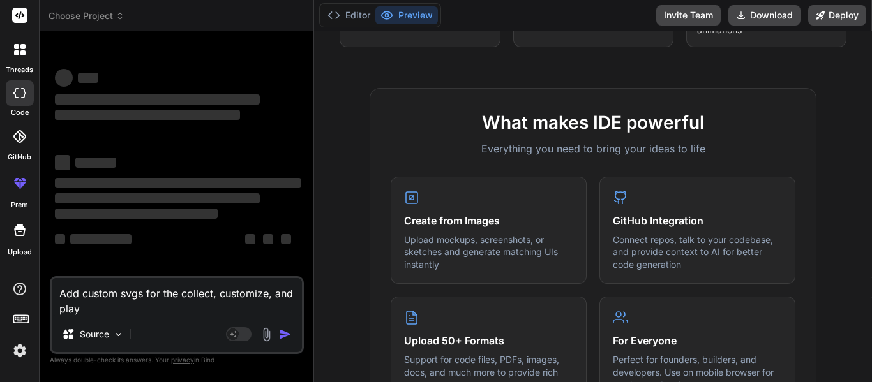
click at [15, 48] on icon at bounding box center [16, 46] width 5 height 5
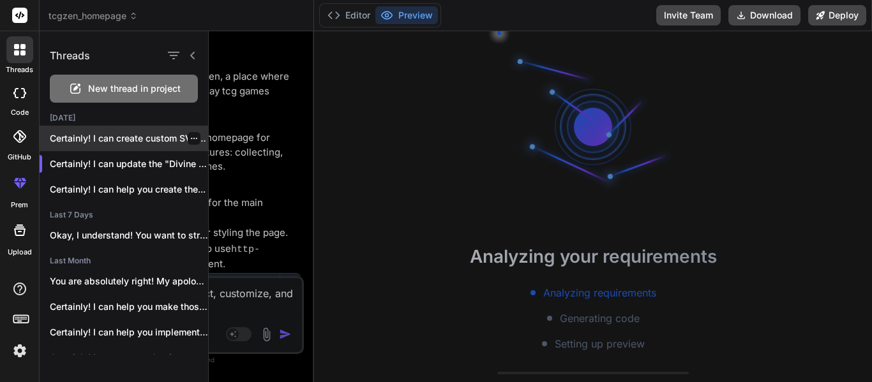
scroll to position [51, 0]
click at [103, 144] on p "Certainly! I can create custom SVG icons..." at bounding box center [129, 138] width 158 height 13
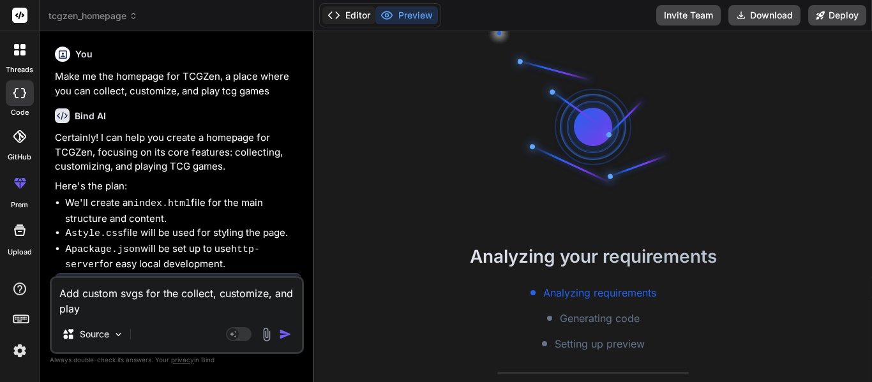
click at [352, 19] on button "Editor" at bounding box center [348, 15] width 53 height 18
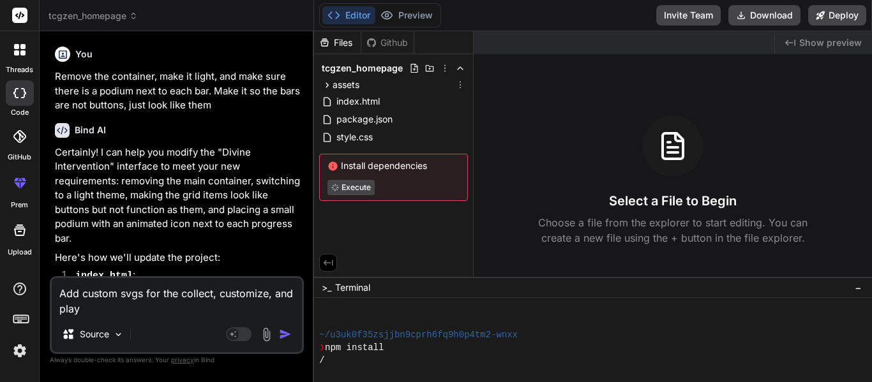
click at [376, 83] on div "assets" at bounding box center [393, 84] width 149 height 15
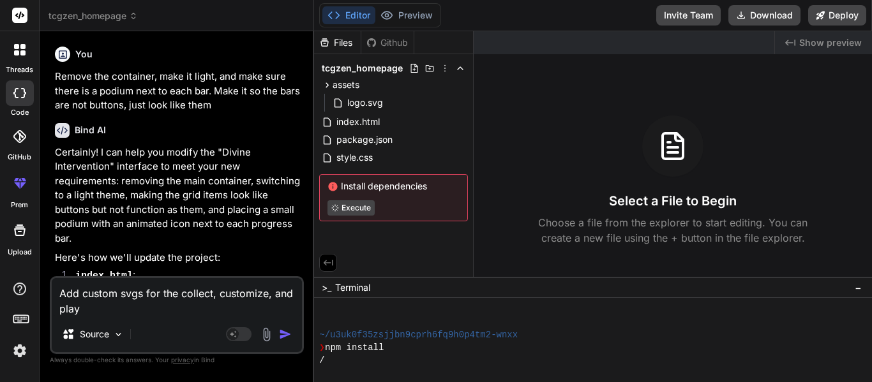
click at [141, 295] on textarea "Add custom svgs for the collect, customize, and play" at bounding box center [177, 297] width 250 height 38
type textarea "x"
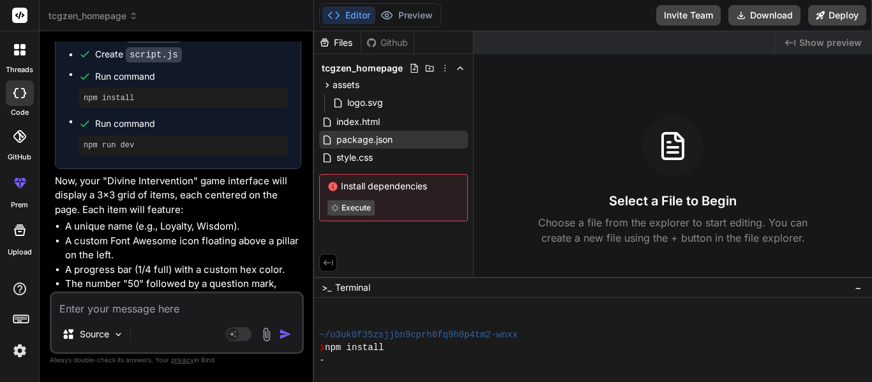
scroll to position [3802, 0]
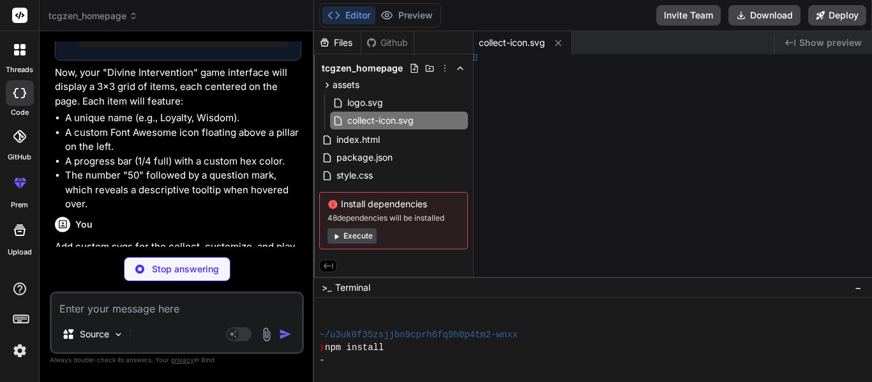
type textarea "x"
type textarea ">"
type textarea "x"
type textarea "</svg>"
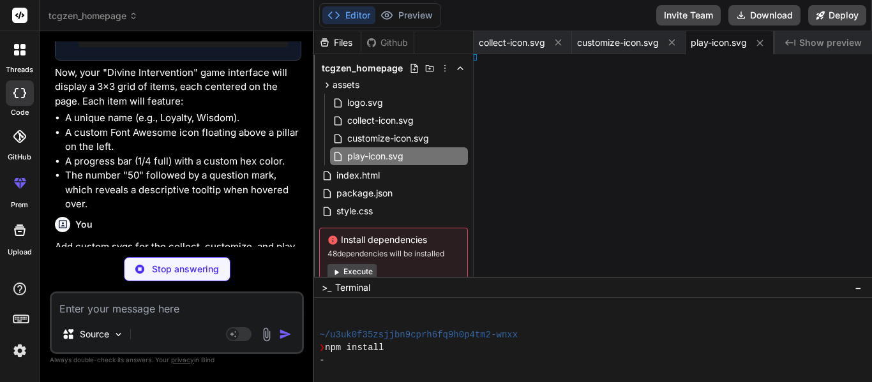
type textarea "x"
type textarea "tml>"
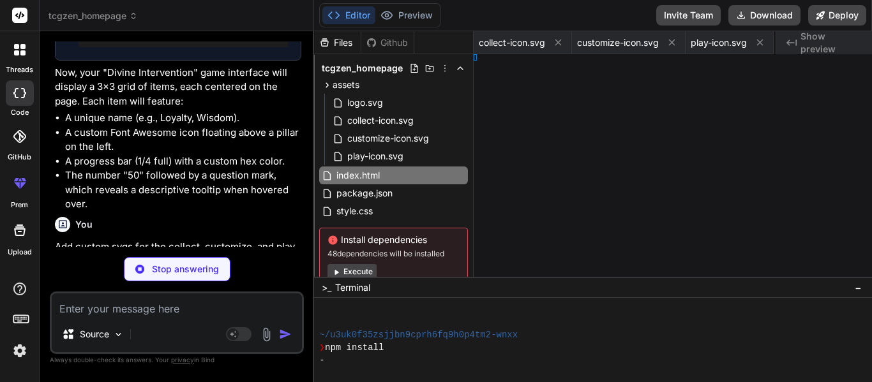
type textarea "x"
type textarea "} }"
type textarea "x"
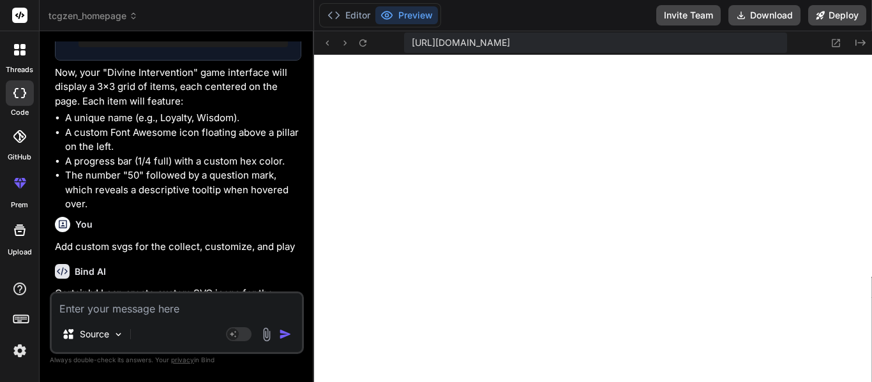
type textarea "} }"
type textarea "x"
type textarea "R"
type textarea "x"
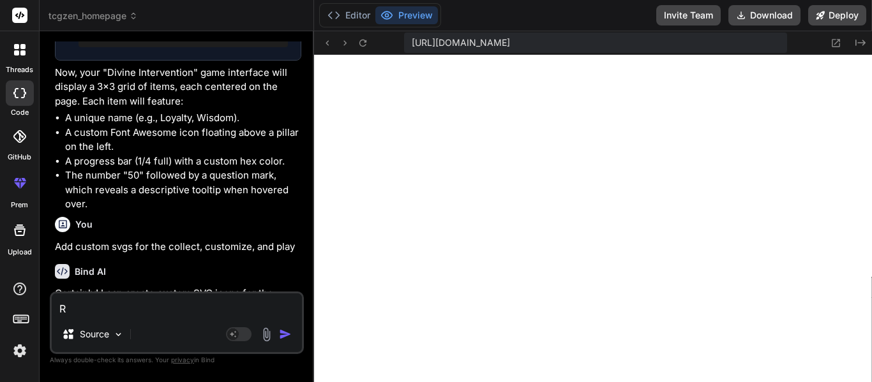
type textarea "Re"
type textarea "x"
type textarea "Rem"
type textarea "x"
type textarea "Remo"
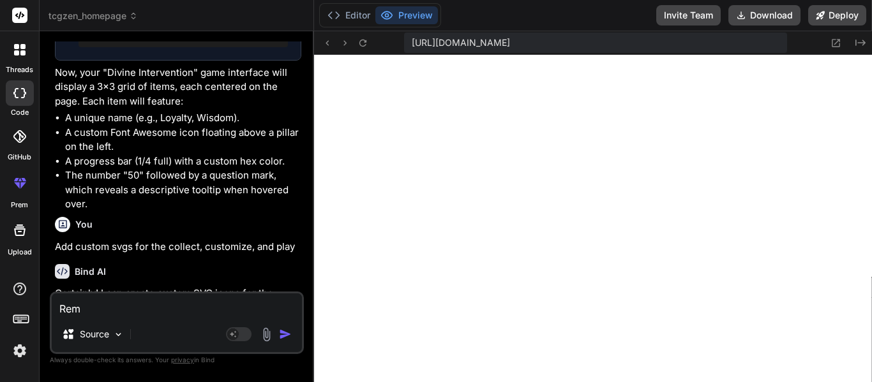
type textarea "x"
type textarea "Remov"
type textarea "x"
type textarea "Remove"
type textarea "x"
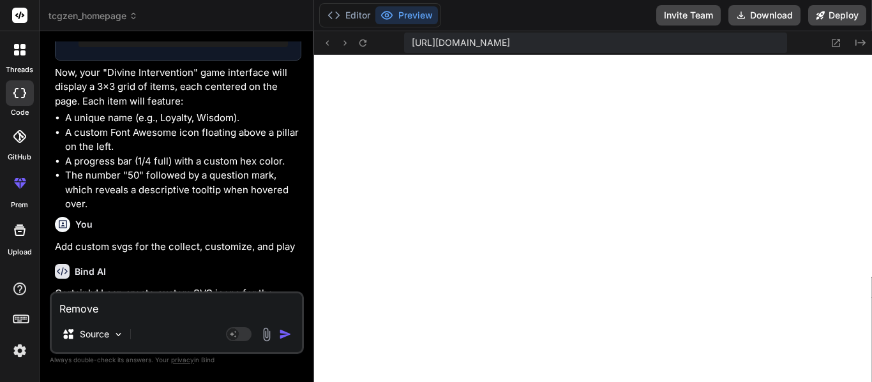
type textarea "Remove"
type textarea "x"
type textarea "Remove t"
type textarea "x"
type textarea "Remove th"
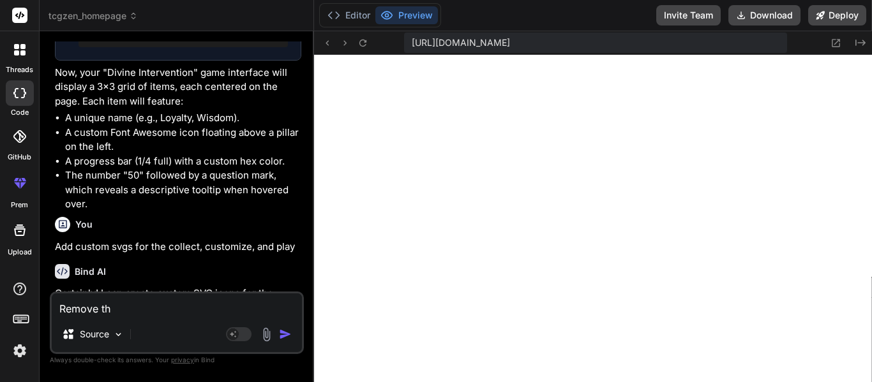
type textarea "x"
type textarea "Remove the"
type textarea "x"
type textarea "Remove the"
type textarea "x"
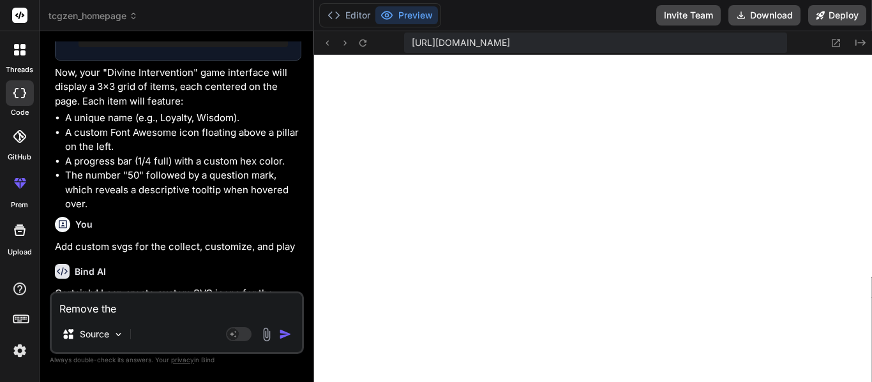
type textarea "Remove the c"
type textarea "x"
type textarea "Remove the ci"
type textarea "x"
type textarea "Remove the cir"
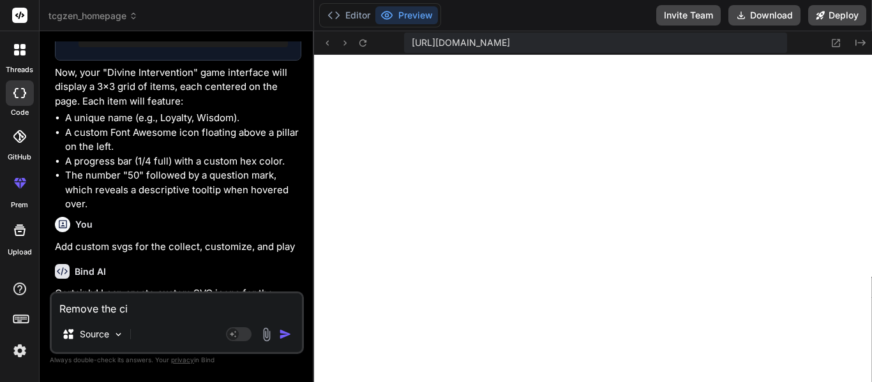
type textarea "x"
type textarea "Remove the circ"
type textarea "x"
type textarea "Remove the circl"
type textarea "x"
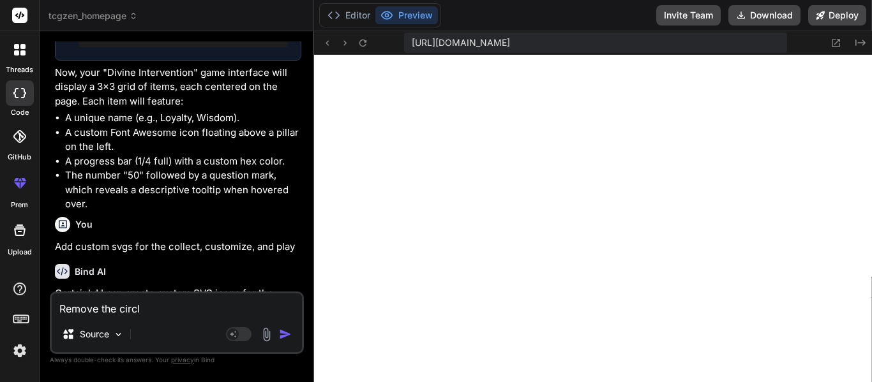
type textarea "Remove the circle"
type textarea "x"
type textarea "Remove the circle"
type textarea "x"
type textarea "Remove the circle a"
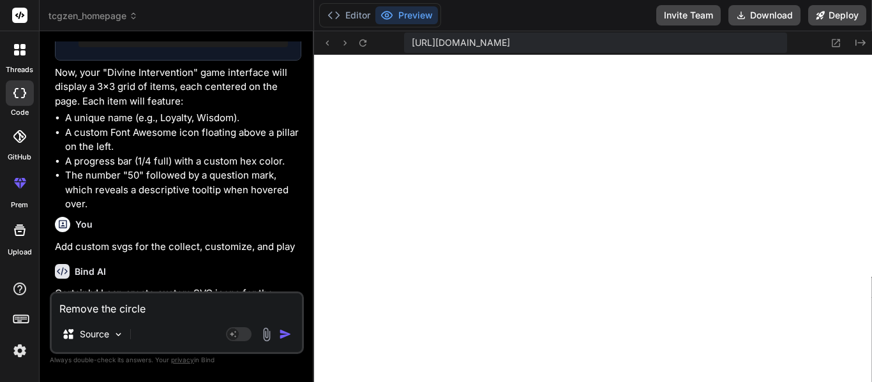
type textarea "x"
type textarea "Remove the circle at"
type textarea "x"
type textarea "Remove the circle ato"
type textarea "x"
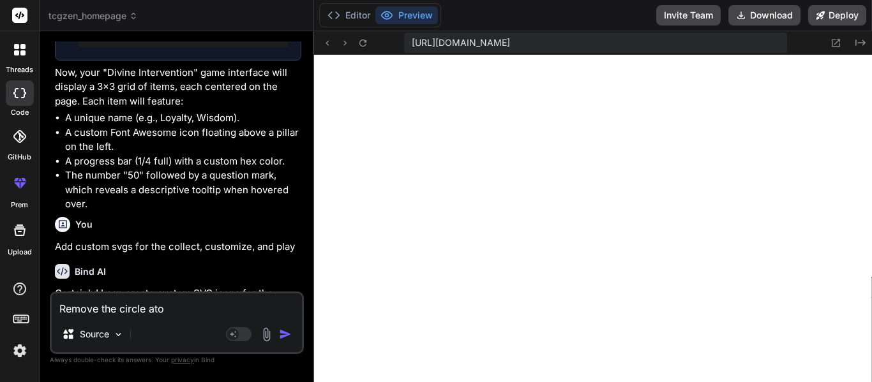
type textarea "Remove the circle atou"
type textarea "x"
type textarea "Remove the circle atoun"
type textarea "x"
type textarea "Remove the circle atou"
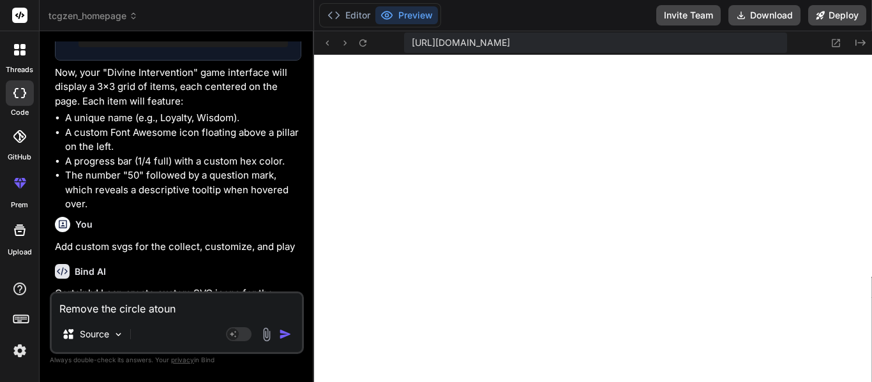
type textarea "x"
type textarea "Remove the circle ato"
type textarea "x"
type textarea "Remove the circle at"
type textarea "x"
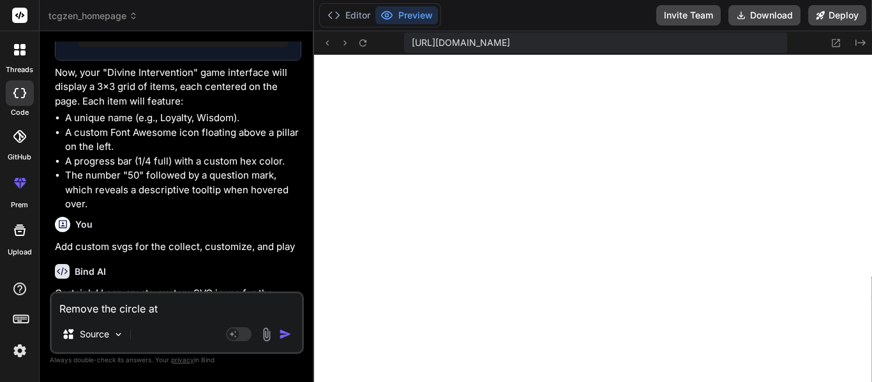
type textarea "Remove the circle a"
type textarea "x"
type textarea "Remove the circle ar"
type textarea "x"
type textarea "Remove the circle aro"
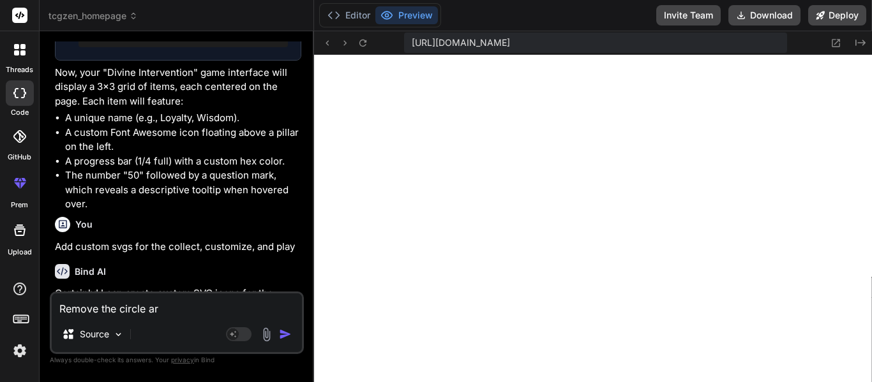
type textarea "x"
type textarea "Remove the circle arou"
type textarea "x"
type textarea "Remove the circle aroun"
type textarea "x"
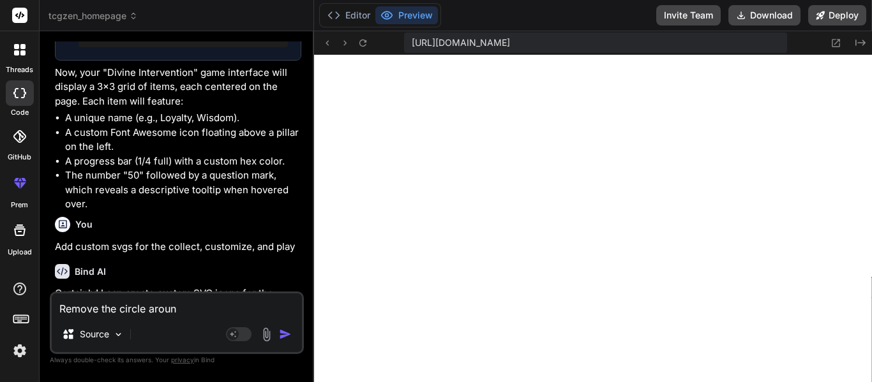
type textarea "Remove the circle around"
type textarea "x"
type textarea "Remove the circle around"
type textarea "x"
type textarea "Remove the circle around t"
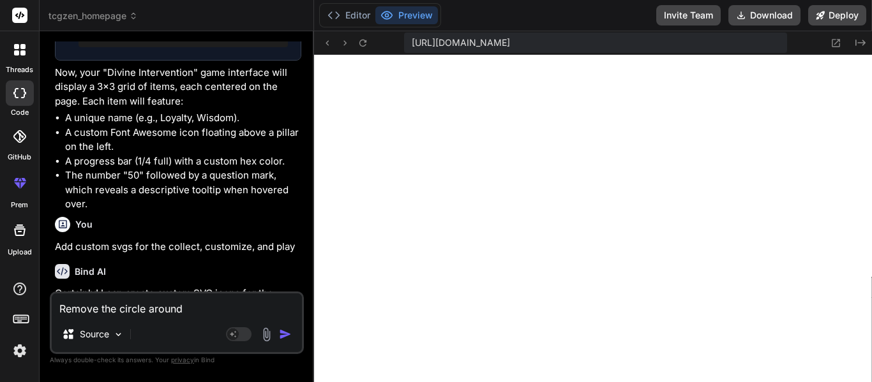
type textarea "x"
type textarea "Remove the circle around th"
type textarea "x"
type textarea "Remove the circle around the"
type textarea "x"
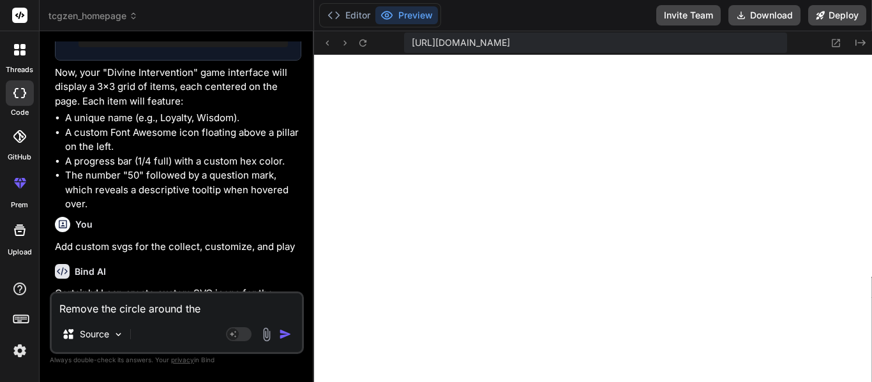
type textarea "Remove the circle around the"
type textarea "x"
type textarea "Remove the circle around the i"
type textarea "x"
type textarea "Remove the circle around the ic"
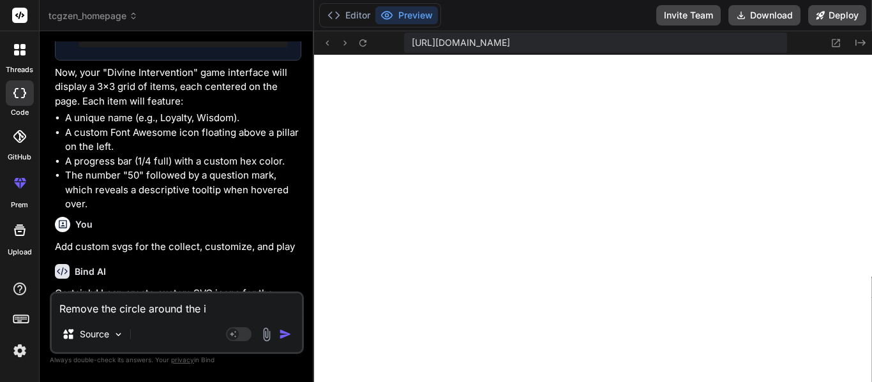
type textarea "x"
type textarea "Remove the circle around the i"
type textarea "x"
type textarea "Remove the circle around the"
type textarea "x"
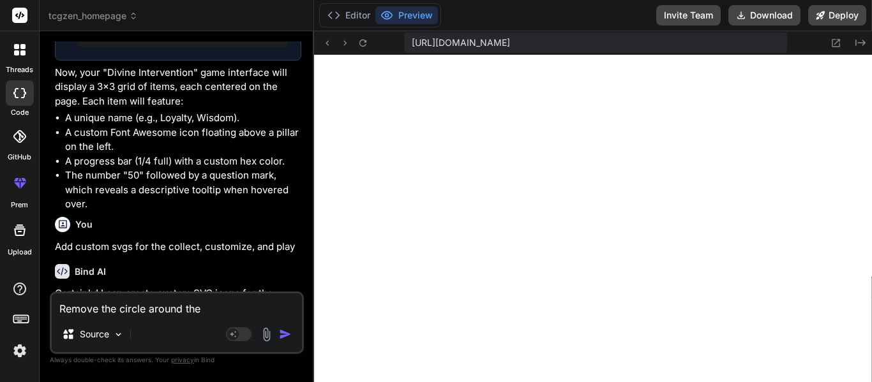
type textarea "Remove the circle around the s"
type textarea "x"
type textarea "Remove the circle around the sv"
type textarea "x"
type textarea "Remove the circle around the svg"
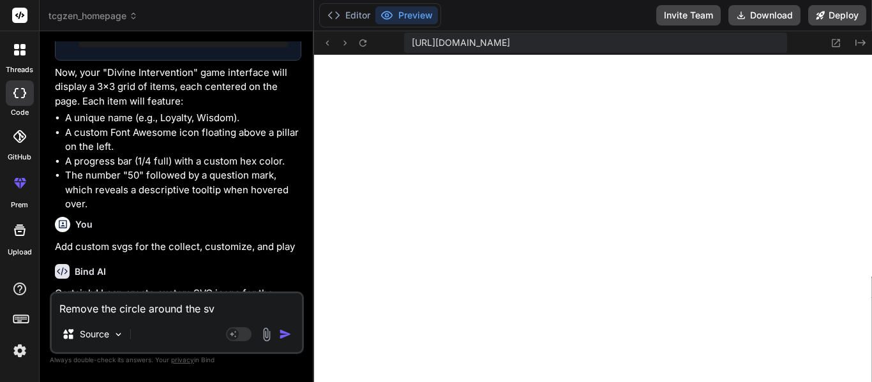
type textarea "x"
type textarea "Remove the circle around the svgs"
type textarea "x"
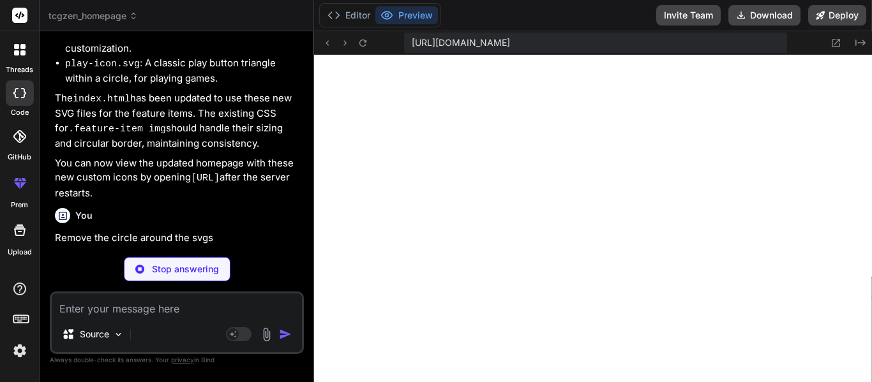
scroll to position [4691, 0]
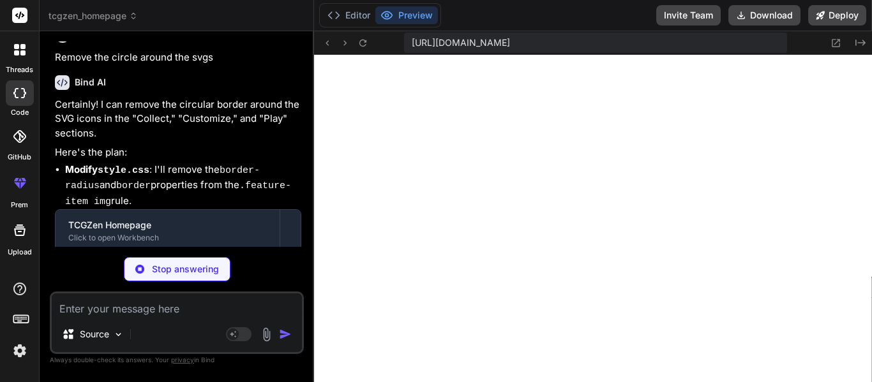
type textarea "x"
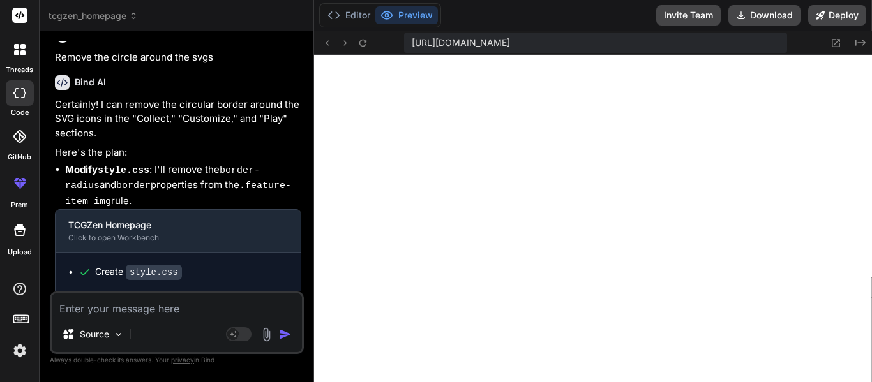
scroll to position [1646, 0]
click at [192, 315] on textarea at bounding box center [177, 305] width 250 height 23
click at [181, 304] on textarea at bounding box center [177, 305] width 250 height 23
type textarea "M"
type textarea "x"
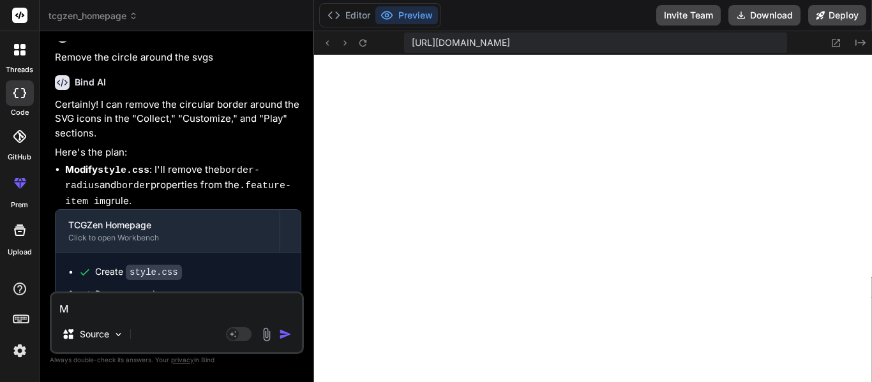
type textarea "Ma"
type textarea "x"
type textarea "Mak"
type textarea "x"
type textarea "Make"
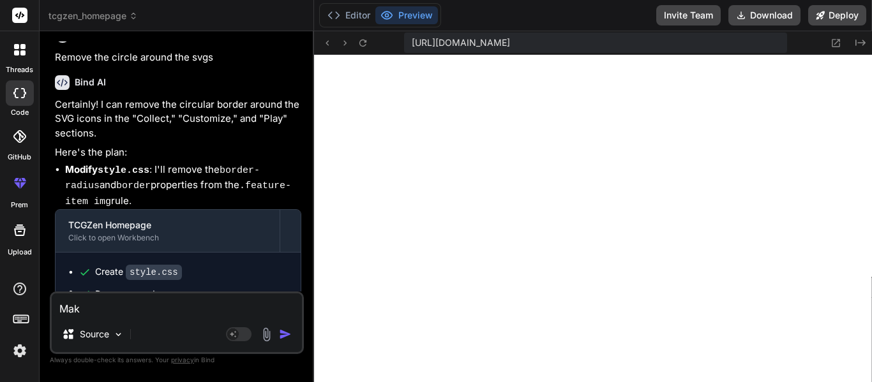
type textarea "x"
type textarea "Make"
type textarea "x"
type textarea "Make i"
type textarea "x"
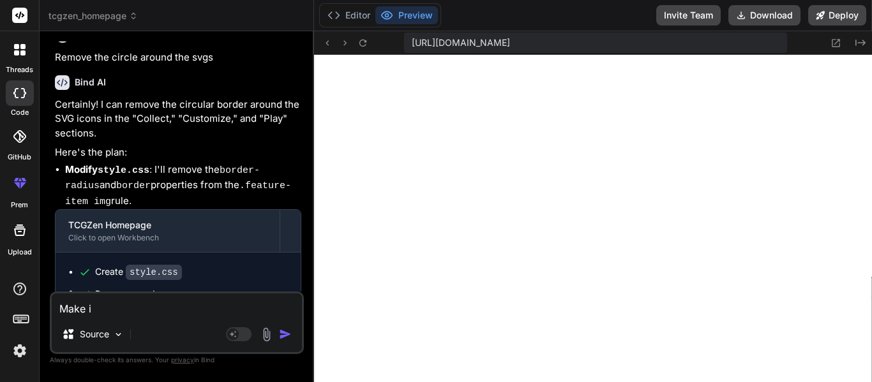
type textarea "Make it"
type textarea "x"
type textarea "Make it"
type textarea "x"
type textarea "Make it s"
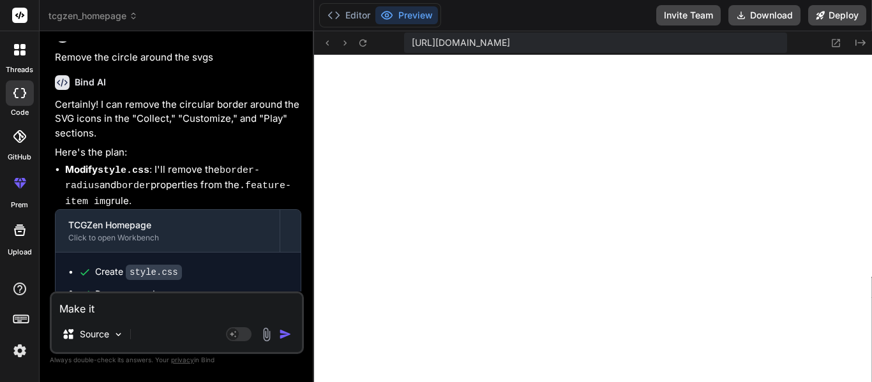
type textarea "x"
type textarea "Make it so"
type textarea "x"
type textarea "Make it so"
type textarea "x"
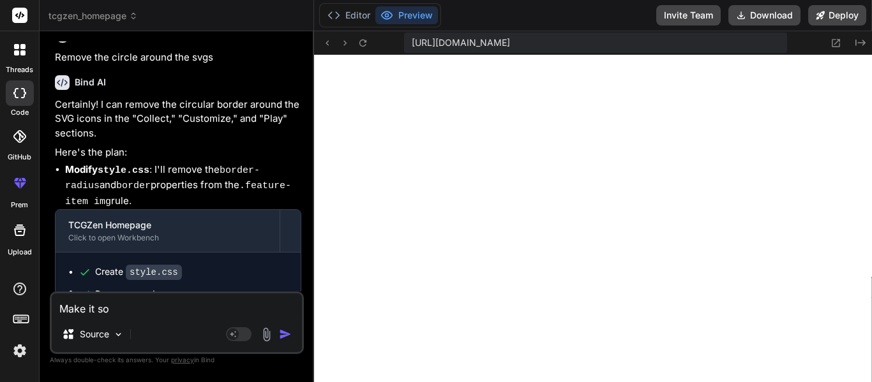
type textarea "Make it so t"
type textarea "x"
type textarea "Make it so th"
type textarea "x"
type textarea "Make it so the"
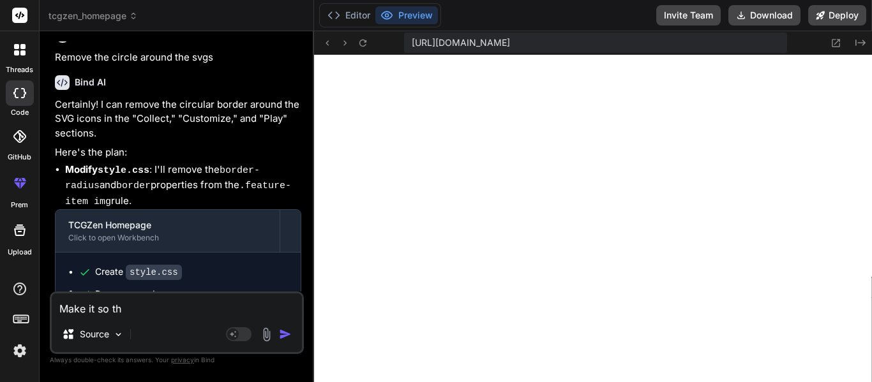
type textarea "x"
type textarea "Make it so the"
type textarea "x"
type textarea "Make it so the c"
type textarea "x"
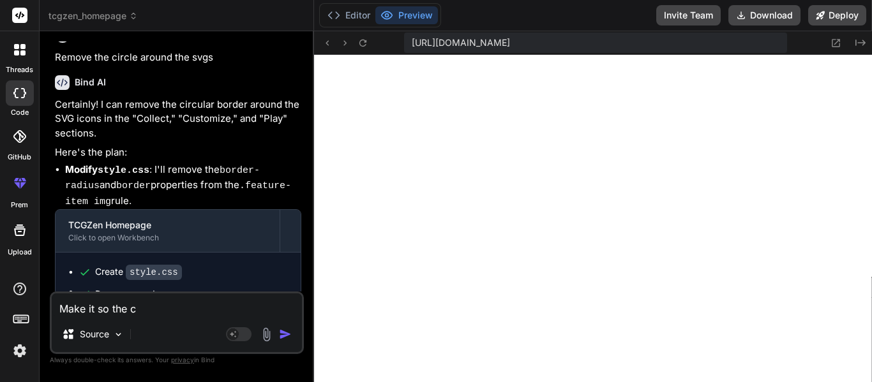
type textarea "Make it so the cu"
type textarea "x"
type textarea "Make it so the cus"
type textarea "x"
type textarea "Make it so the cust"
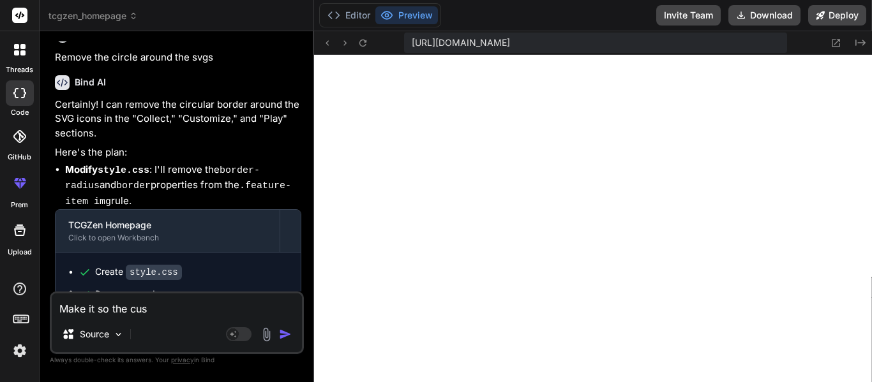
type textarea "x"
type textarea "Make it so the custo"
type textarea "x"
type textarea "Make it so the custom"
type textarea "x"
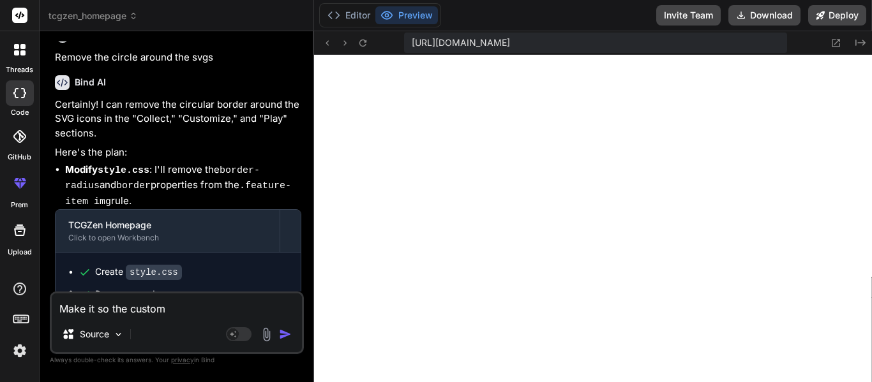
type textarea "Make it so the customi"
type textarea "x"
type textarea "Make it so the customiz"
type textarea "x"
type textarea "Make it so the customize"
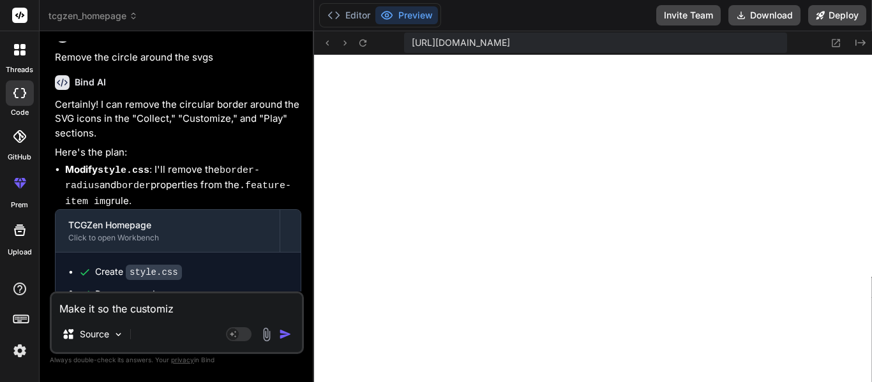
type textarea "x"
type textarea "Make it so the customize"
type textarea "x"
type textarea "Make it so the customize l"
type textarea "x"
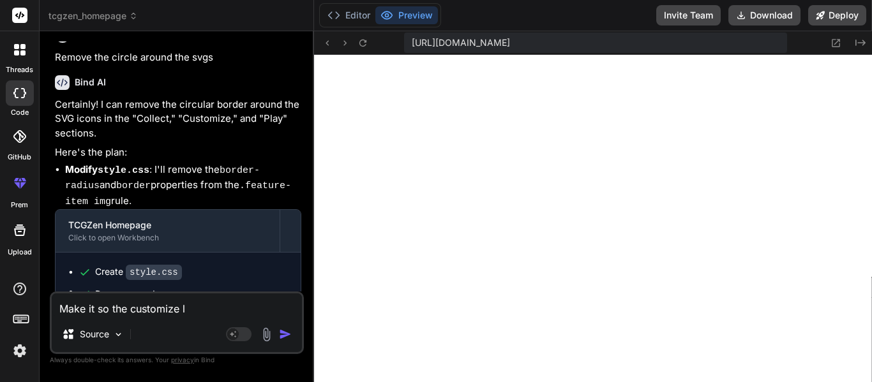
type textarea "Make it so the customize lo"
type textarea "x"
type textarea "Make it so the customize loo"
type textarea "x"
type textarea "Make it so the customize look"
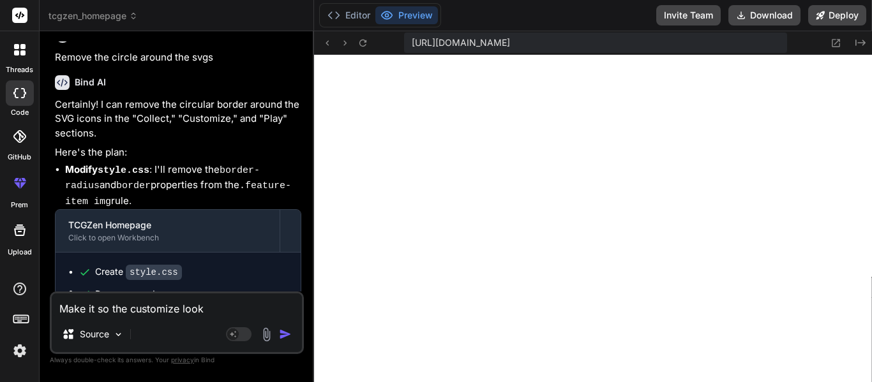
type textarea "x"
type textarea "Make it so the customize looks"
type textarea "x"
type textarea "Make it so the customize looks"
type textarea "x"
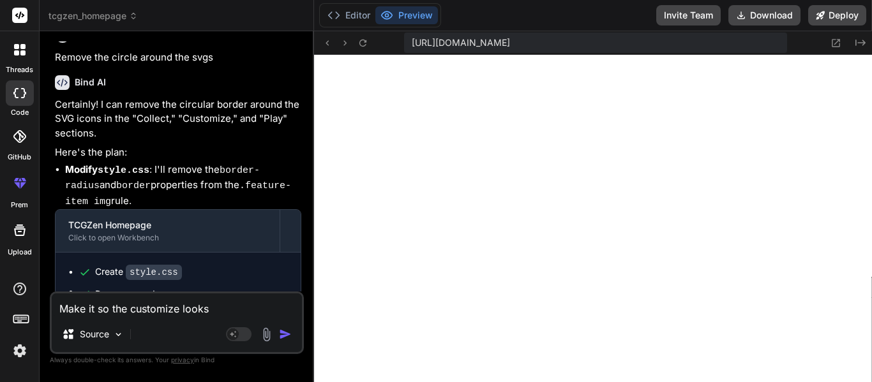
type textarea "Make it so the customize looks a"
type textarea "x"
type textarea "Make it so the customize looks a"
type textarea "x"
type textarea "Make it so the customize looks a l"
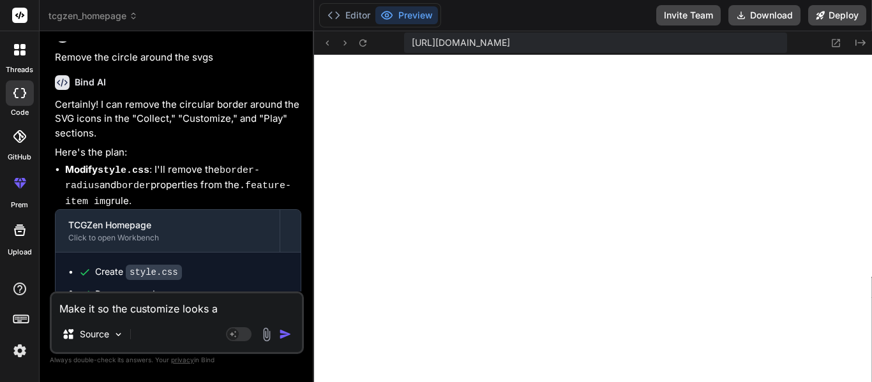
type textarea "x"
type textarea "Make it so the customize looks a li"
type textarea "x"
type textarea "Make it so the customize looks a lit"
type textarea "x"
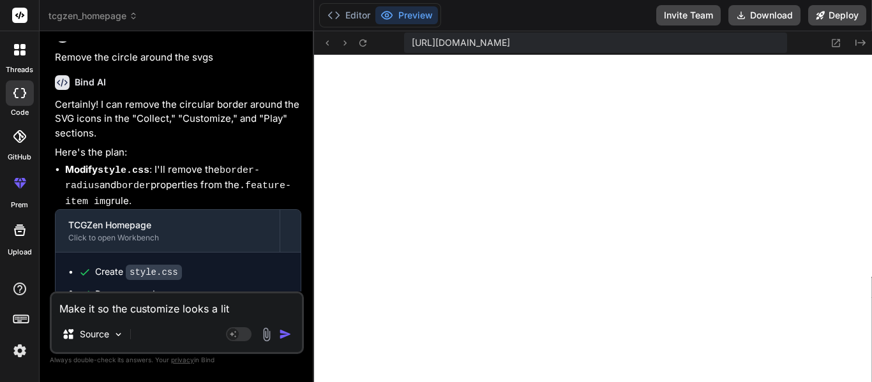
type textarea "Make it so the customize looks a litt"
type textarea "x"
type textarea "Make it so the customize looks a littl"
type textarea "x"
type textarea "Make it so the customize looks a little"
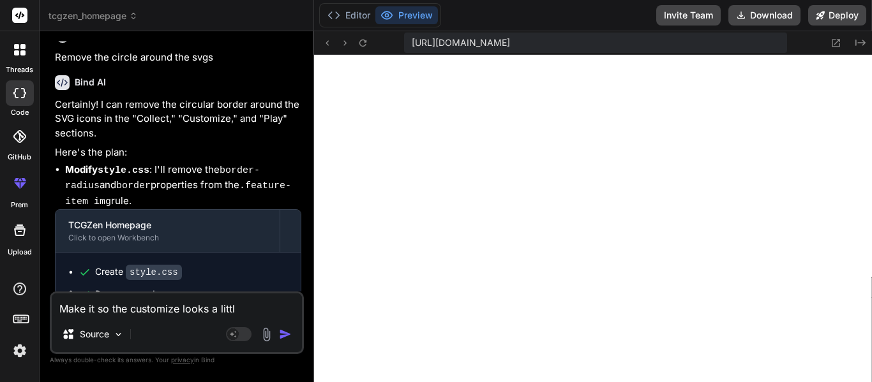
type textarea "x"
type textarea "Make it so the customize looks a little"
type textarea "x"
type textarea "Make it so the customize looks a little m"
type textarea "x"
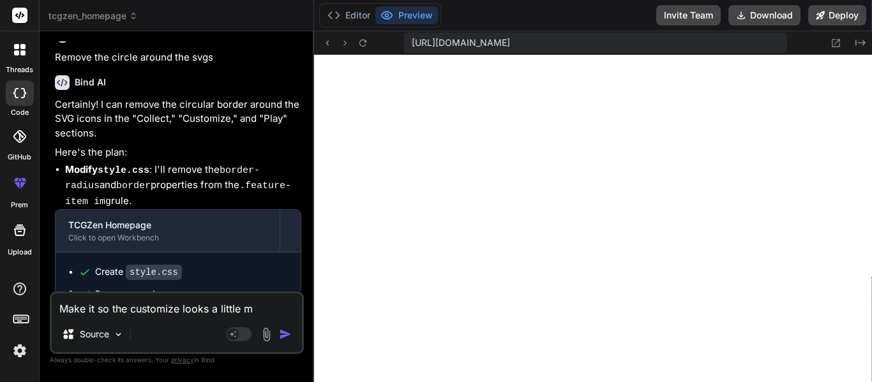
type textarea "Make it so the customize looks a little"
type textarea "x"
type textarea "Make it so the customize looks a little b"
type textarea "x"
type textarea "Make it so the customize looks a little big"
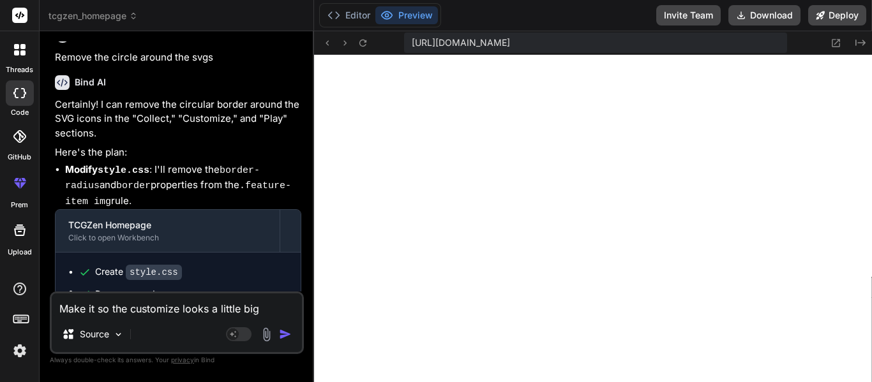
type textarea "x"
type textarea "Make it so the customize looks a little bigt"
type textarea "x"
type textarea "Make it so the customize looks a little big"
type textarea "x"
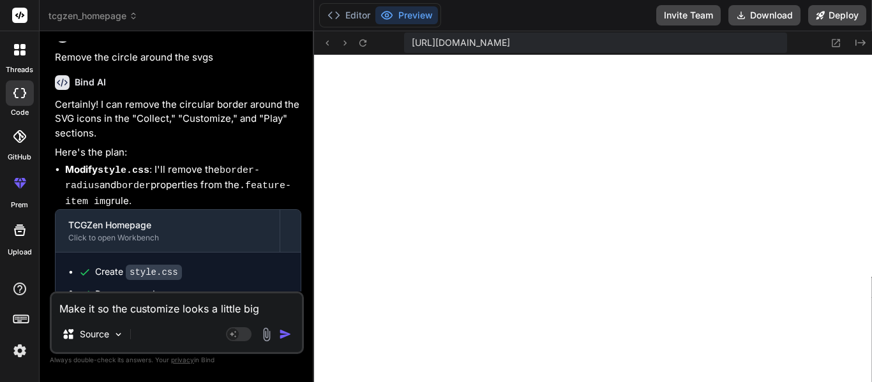
type textarea "Make it so the customize looks a little bi"
type textarea "x"
type textarea "Make it so the customize looks a little bit"
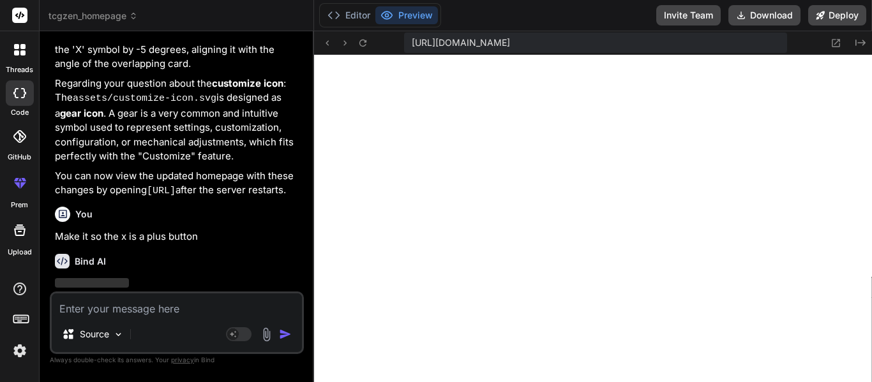
scroll to position [6316, 0]
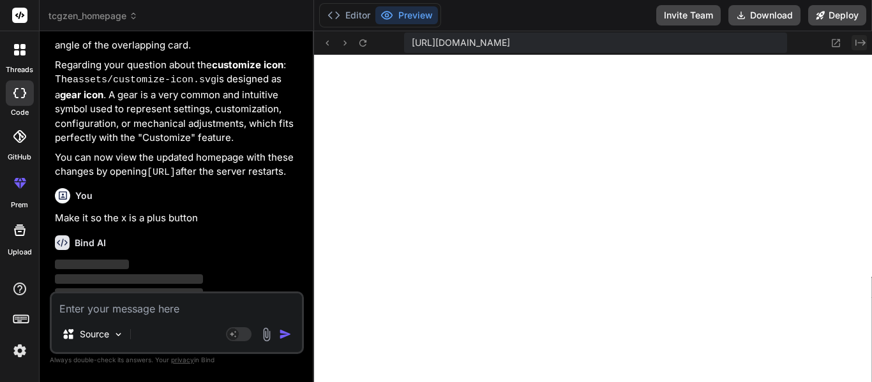
click at [862, 42] on icon at bounding box center [860, 43] width 10 height 6
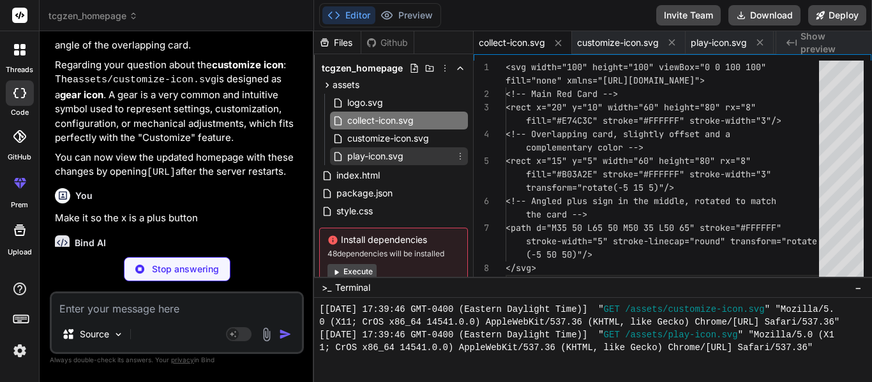
click at [392, 155] on span "play-icon.svg" at bounding box center [375, 156] width 59 height 15
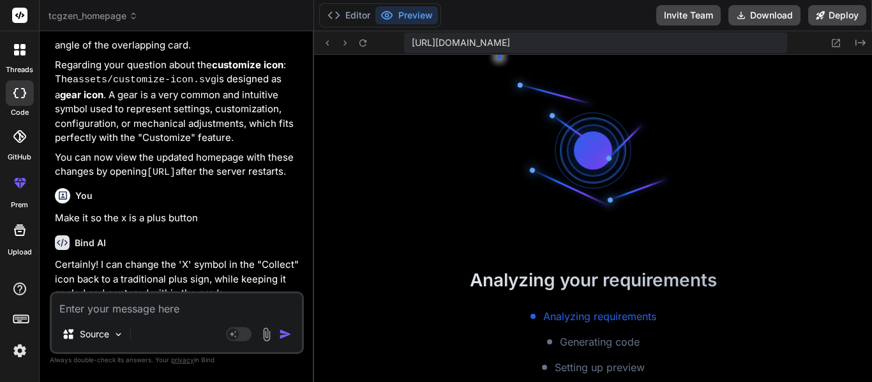
scroll to position [3088, 0]
click at [859, 46] on icon "Created with Pixso." at bounding box center [860, 43] width 10 height 10
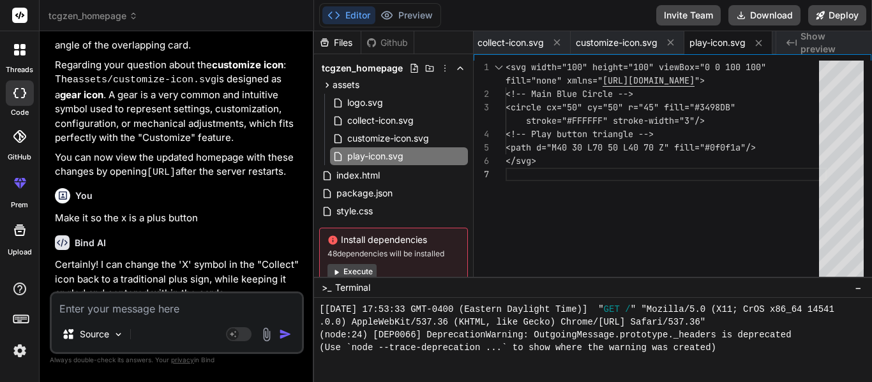
scroll to position [3267, 0]
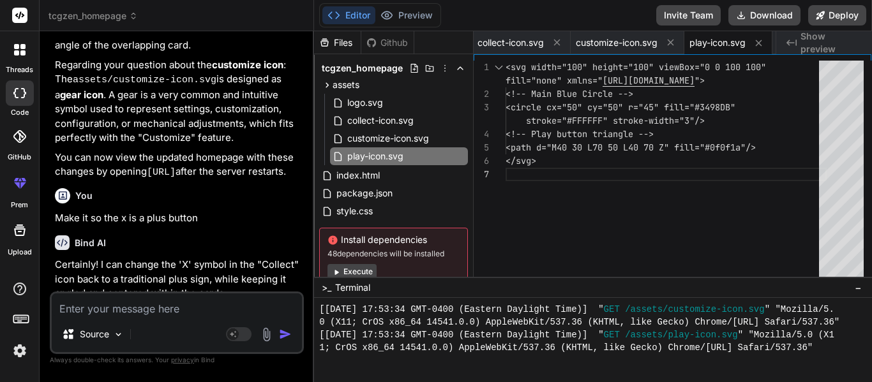
click at [721, 108] on div "<svg width="100" height="100" viewBox="0 0 100 100 " <!-- Main Blue Circle --> …" at bounding box center [665, 172] width 321 height 223
click at [717, 103] on div "<svg width="100" height="100" viewBox="0 0 100 100 " <!-- Main Blue Circle --> …" at bounding box center [665, 172] width 321 height 223
click at [566, 120] on div "<svg width="100" height="100" viewBox="0 0 100 100 " <!-- Main Blue Circle --> …" at bounding box center [665, 172] width 321 height 223
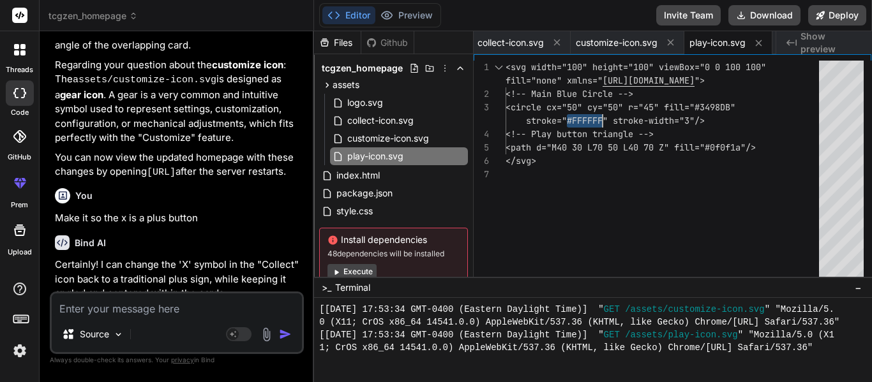
click at [730, 145] on div "<svg width="100" height="100" viewBox="0 0 100 100 " <!-- Main Blue Circle --> …" at bounding box center [665, 172] width 321 height 223
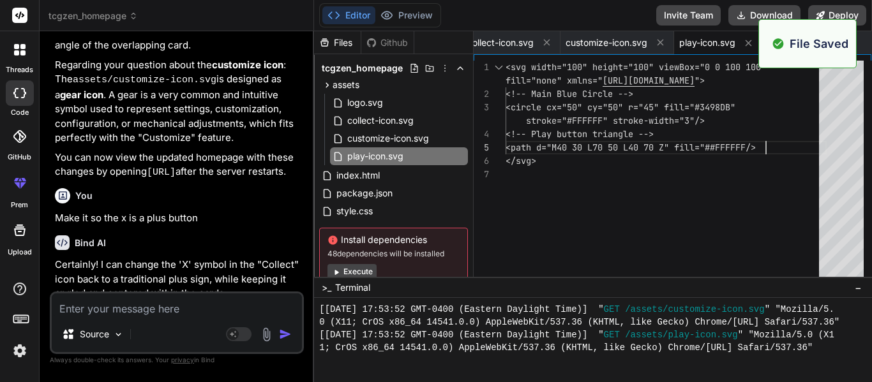
click at [862, 42] on div "Created with Pixso. Show preview" at bounding box center [824, 42] width 96 height 23
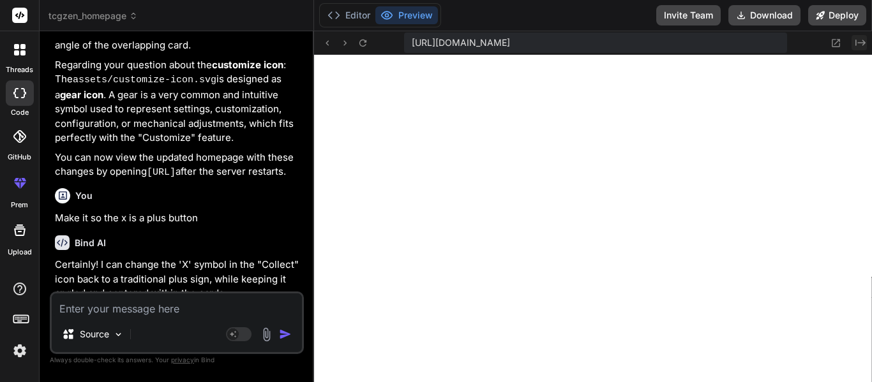
click at [862, 44] on icon "Created with Pixso." at bounding box center [860, 43] width 10 height 10
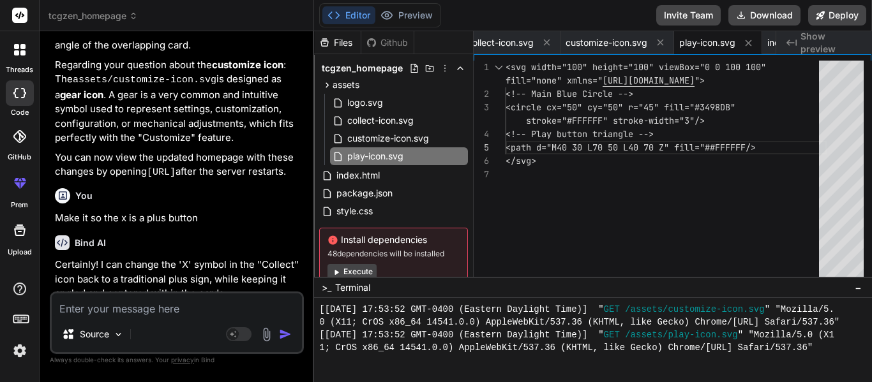
click at [712, 179] on div "<svg width="100" height="100" viewBox="0 0 100 100 " <!-- Main Blue Circle --> …" at bounding box center [665, 172] width 321 height 223
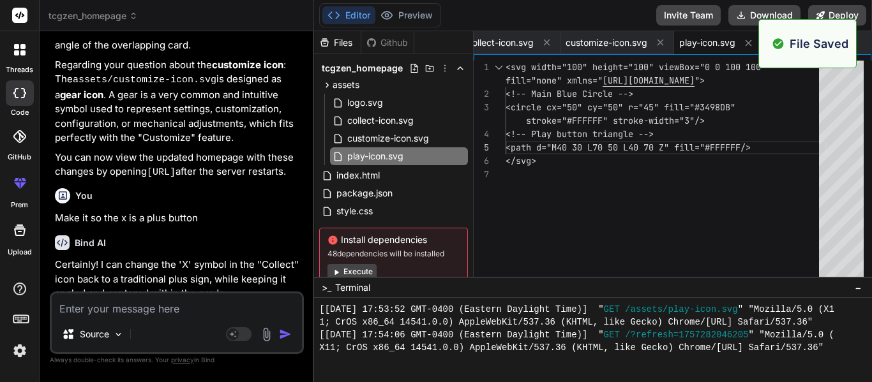
scroll to position [3573, 0]
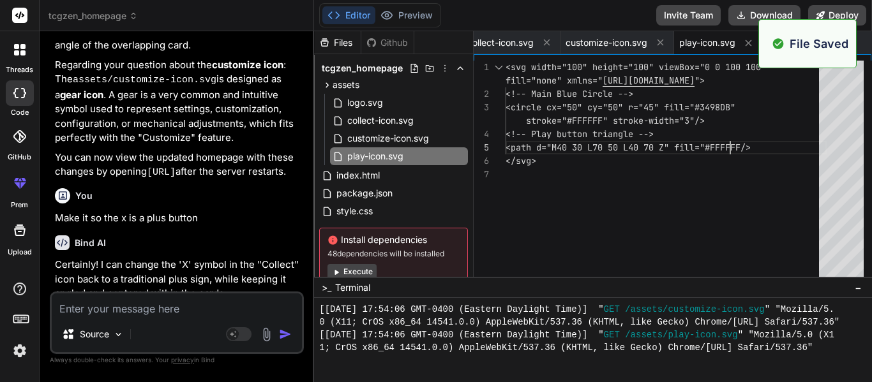
click at [865, 41] on div "Created with Pixso. Show preview" at bounding box center [824, 42] width 96 height 23
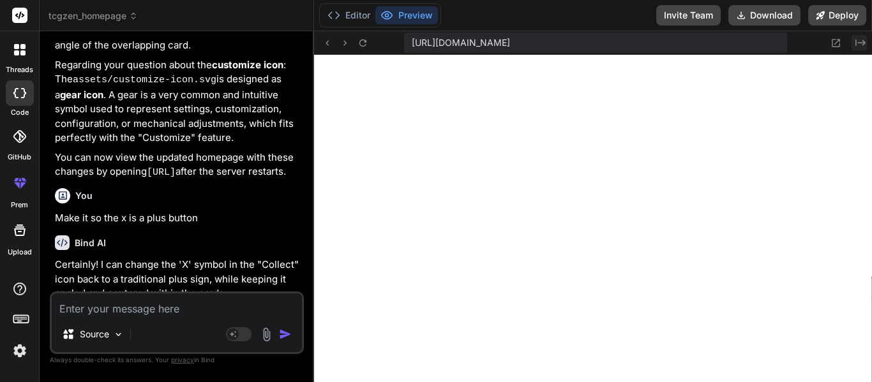
click at [863, 36] on button "Created with Pixso." at bounding box center [858, 42] width 15 height 15
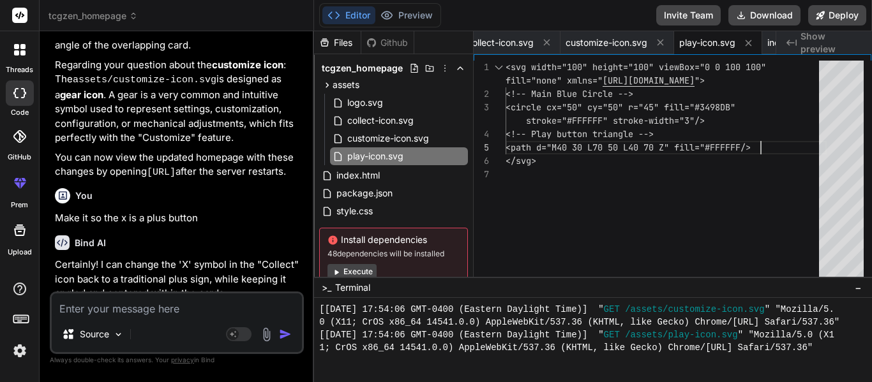
scroll to position [0, 0]
click at [768, 141] on div "<svg width="100" height="100" viewBox="0 0 100 100 " <!-- Main Blue Circle --> …" at bounding box center [665, 172] width 321 height 223
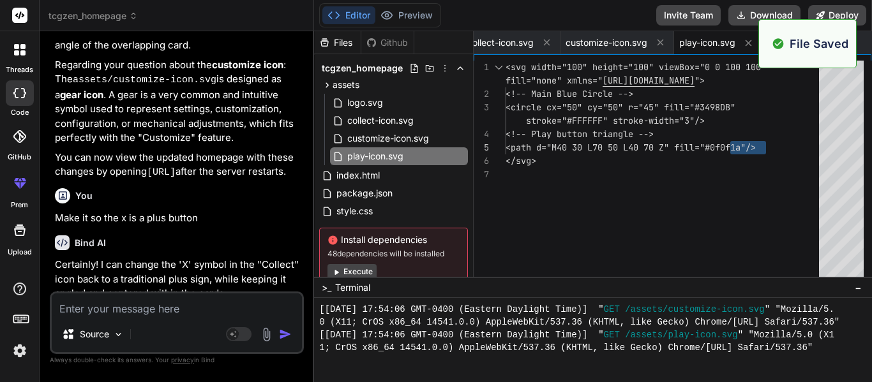
scroll to position [3726, 0]
click at [863, 39] on div "Created with Pixso. Show preview" at bounding box center [824, 42] width 96 height 23
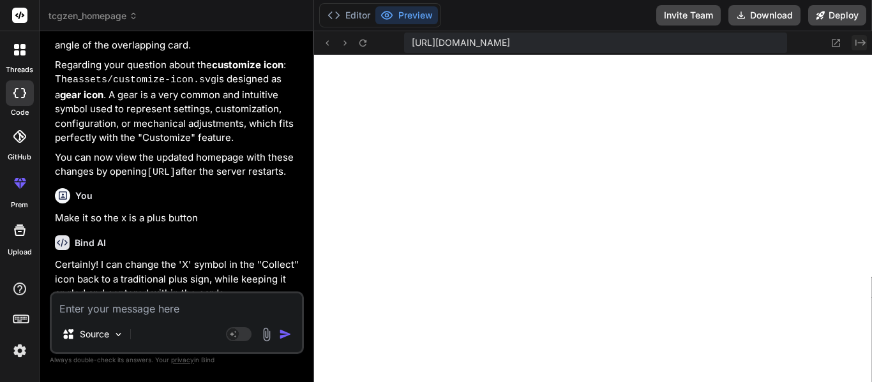
click at [862, 47] on icon "Created with Pixso." at bounding box center [860, 43] width 10 height 10
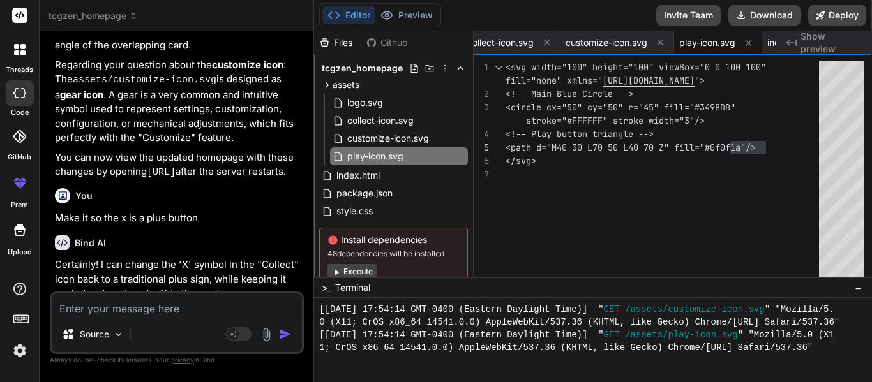
click at [766, 147] on div "<svg width="100" height="100" viewBox="0 0 100 100 " <!-- Main Blue Circle --> …" at bounding box center [665, 172] width 321 height 223
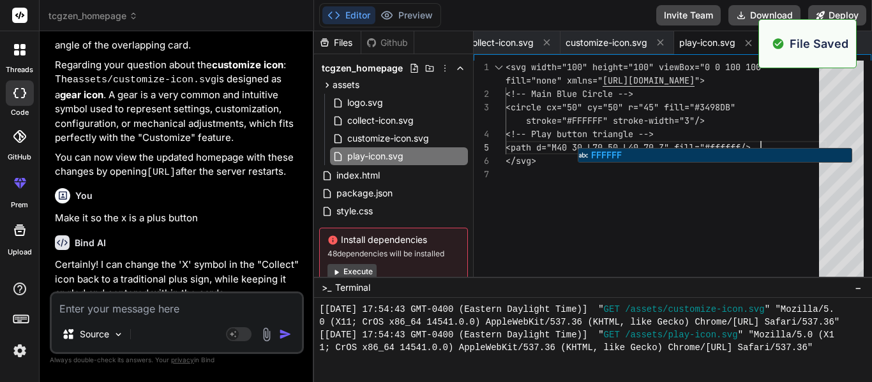
scroll to position [3879, 0]
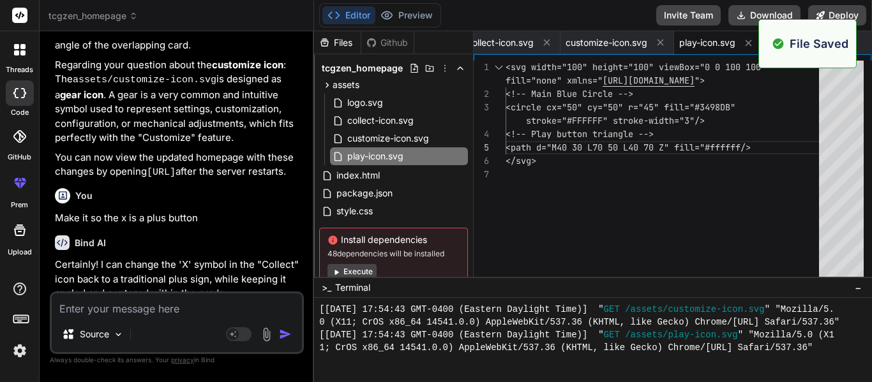
click at [862, 45] on div "Created with Pixso. Show preview" at bounding box center [824, 42] width 96 height 23
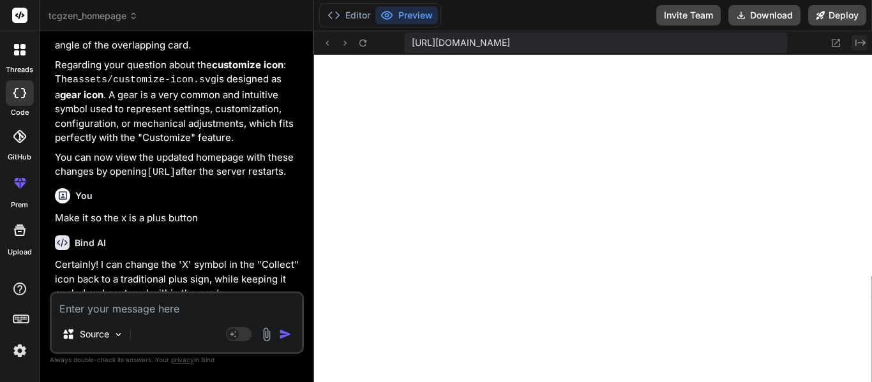
click at [859, 43] on icon "Created with Pixso." at bounding box center [860, 43] width 10 height 10
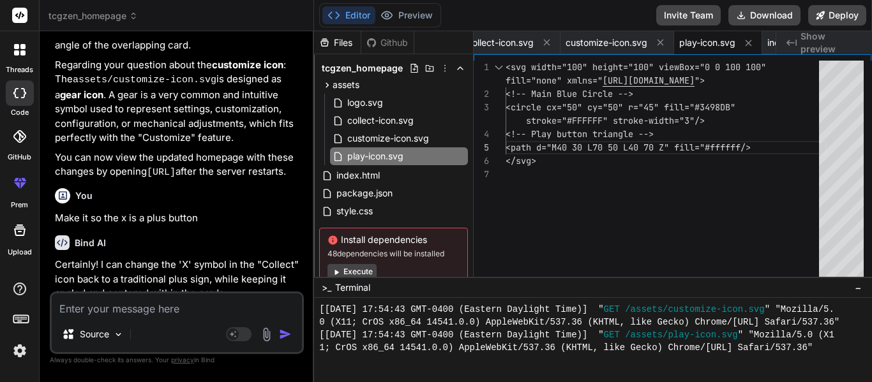
click at [689, 197] on div "<svg width="100" height="100" viewBox="0 0 100 100 " <!-- Main Blue Circle --> …" at bounding box center [665, 172] width 321 height 223
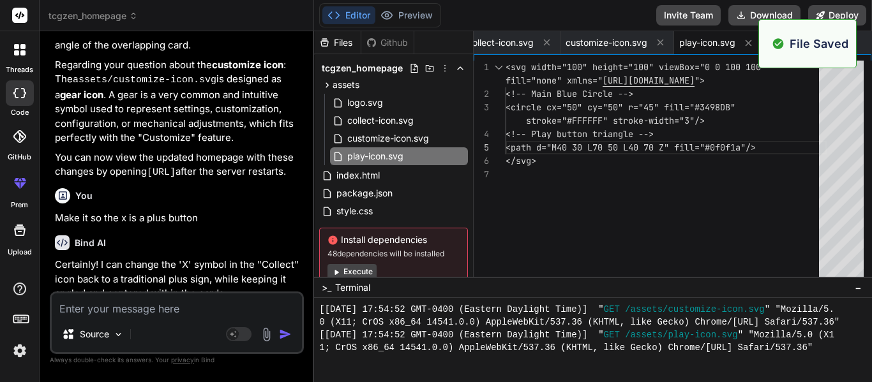
scroll to position [4033, 0]
click at [186, 304] on textarea at bounding box center [177, 305] width 250 height 23
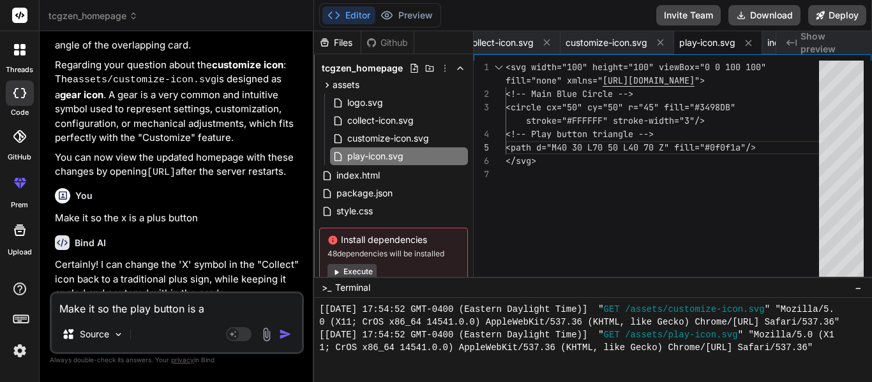
click at [831, 45] on span "Show preview" at bounding box center [830, 43] width 61 height 26
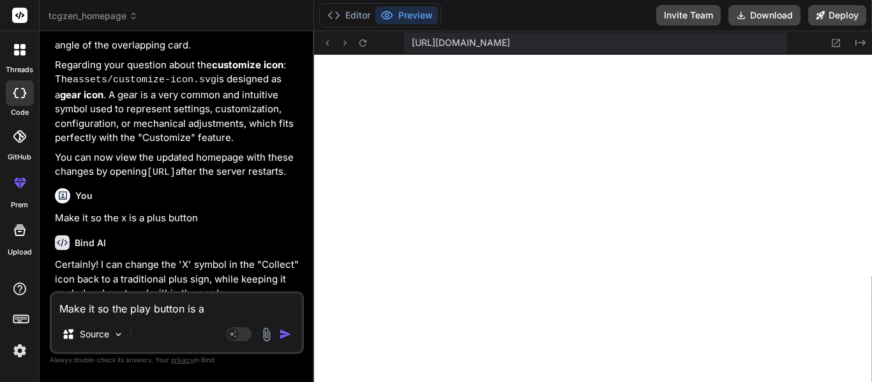
click at [240, 307] on textarea "Make it so the play button is a" at bounding box center [177, 305] width 250 height 23
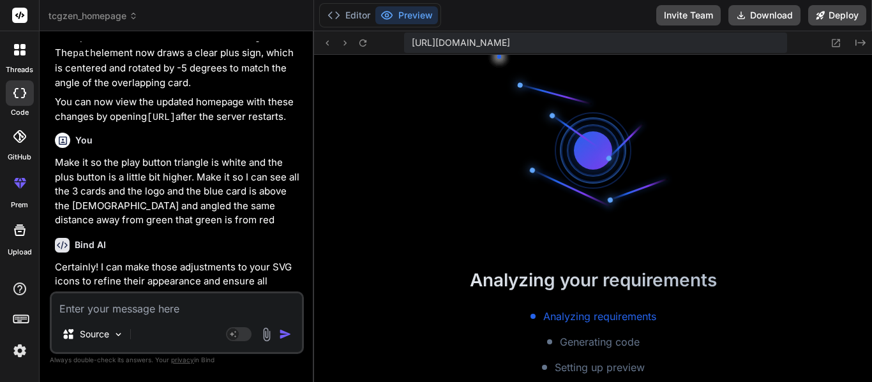
scroll to position [4594, 0]
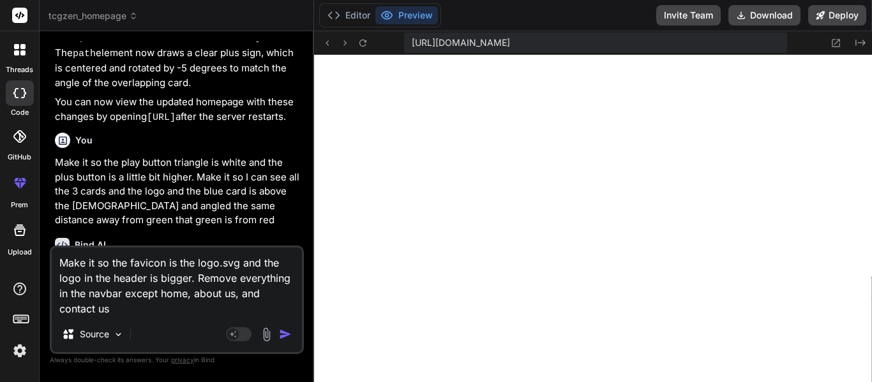
click at [234, 298] on textarea "Make it so the favicon is the logo.svg and the logo in the header is bigger. Re…" at bounding box center [177, 282] width 250 height 69
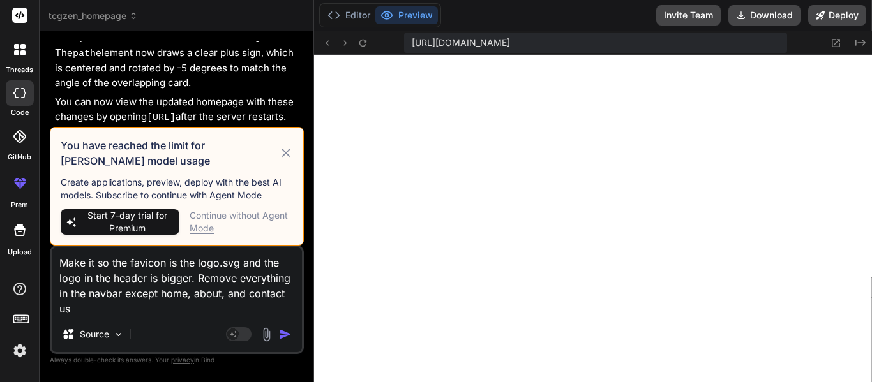
click at [237, 217] on div "Continue without Agent Mode" at bounding box center [241, 222] width 103 height 26
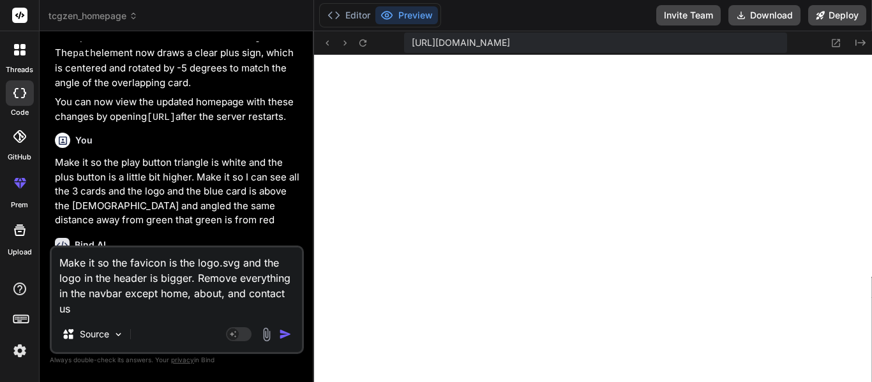
click at [166, 293] on textarea "Make it so the favicon is the logo.svg and the logo in the header is bigger. Re…" at bounding box center [177, 282] width 250 height 69
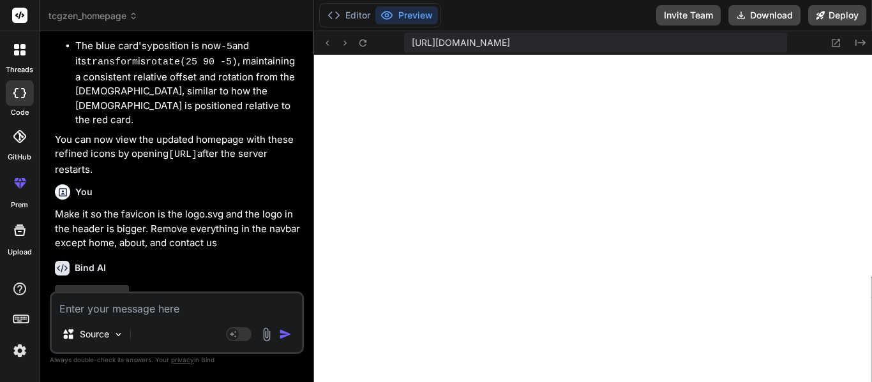
scroll to position [7657, 0]
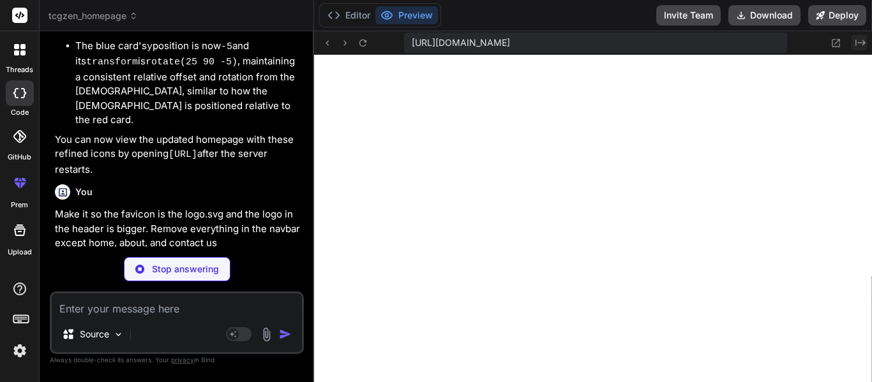
click at [857, 46] on icon "Created with Pixso." at bounding box center [860, 43] width 10 height 10
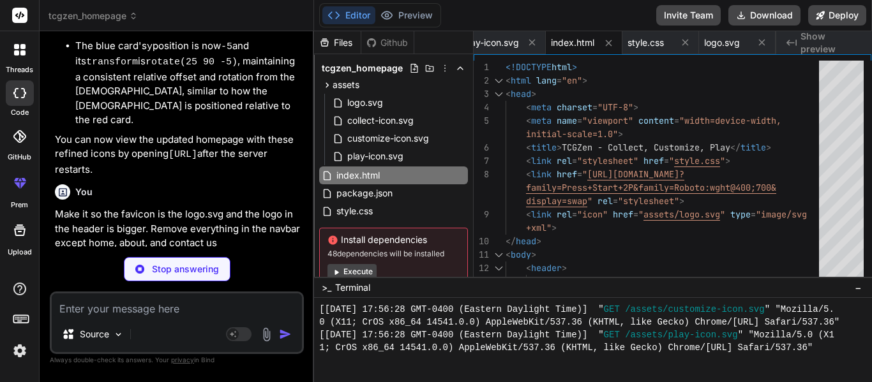
scroll to position [7948, 0]
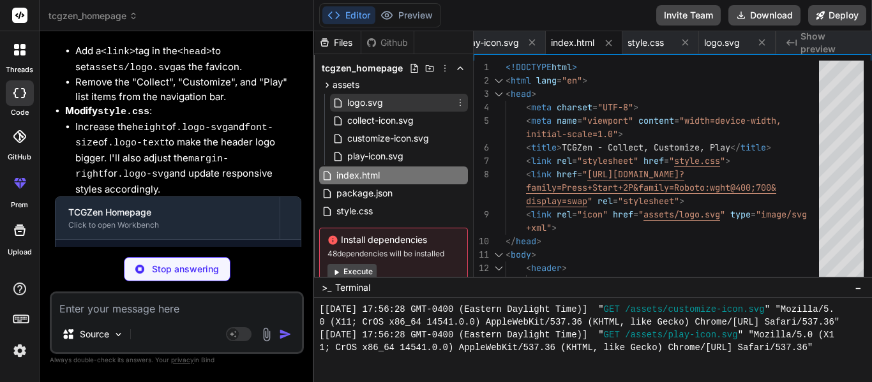
click at [406, 100] on div "logo.svg" at bounding box center [399, 103] width 138 height 18
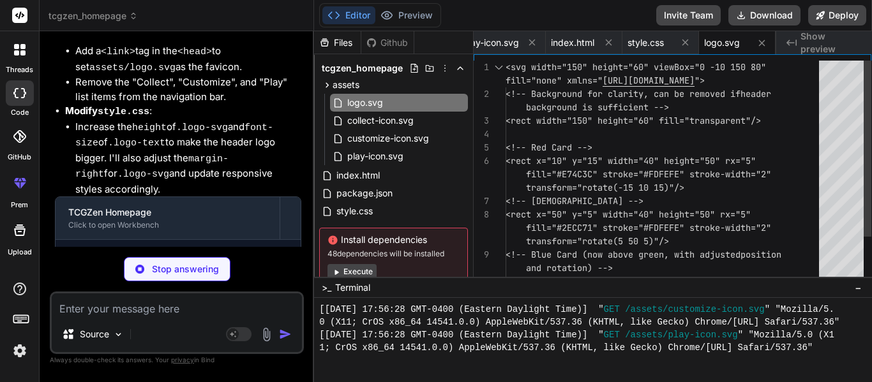
click at [574, 151] on div "<svg width="150" height="60" viewBox="0 -10 150 80 " <!-- Background for clarit…" at bounding box center [665, 201] width 321 height 281
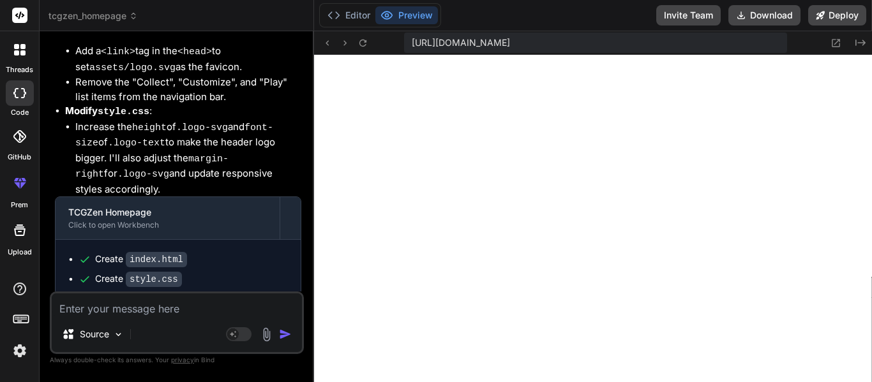
scroll to position [5156, 0]
click at [93, 313] on textarea at bounding box center [177, 305] width 250 height 23
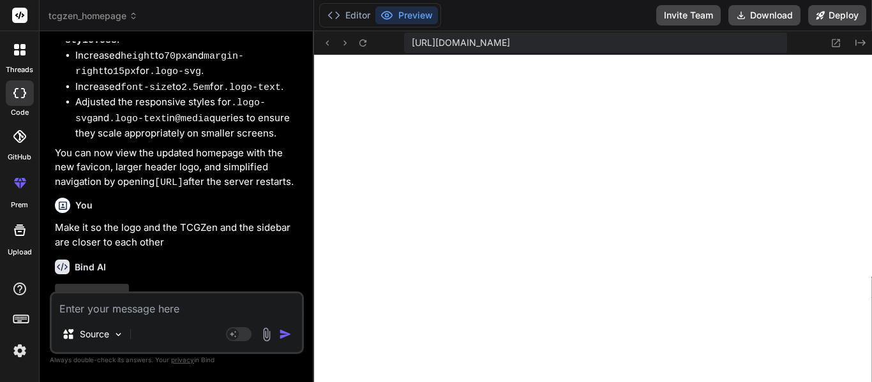
scroll to position [8394, 0]
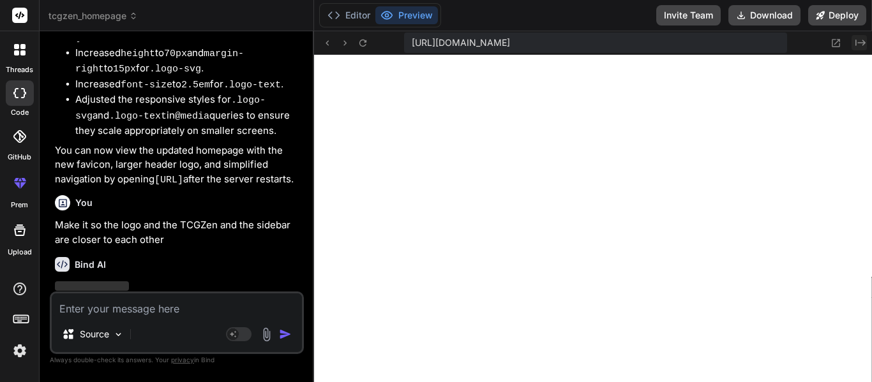
click at [858, 45] on icon "Created with Pixso." at bounding box center [860, 43] width 10 height 10
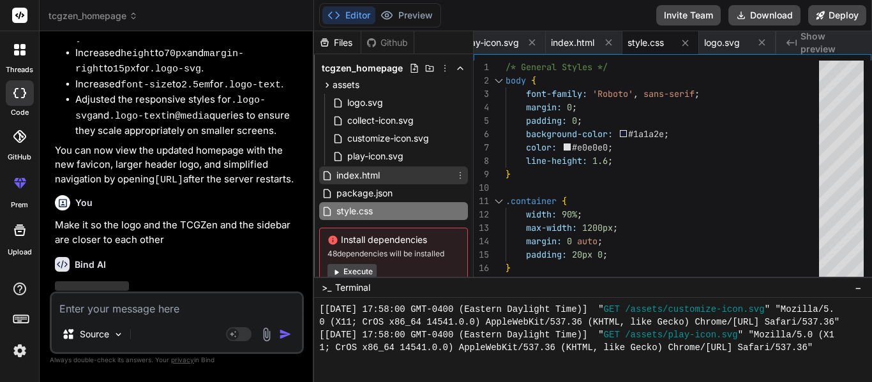
click at [376, 169] on span "index.html" at bounding box center [358, 175] width 46 height 15
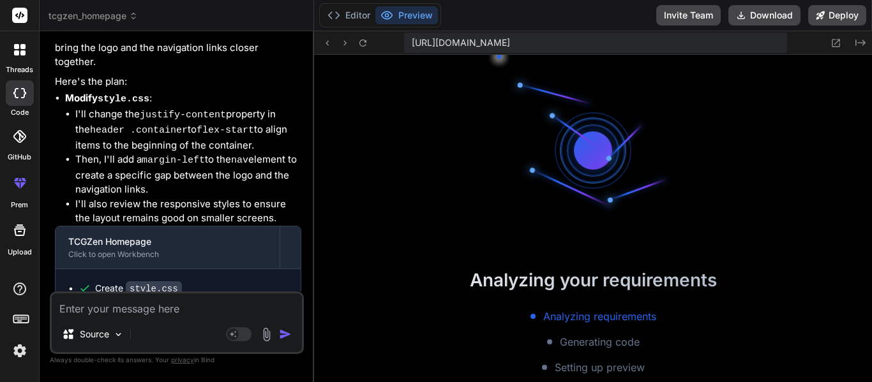
scroll to position [5870, 0]
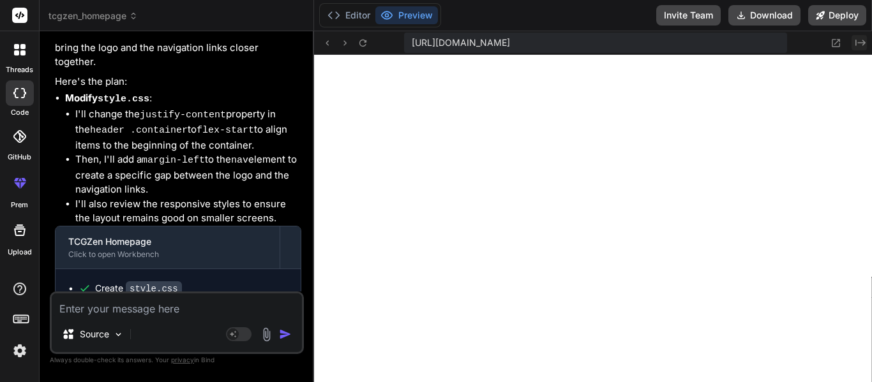
click at [851, 46] on button "Created with Pixso." at bounding box center [858, 42] width 15 height 15
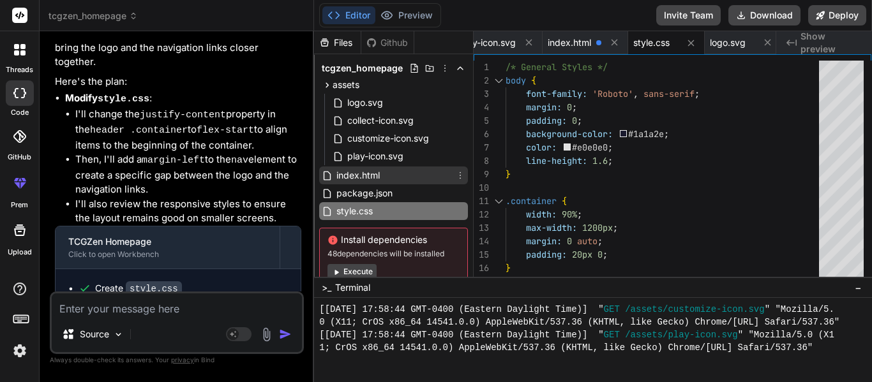
click at [362, 174] on span "index.html" at bounding box center [358, 175] width 46 height 15
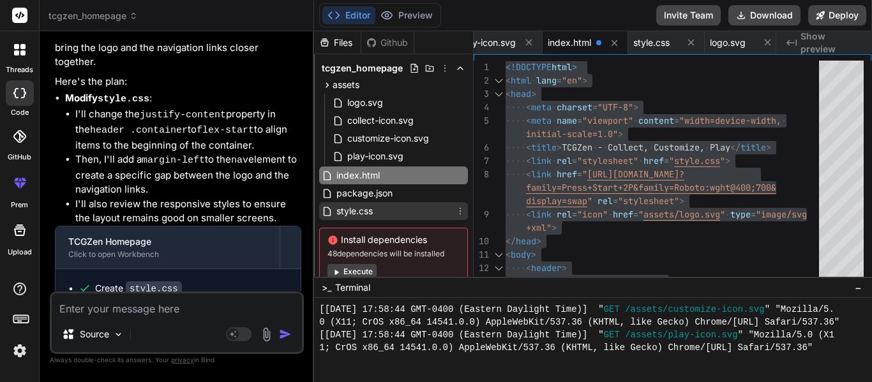
click at [376, 205] on div "style.css" at bounding box center [393, 211] width 149 height 18
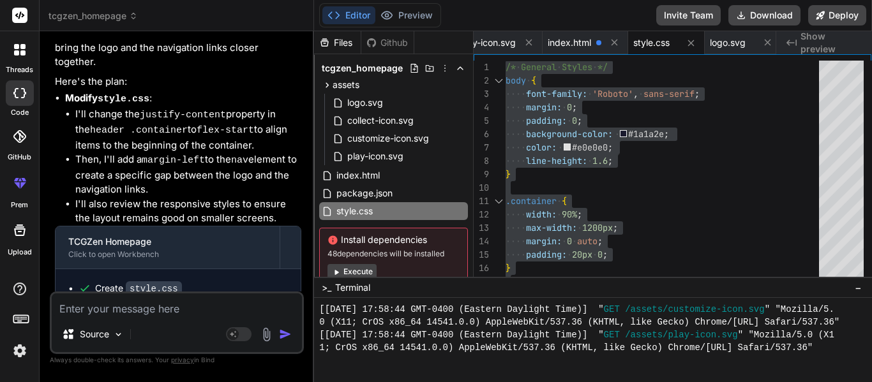
click at [121, 305] on textarea at bounding box center [177, 305] width 250 height 23
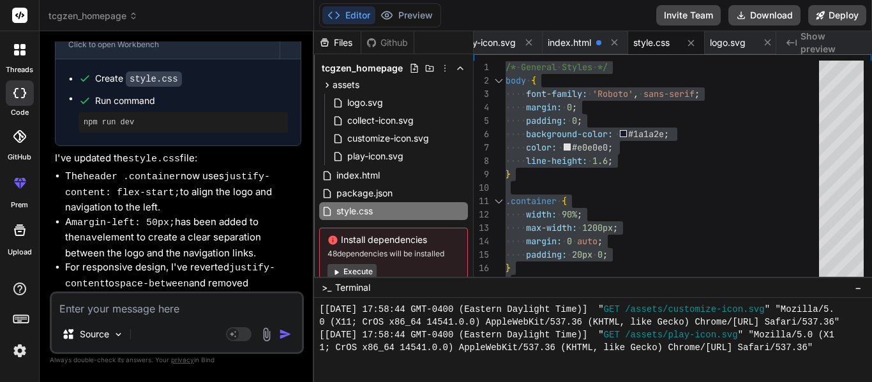
scroll to position [9020, 0]
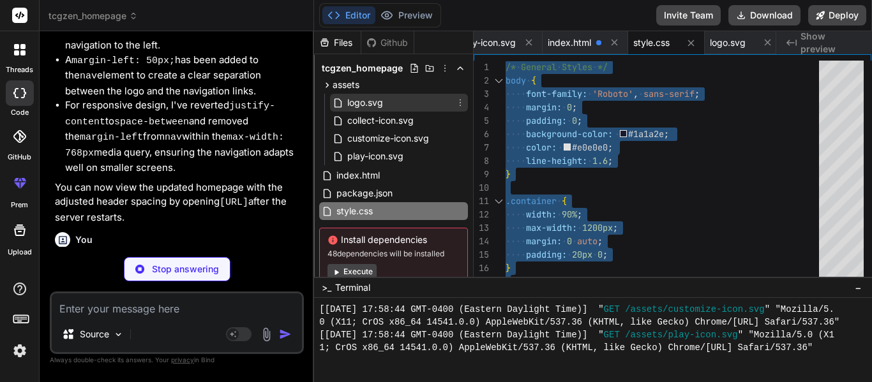
click at [366, 101] on span "logo.svg" at bounding box center [365, 102] width 38 height 15
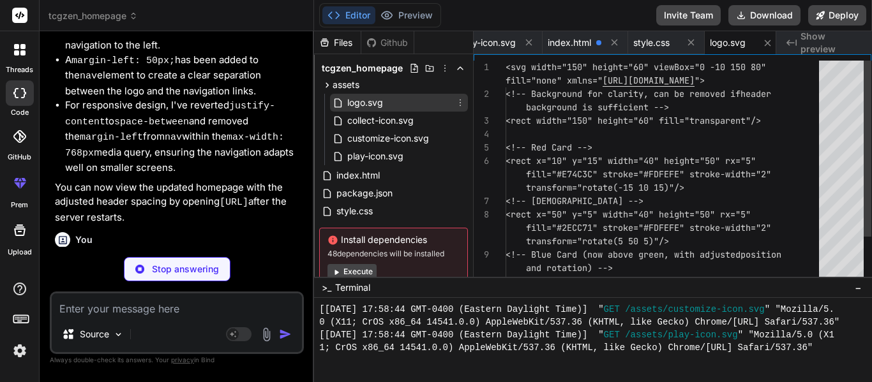
scroll to position [13, 0]
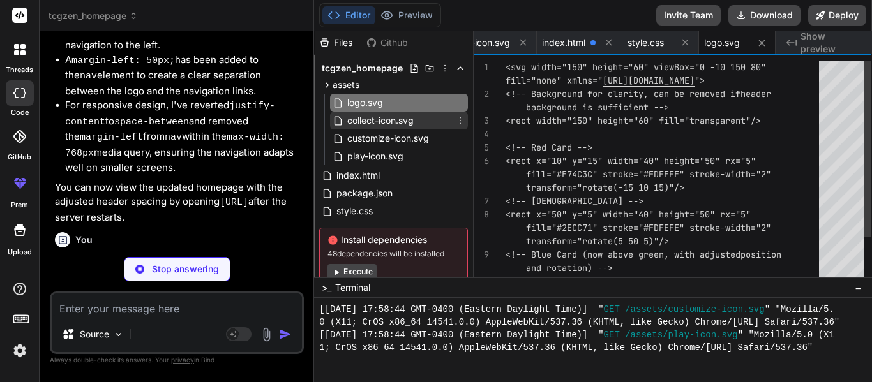
click at [380, 120] on span "collect-icon.svg" at bounding box center [380, 120] width 69 height 15
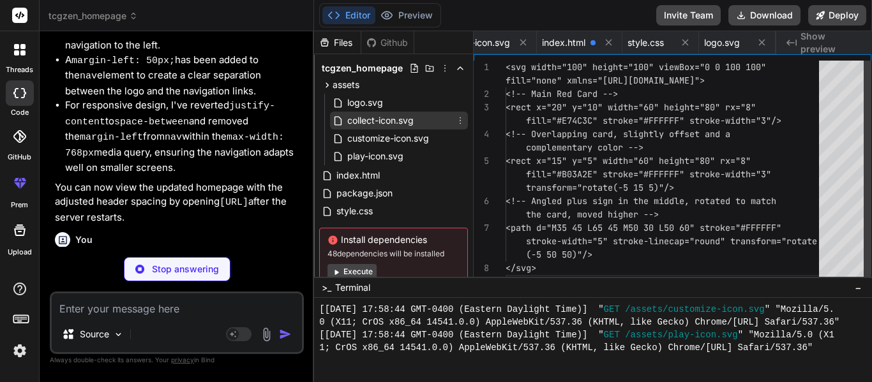
scroll to position [0, 0]
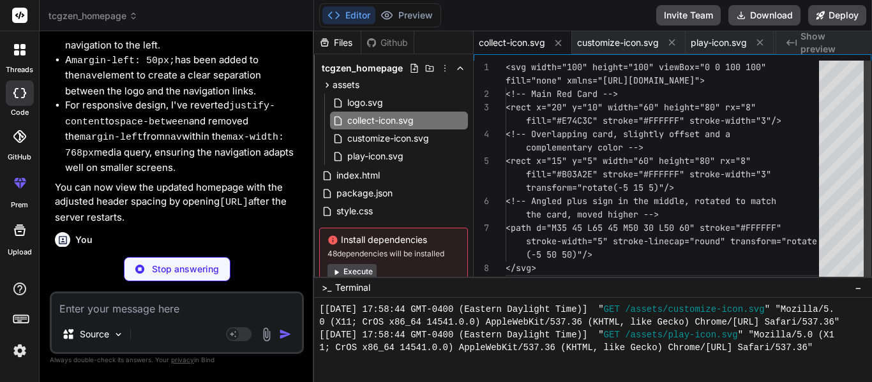
click at [615, 146] on div "<svg width="100" height="100" viewBox="0 0 100 100 " <!-- Main Red Card --> <re…" at bounding box center [665, 175] width 321 height 228
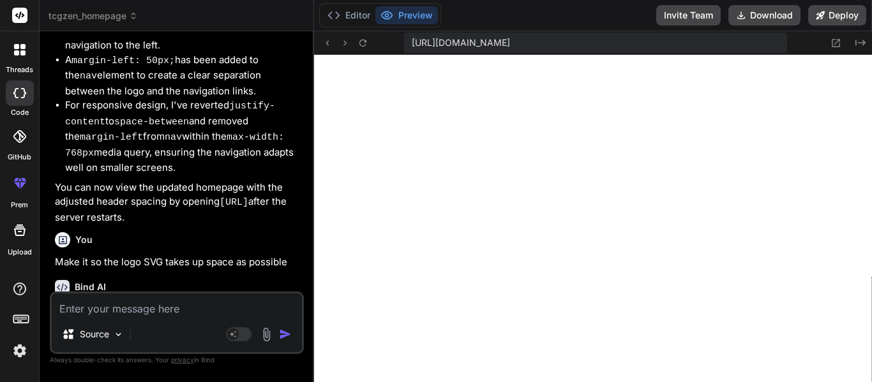
scroll to position [6432, 0]
click at [149, 309] on textarea at bounding box center [177, 305] width 250 height 23
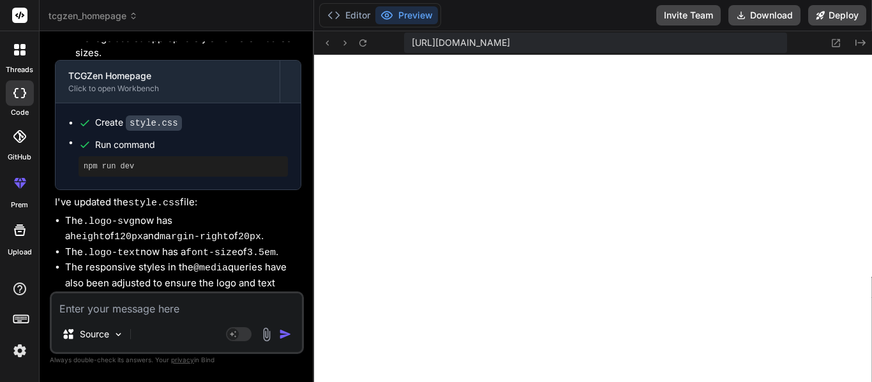
scroll to position [9600, 0]
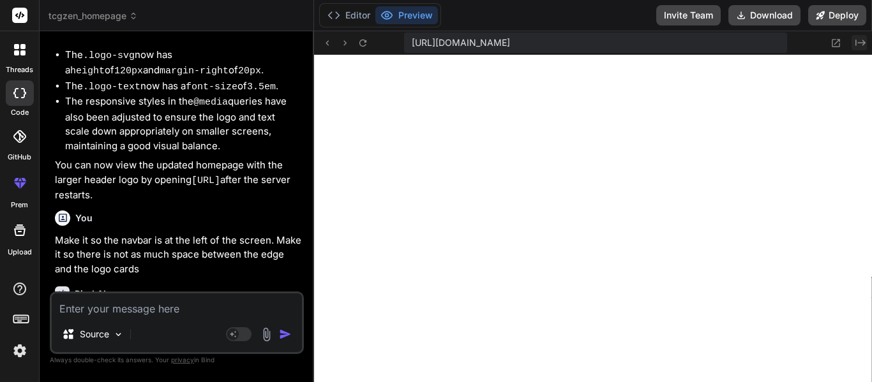
click at [859, 41] on icon "Created with Pixso." at bounding box center [860, 43] width 10 height 10
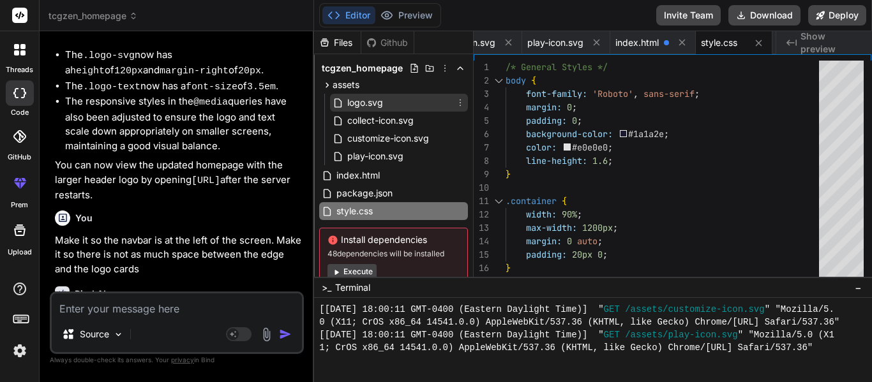
click at [376, 110] on div "logo.svg" at bounding box center [399, 103] width 138 height 18
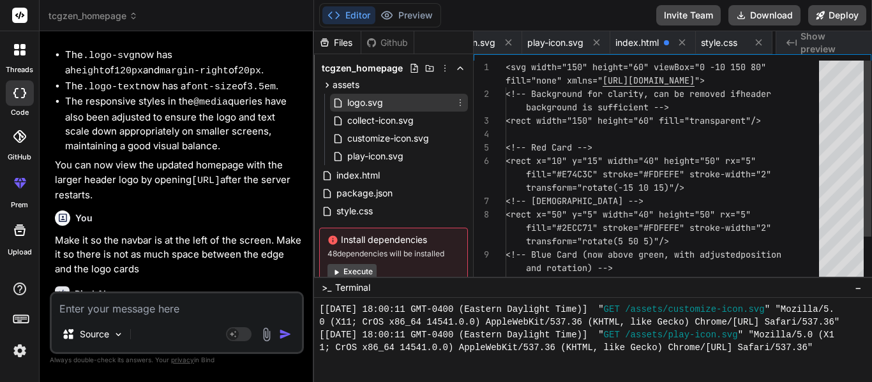
scroll to position [0, 240]
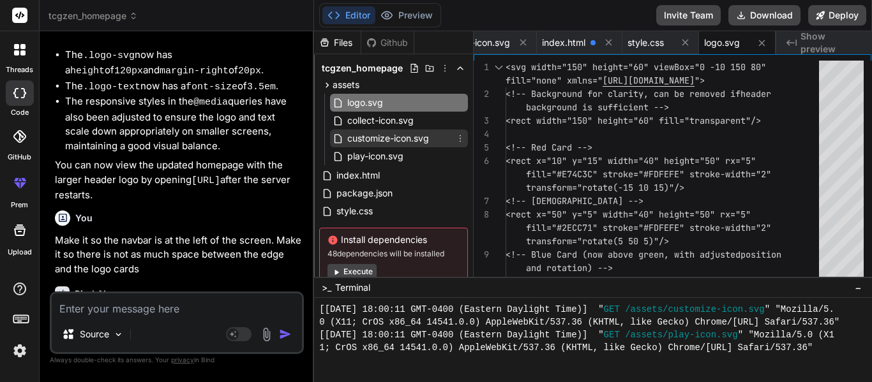
click at [379, 131] on span "customize-icon.svg" at bounding box center [388, 138] width 84 height 15
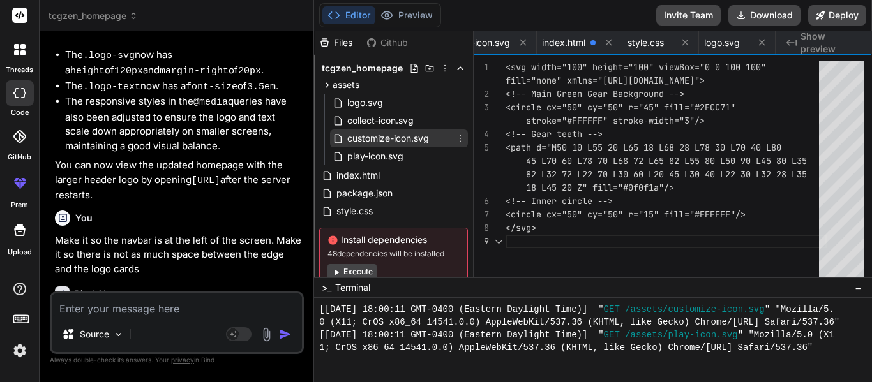
scroll to position [0, 100]
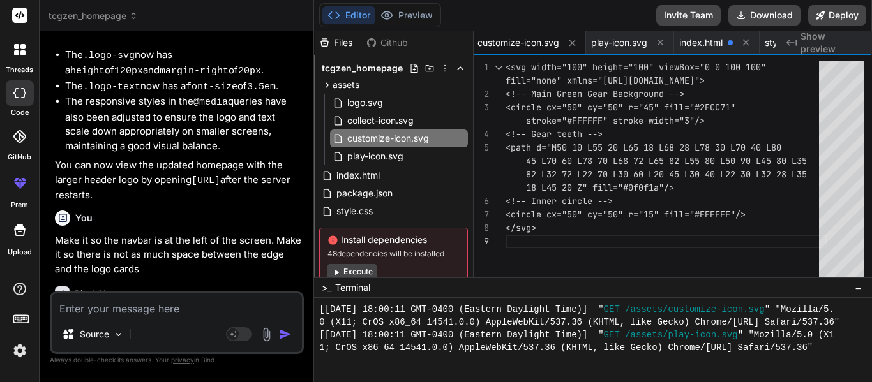
click at [554, 140] on div "<svg width="100" height="100" viewBox="0 0 100 100 " <!-- Main Green Gear Backg…" at bounding box center [665, 172] width 321 height 223
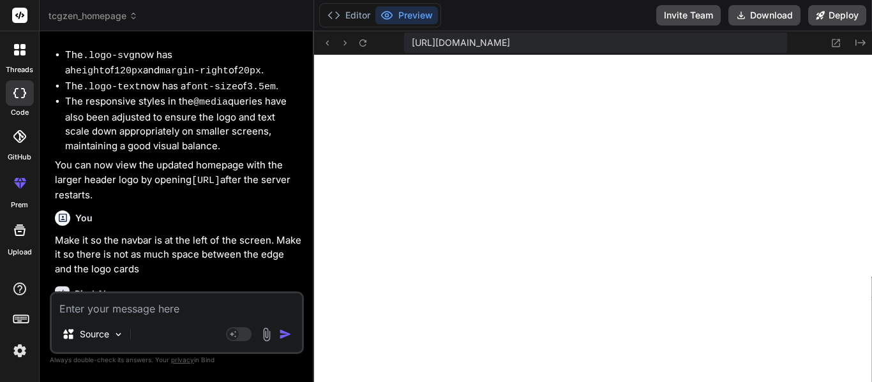
scroll to position [6968, 0]
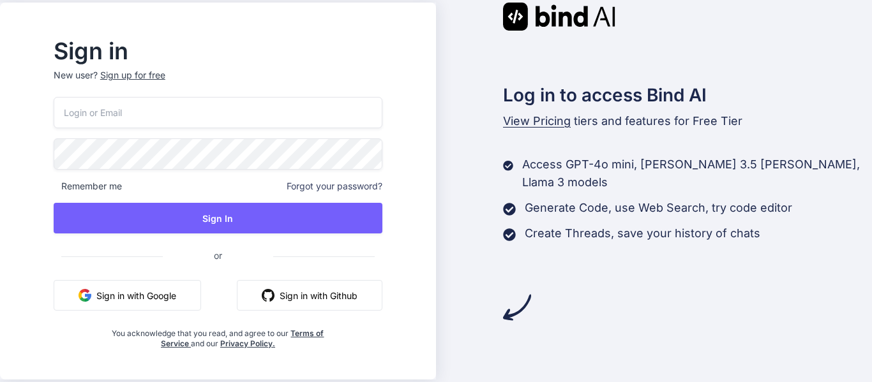
click at [333, 303] on button "Sign in with Github" at bounding box center [309, 295] width 145 height 31
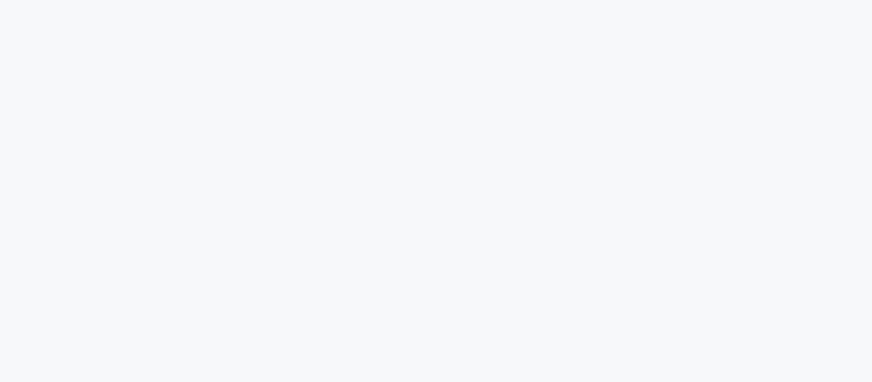
click at [180, 313] on div at bounding box center [456, 191] width 832 height 382
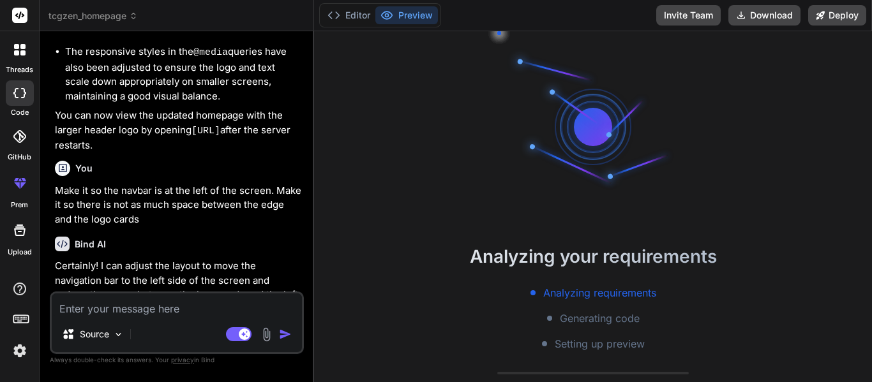
scroll to position [51, 0]
type textarea "x"
type textarea "I;"
type textarea "x"
type textarea "I"
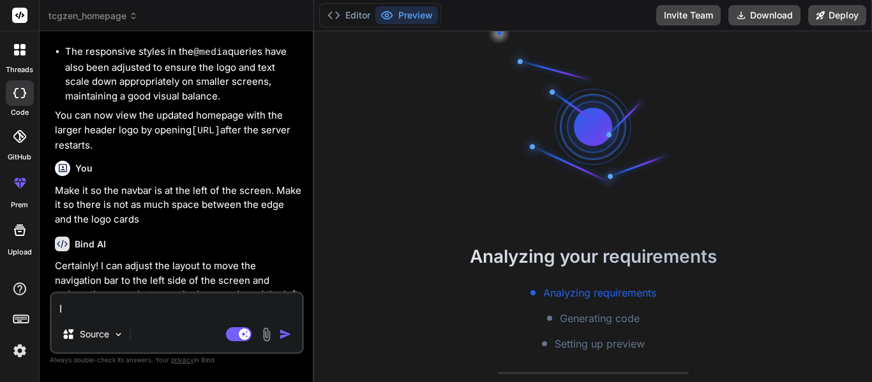
type textarea "x"
type textarea "I'"
type textarea "x"
type textarea "I'm"
type textarea "x"
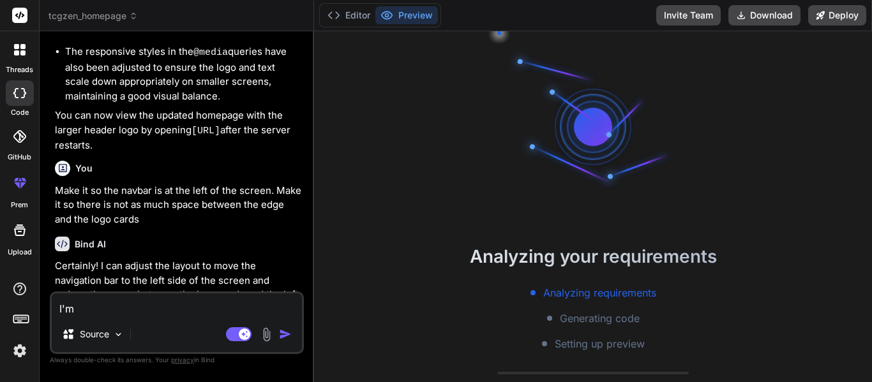
type textarea "I'm"
type textarea "x"
type textarea "I'm s"
type textarea "x"
type textarea "I'm so"
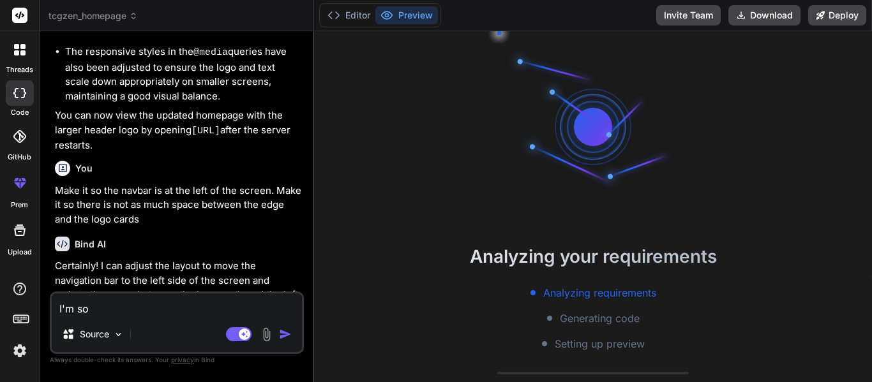
type textarea "x"
type textarea "I'm sor"
type textarea "x"
type textarea "I'm sorr"
type textarea "x"
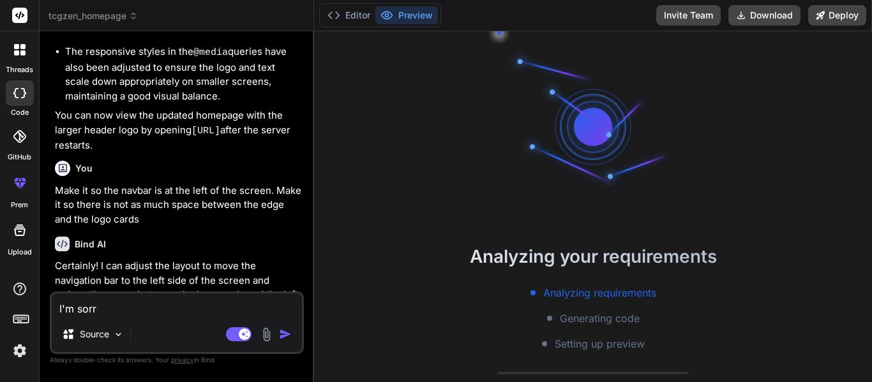
type textarea "I'm sorry"
type textarea "x"
type textarea "I'm sorry"
type textarea "x"
type textarea "I'm sorry"
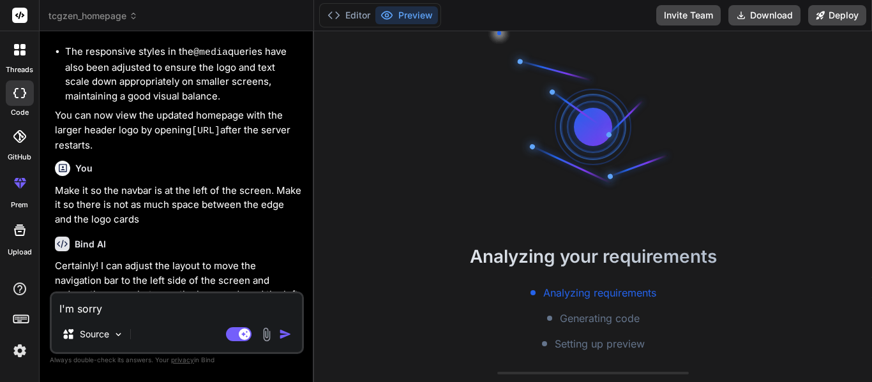
scroll to position [140, 0]
type textarea "x"
type textarea "I'm sorry,"
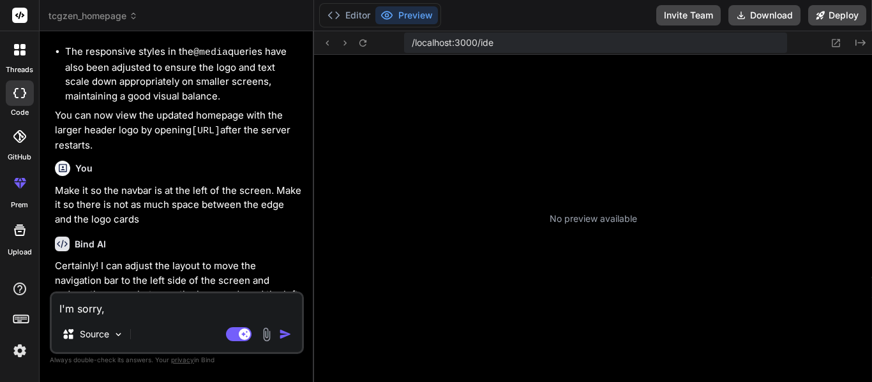
type textarea "x"
type textarea "I'm sorry,"
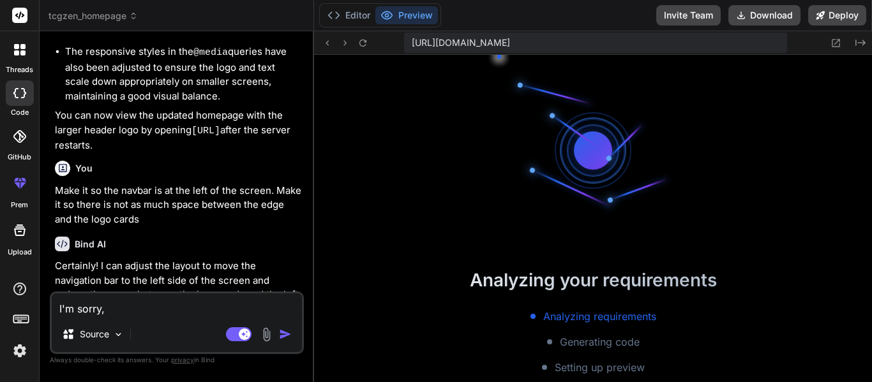
type textarea "x"
type textarea "I'm sorry, r"
type textarea "x"
type textarea "I'm sorry, rem"
type textarea "x"
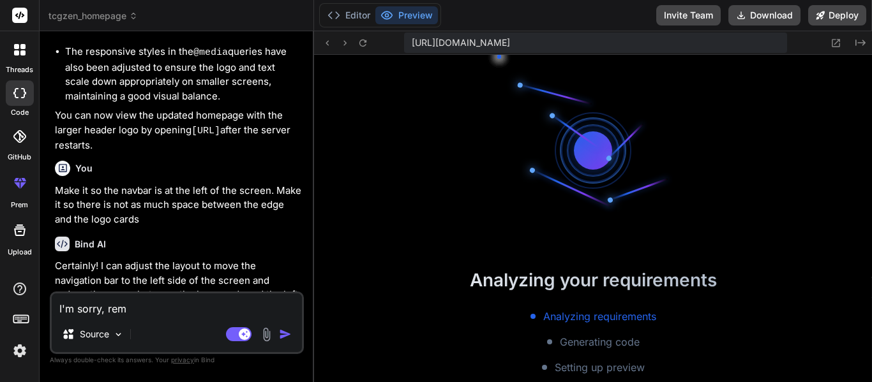
type textarea "I'm sorry, remv"
type textarea "x"
type textarea "I'm sorry, remvo"
type textarea "x"
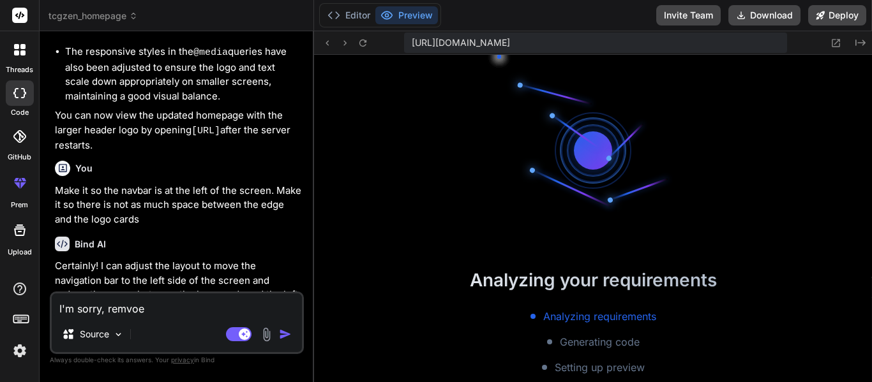
type textarea "I'm sorry,"
type textarea "x"
type textarea "I'm sorry, remove"
type textarea "x"
type textarea "I'm sorry, remove t"
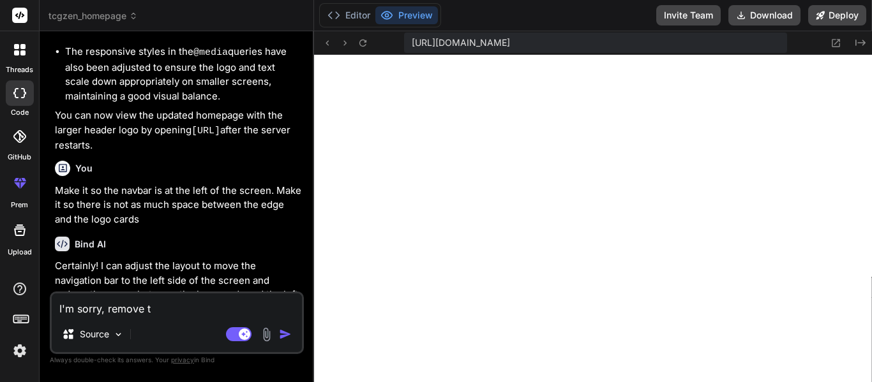
type textarea "x"
type textarea "I'm sorry, remove th"
type textarea "x"
type textarea "I'm sorry, remove the"
type textarea "x"
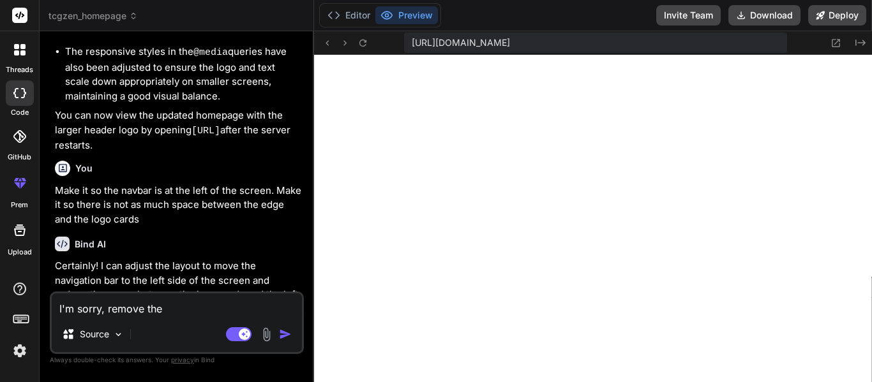
type textarea "I'm sorry, remove the"
type textarea "x"
type textarea "I'm sorry, remove the s"
type textarea "x"
type textarea "I'm sorry, remove the sid"
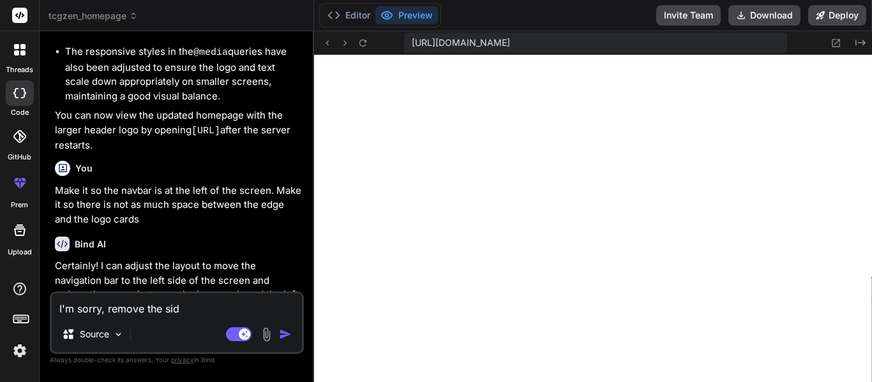
type textarea "x"
type textarea "I'm sorry, remove the side"
type textarea "x"
type textarea "I'm sorry, remove the sideb"
type textarea "x"
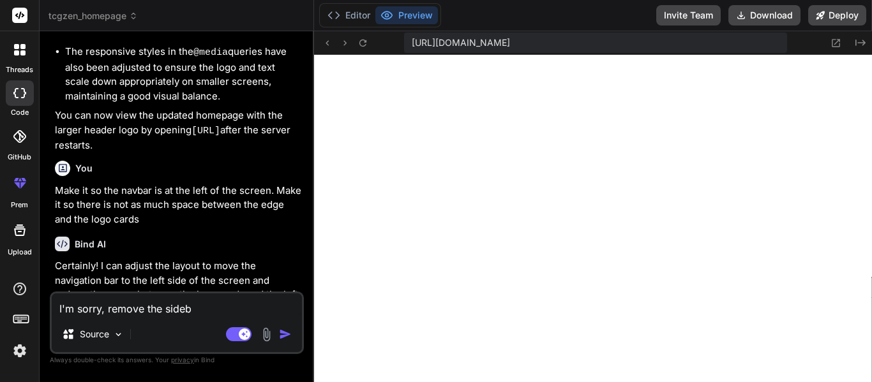
type textarea "I'm sorry, remove the sideba"
type textarea "x"
type textarea "I'm sorry, remove the sidebar"
type textarea "x"
type textarea "I'm sorry, remove the sidebar"
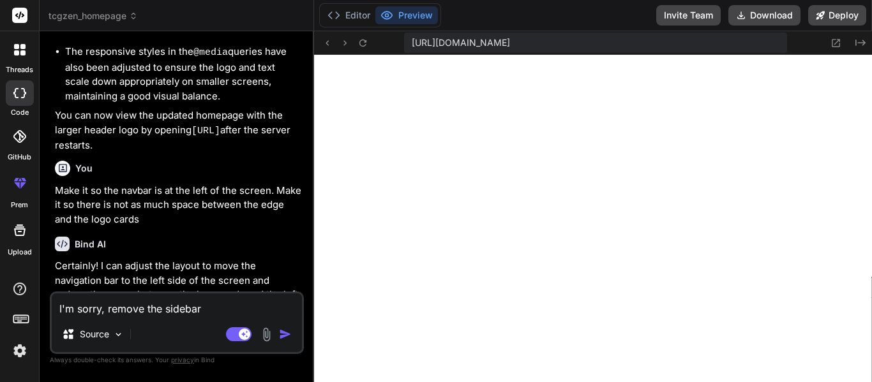
type textarea "x"
type textarea "I'm sorry, remove the sidebar a"
type textarea "x"
type textarea "I'm sorry, remove the sidebar an"
type textarea "x"
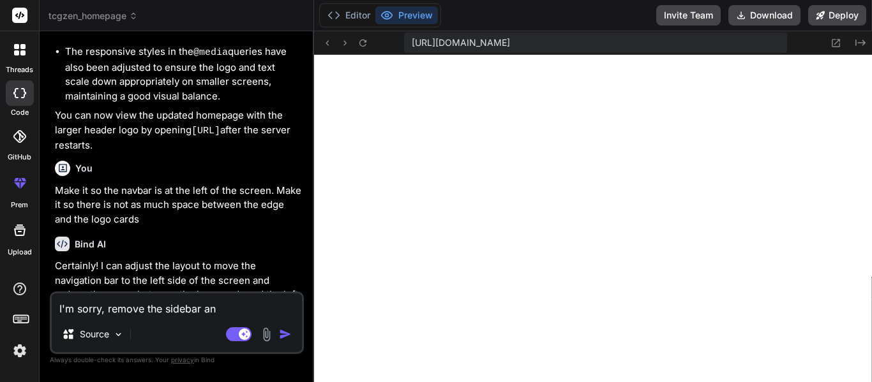
type textarea "I'm sorry, remove the sidebar and"
type textarea "x"
type textarea "I'm sorry, remove the sidebar and"
type textarea "x"
type textarea "I'm sorry, remove the sidebar and m"
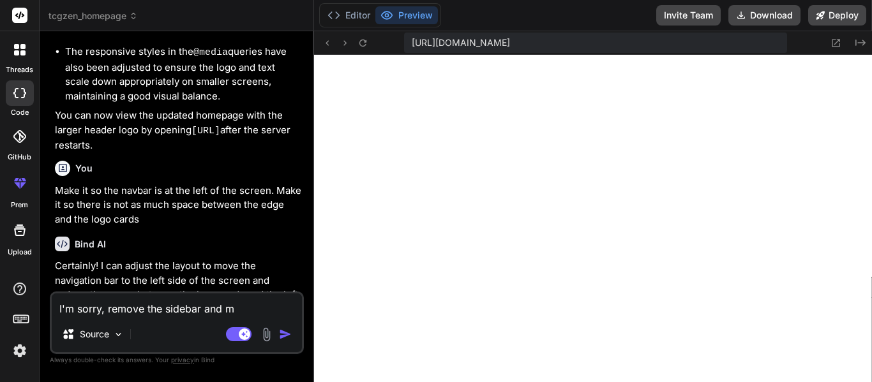
type textarea "x"
type textarea "I'm sorry, remove the sidebar and ma"
type textarea "x"
type textarea "I'm sorry, remove the sidebar and mak"
type textarea "x"
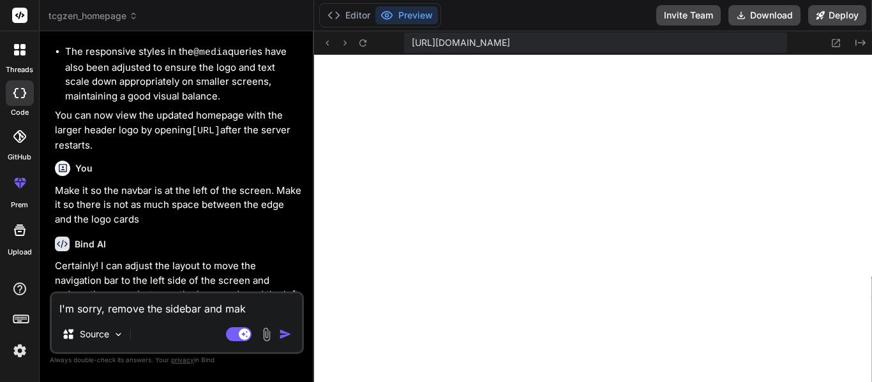
type textarea "I'm sorry, remove the sidebar and make"
type textarea "x"
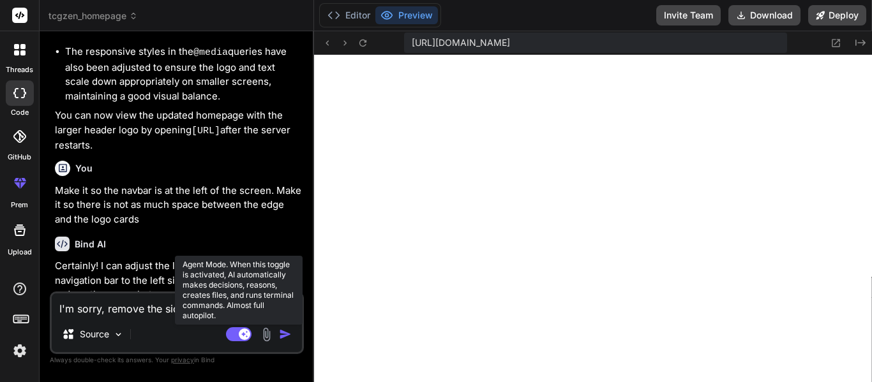
type textarea "I'm sorry, remove the sidebar and make"
click at [241, 334] on rect at bounding box center [244, 334] width 11 height 11
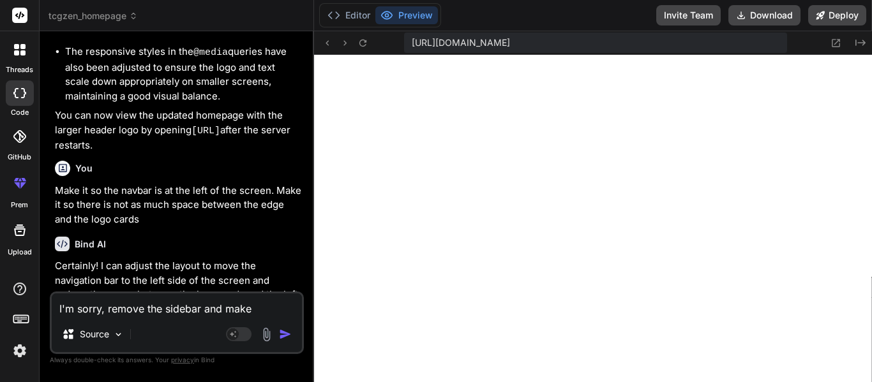
click at [285, 312] on textarea "I'm sorry, remove the sidebar and make" at bounding box center [177, 305] width 250 height 23
type textarea "x"
type textarea "I'm sorry, remove the sidebar and make"
type textarea "x"
type textarea "I'm sorry, remove the sidebar and make i"
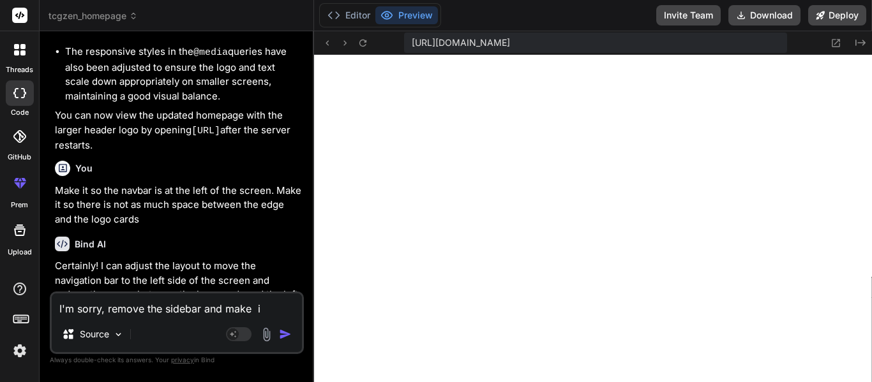
type textarea "x"
type textarea "I'm sorry, remove the sidebar and make"
type textarea "x"
type textarea "I'm sorry, remove the sidebar and make"
type textarea "x"
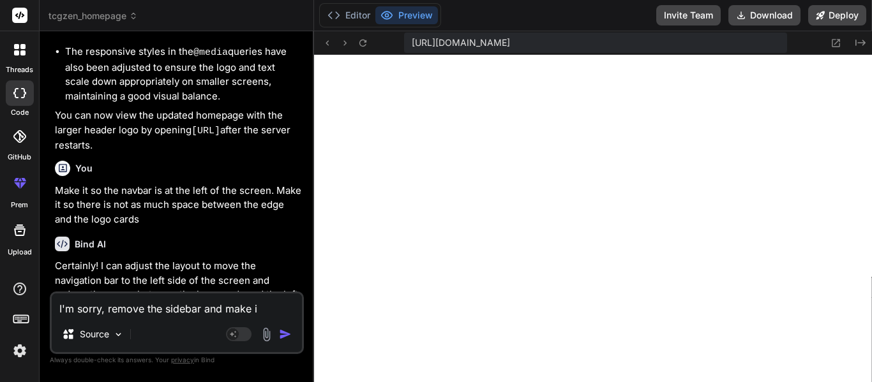
type textarea "I'm sorry, remove the sidebar and make it"
type textarea "x"
type textarea "I'm sorry, remove the sidebar and make it"
type textarea "x"
type textarea "I'm sorry, remove the sidebar and make it s"
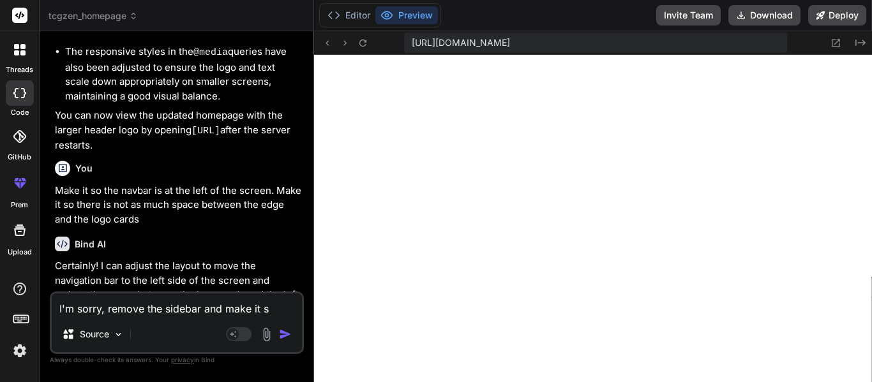
type textarea "x"
type textarea "I'm sorry, remove the sidebar and make it so"
type textarea "x"
type textarea "I'm sorry, remove the sidebar and make it so"
type textarea "x"
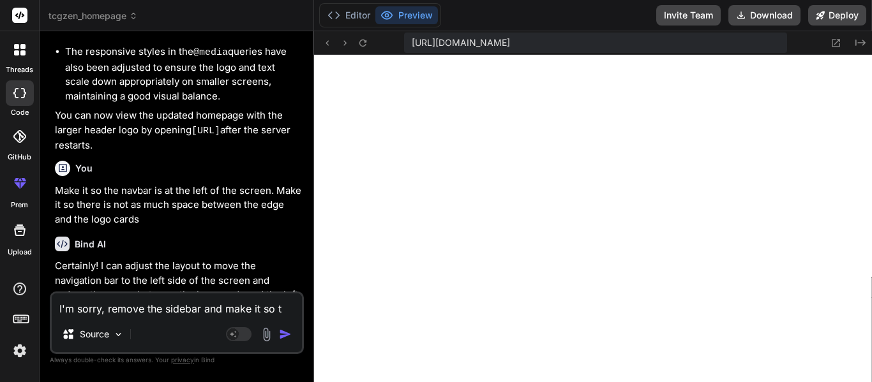
type textarea "I'm sorry, remove the sidebar and make it so th"
type textarea "x"
type textarea "I'm sorry, remove the sidebar and make it so the"
type textarea "x"
type textarea "I'm sorry, remove the sidebar and make it so the"
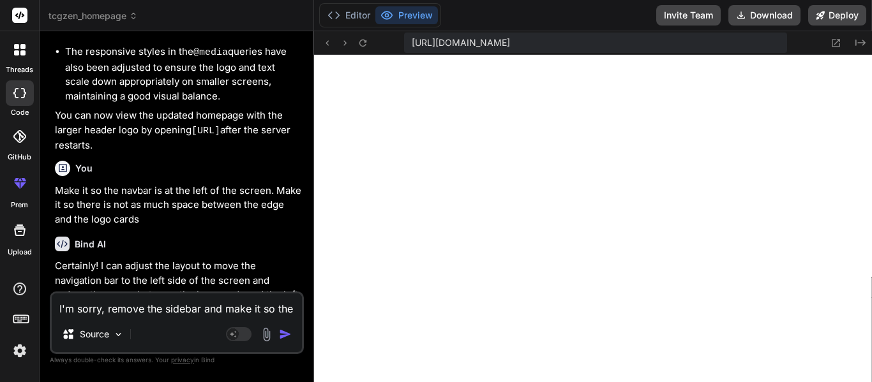
type textarea "x"
type textarea "I'm sorry, remove the sidebar and make it so the n"
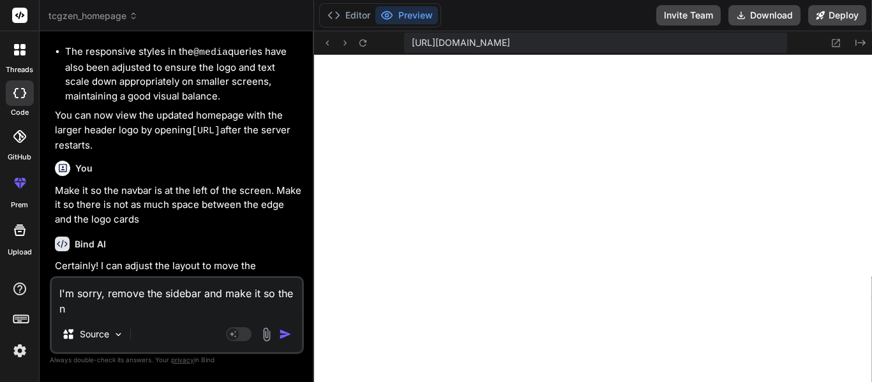
type textarea "x"
type textarea "I'm sorry, remove the sidebar and make it so the nav"
type textarea "x"
type textarea "I'm sorry, remove the sidebar and make it so the navba"
type textarea "x"
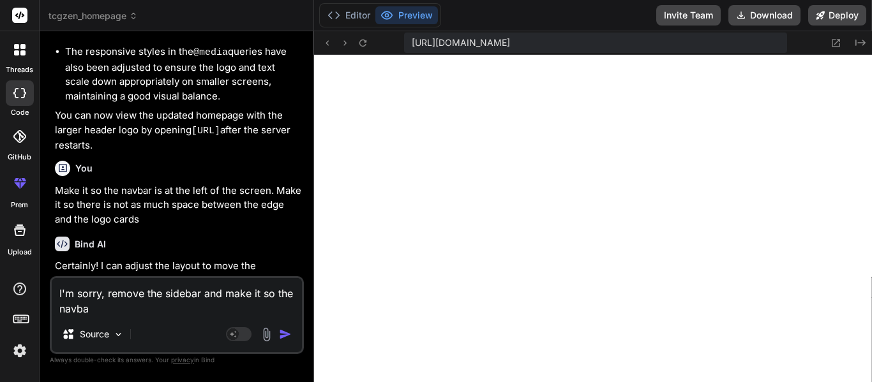
type textarea "I'm sorry, remove the sidebar and make it so the navbar"
type textarea "x"
type textarea "I'm sorry, remove the sidebar and make it so the navbar"
type textarea "x"
type textarea "I'm sorry, remove the sidebar and make it so the navbar i"
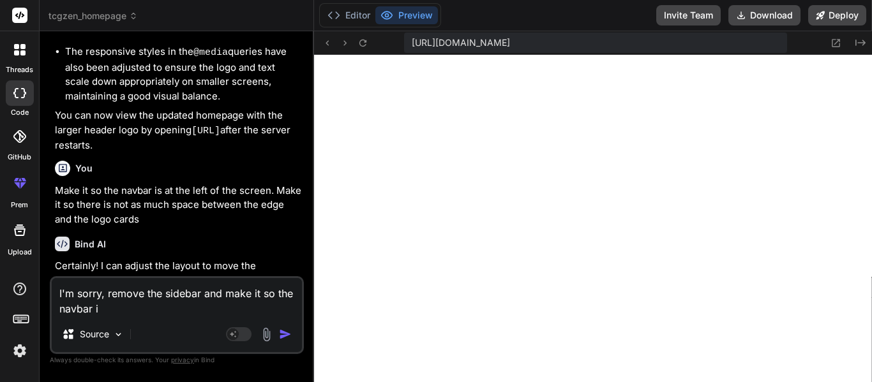
type textarea "x"
type textarea "I'm sorry, remove the sidebar and make it so the navbar is"
type textarea "x"
type textarea "I'm sorry, remove the sidebar and make it so the navbar is"
type textarea "x"
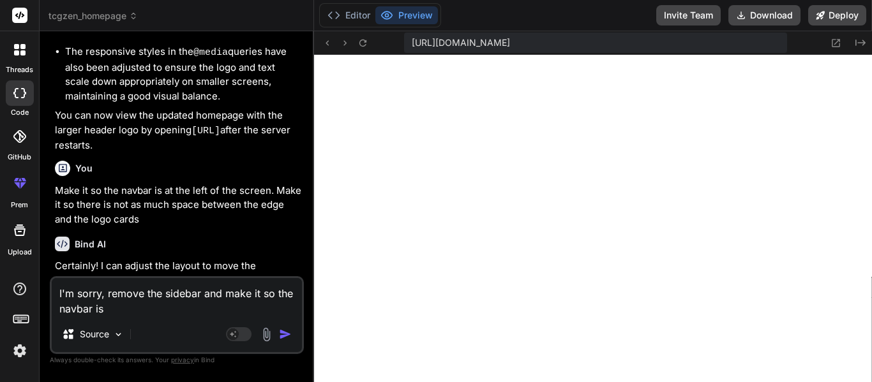
type textarea "I'm sorry, remove the sidebar and make it so the navbar is a"
type textarea "x"
type textarea "I'm sorry, remove the sidebar and make it so the navbar is at"
type textarea "x"
type textarea "I'm sorry, remove the sidebar and make it so the navbar is at"
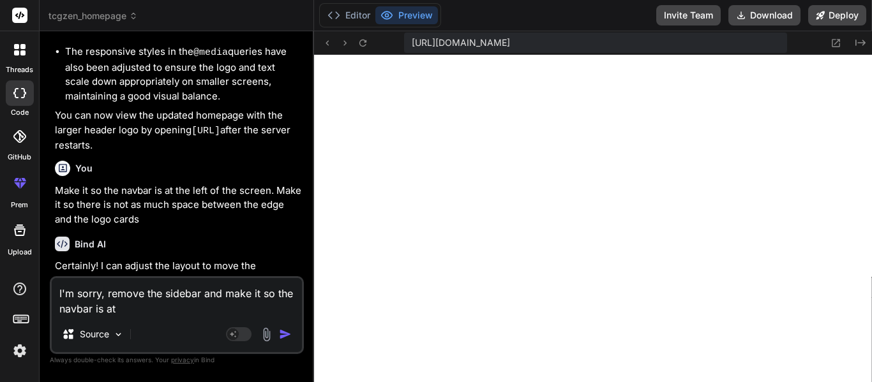
type textarea "x"
type textarea "I'm sorry, remove the sidebar and make it so the navbar is at t"
type textarea "x"
type textarea "I'm sorry, remove the sidebar and make it so the navbar is at th"
type textarea "x"
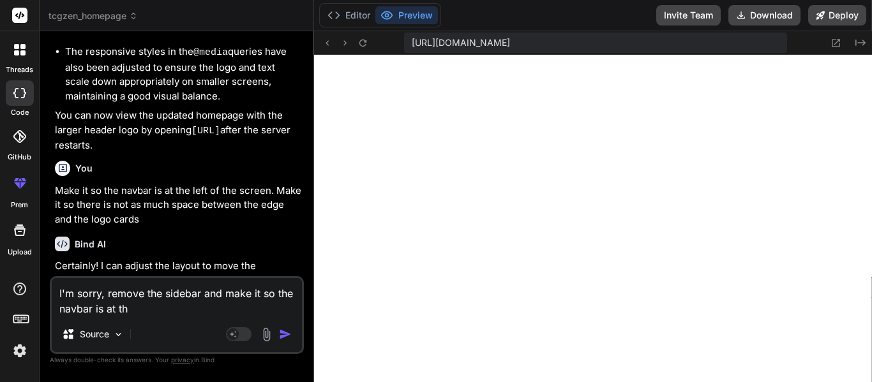
type textarea "I'm sorry, remove the sidebar and make it so the navbar is at the"
type textarea "x"
type textarea "I'm sorry, remove the sidebar and make it so the navbar is at the"
type textarea "x"
type textarea "I'm sorry, remove the sidebar and make it so the navbar is at the v"
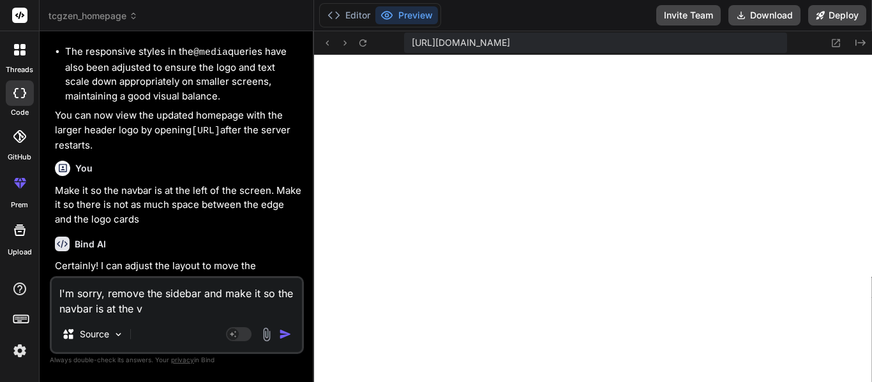
type textarea "x"
type textarea "I'm sorry, remove the sidebar and make it so the navbar is at the ve"
type textarea "x"
type textarea "I'm sorry, remove the sidebar and make it so the navbar is at the ver"
type textarea "x"
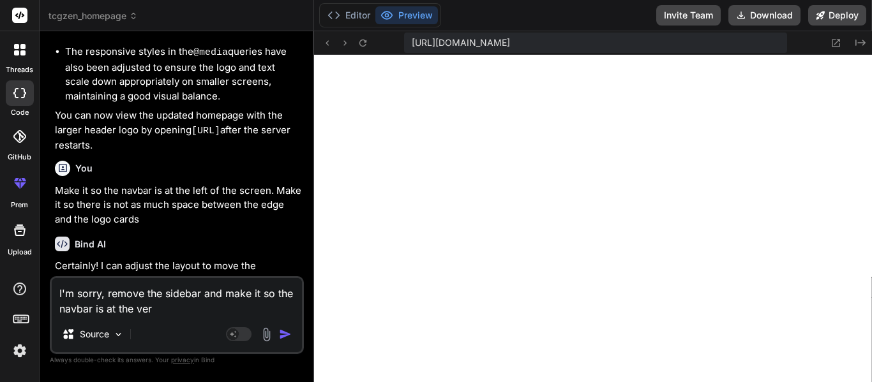
type textarea "I'm sorry, remove the sidebar and make it so the navbar is at the very"
type textarea "x"
type textarea "I'm sorry, remove the sidebar and make it so the navbar is at the very"
type textarea "x"
type textarea "I'm sorry, remove the sidebar and make it so the navbar is at the very ri"
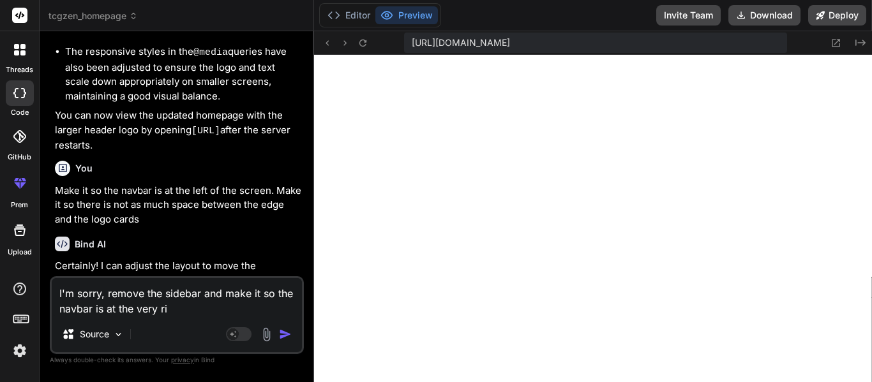
type textarea "x"
type textarea "I'm sorry, remove the sidebar and make it so the navbar is at the very rig"
type textarea "x"
type textarea "I'm sorry, remove the sidebar and make it so the navbar is at the very righ"
type textarea "x"
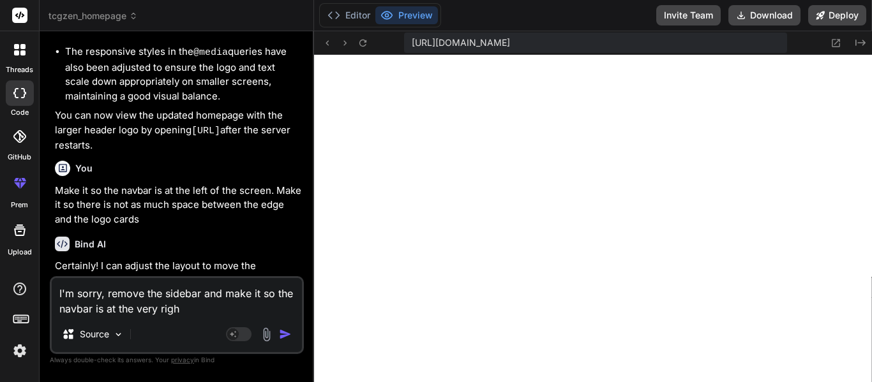
type textarea "I'm sorry, remove the sidebar and make it so the navbar is at the very right"
type textarea "x"
type textarea "I'm sorry, remove the sidebar and make it so the navbar is at the very right"
type textarea "x"
type textarea "I'm sorry, remove the sidebar and make it so the navbar is at the very right o"
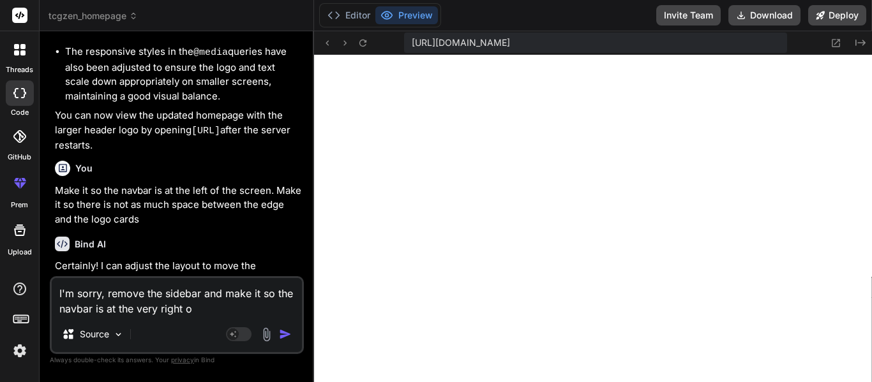
type textarea "x"
type textarea "I'm sorry, remove the sidebar and make it so the navbar is at the very right of"
type textarea "x"
type textarea "I'm sorry, remove the sidebar and make it so the navbar is at the very right of"
type textarea "x"
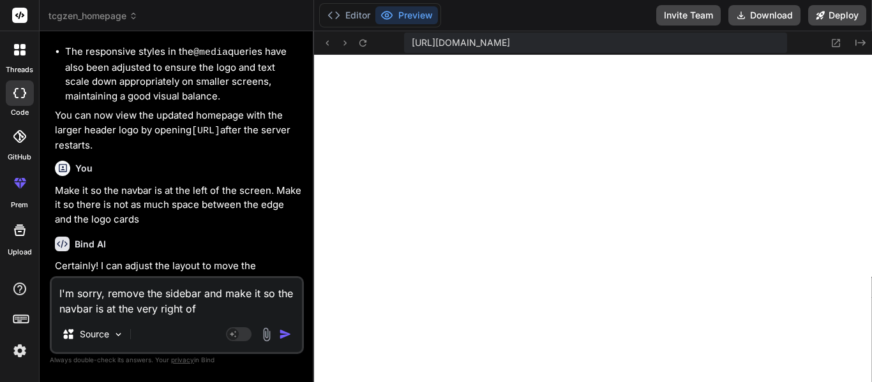
type textarea "I'm sorry, remove the sidebar and make it so the navbar is at the very right of…"
type textarea "x"
type textarea "I'm sorry, remove the sidebar and make it so the navbar is at the very right of…"
type textarea "x"
type textarea "I'm sorry, remove the sidebar and make it so the navbar is at the very right of…"
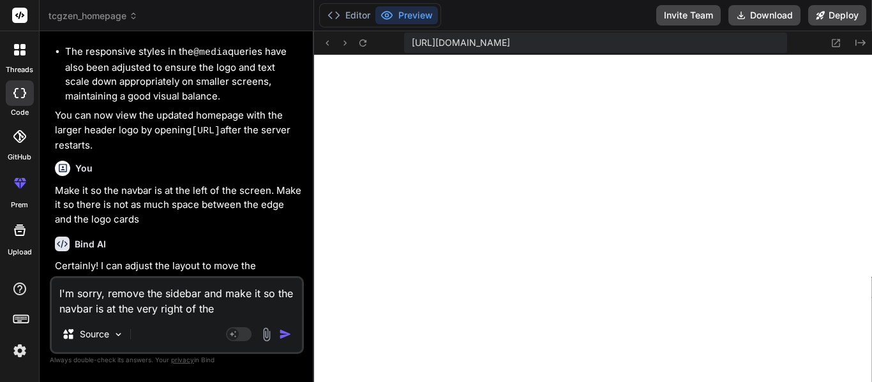
type textarea "x"
type textarea "I'm sorry, remove the sidebar and make it so the navbar is at the very right of…"
type textarea "x"
type textarea "I'm sorry, remove the sidebar and make it so the navbar is at the very right of…"
type textarea "x"
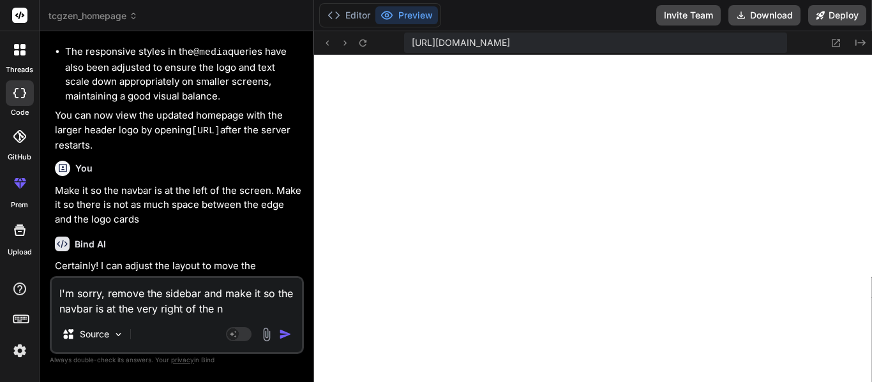
type textarea "I'm sorry, remove the sidebar and make it so the navbar is at the very right of…"
type textarea "x"
type textarea "I'm sorry, remove the sidebar and make it so the navbar is at the very right of…"
type textarea "x"
type textarea "I'm sorry, remove the sidebar and make it so the navbar is at the very right of…"
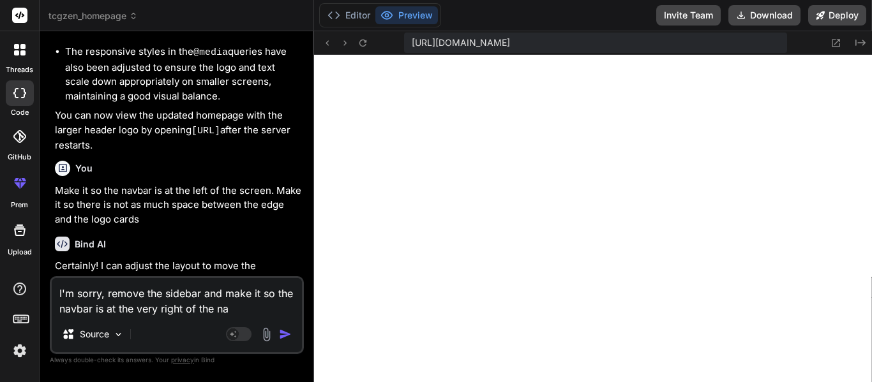
type textarea "x"
type textarea "I'm sorry, remove the sidebar and make it so the navbar is at the very right of…"
type textarea "x"
type textarea "I'm sorry, remove the sidebar and make it so the navbar is at the very right of…"
type textarea "x"
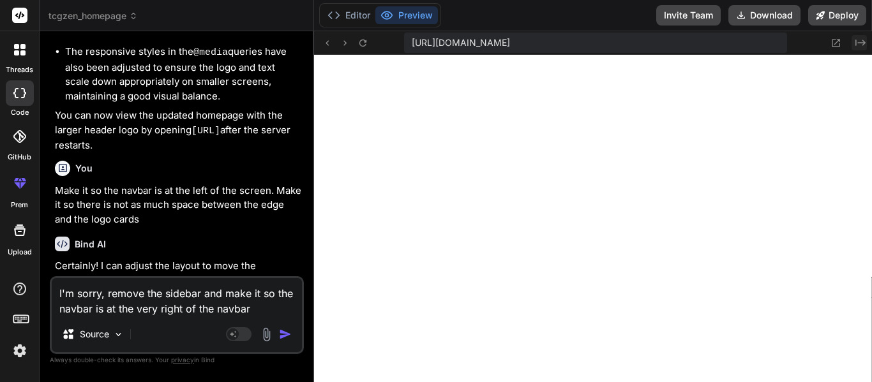
type textarea "I'm sorry, remove the sidebar and make it so the navbar is at the very right of…"
click at [860, 47] on icon "Created with Pixso." at bounding box center [860, 43] width 10 height 10
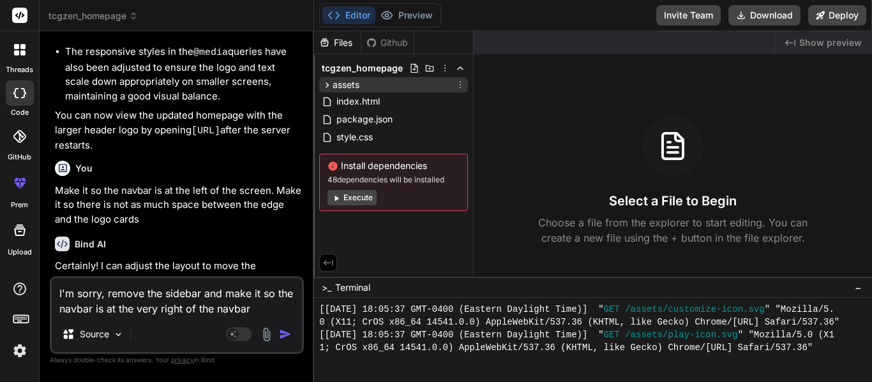
click at [360, 89] on div "assets" at bounding box center [393, 84] width 149 height 15
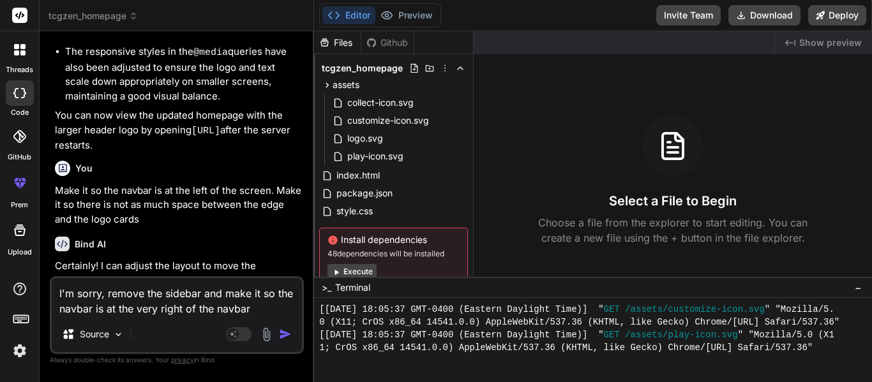
click at [211, 301] on textarea "I'm sorry, remove the sidebar and make it so the navbar is at the very right of…" at bounding box center [177, 297] width 250 height 38
type textarea "x"
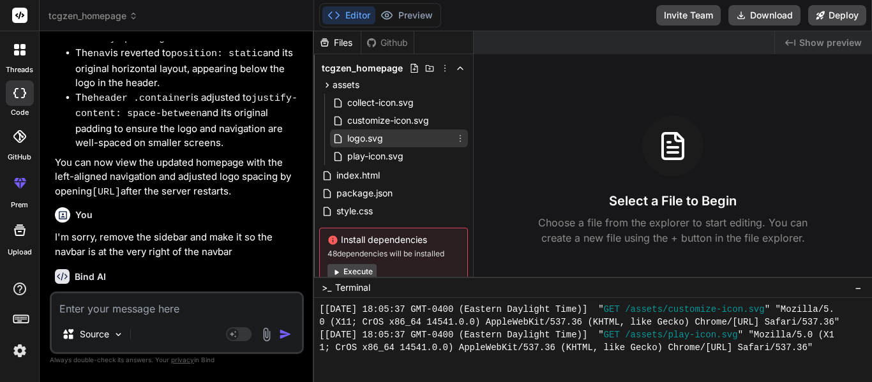
scroll to position [3821, 0]
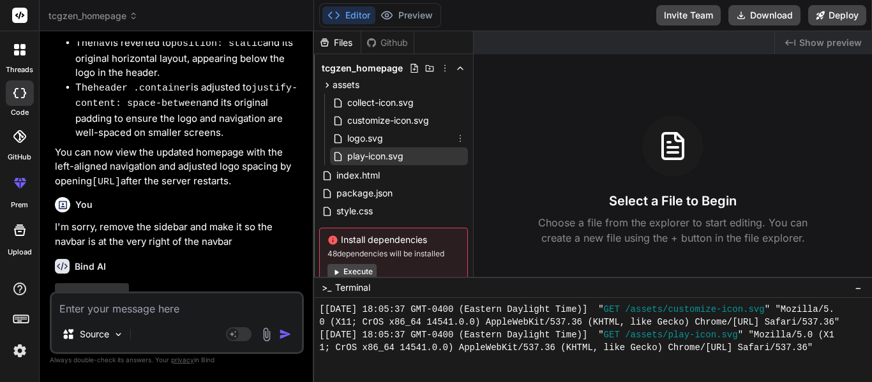
click at [412, 152] on div "play-icon.svg" at bounding box center [399, 156] width 138 height 18
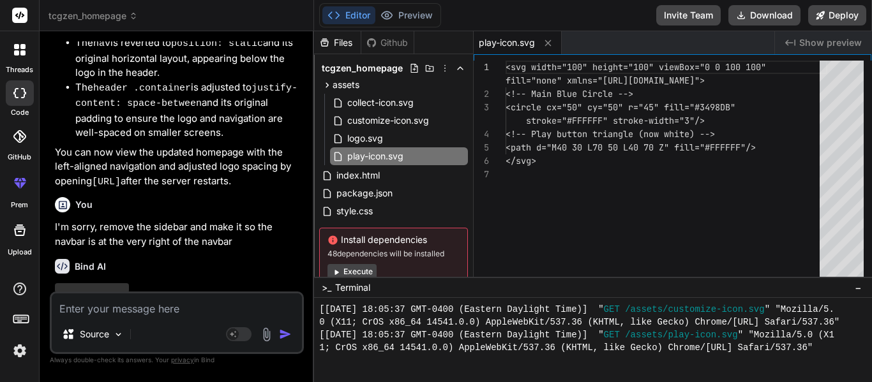
type textarea "x"
type textarea "<svg width="100" height="100" viewBox="0 0 100 100" fill="none" xmlns="[URL][DO…"
click at [636, 171] on div "<svg width="100" height="100" viewBox="0 0 100 100 " fill="none" xmlns=" [URL][…" at bounding box center [666, 172] width 322 height 223
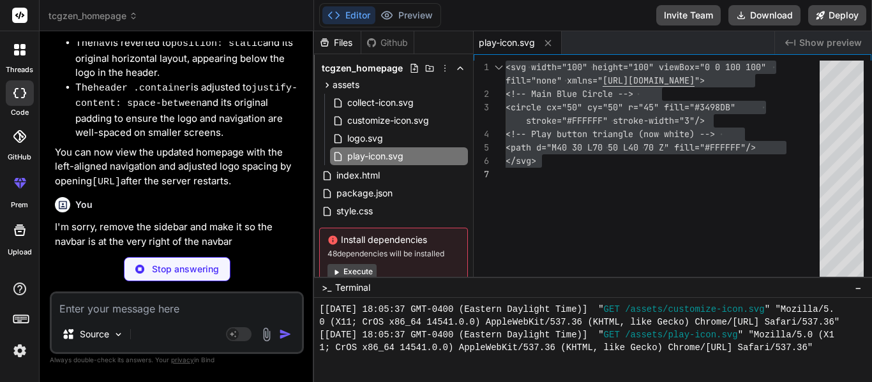
type textarea "x"
type textarea "font-size: 1.5em; } }"
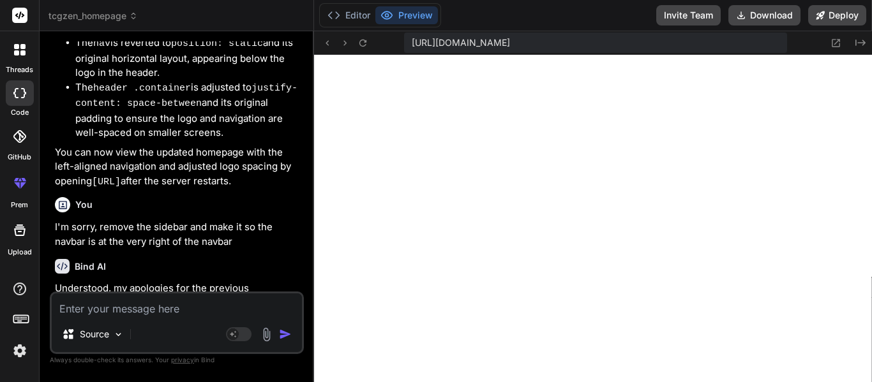
scroll to position [1327, 0]
click at [134, 304] on textarea at bounding box center [177, 305] width 250 height 23
type textarea "x"
type textarea "R"
type textarea "x"
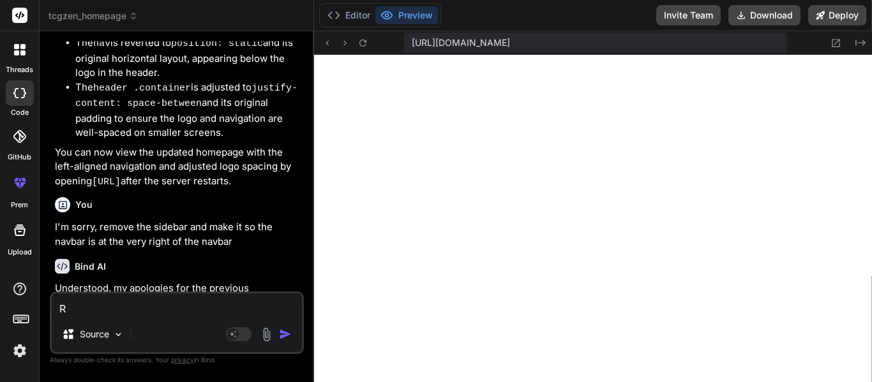
type textarea "Re"
type textarea "x"
type textarea "Rem"
type textarea "x"
type textarea "Remo"
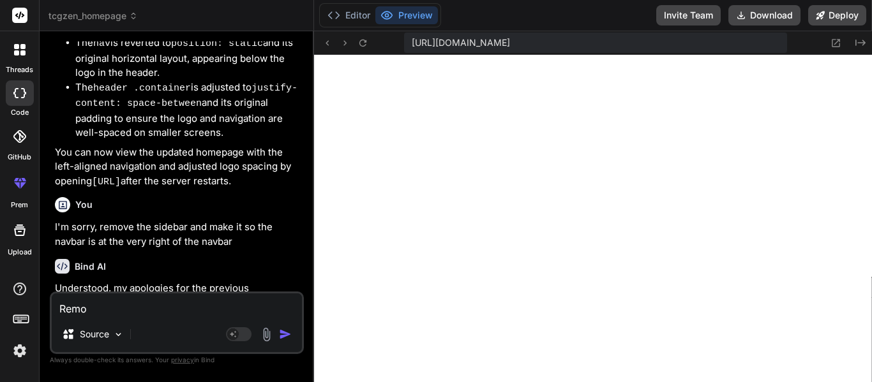
type textarea "x"
type textarea "Remov"
type textarea "x"
type textarea "Remove"
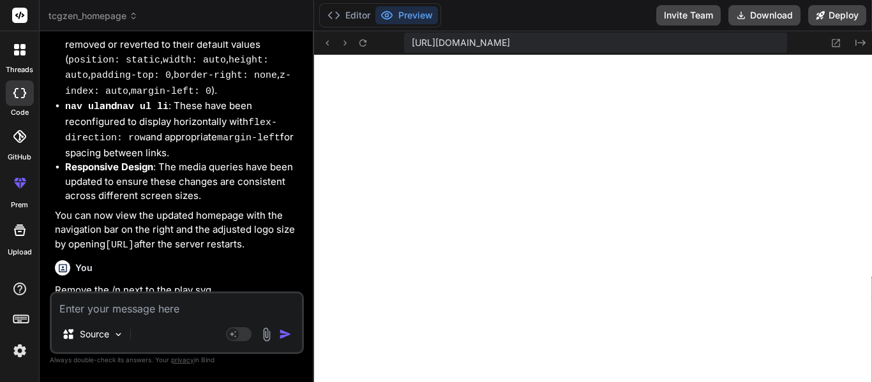
scroll to position [4831, 0]
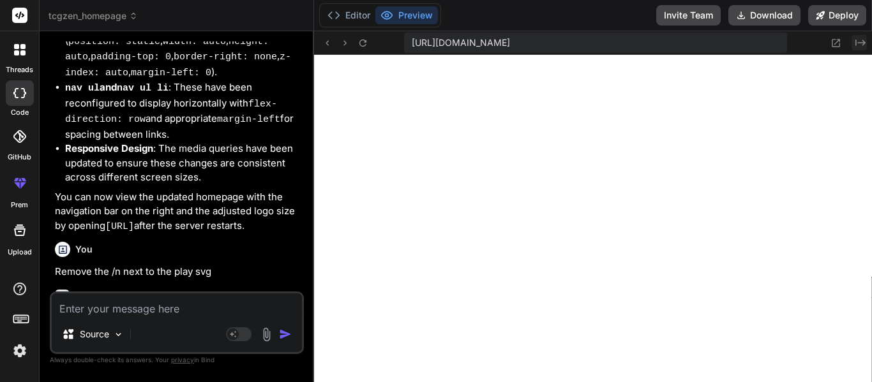
click at [858, 48] on button "Created with Pixso." at bounding box center [858, 42] width 15 height 15
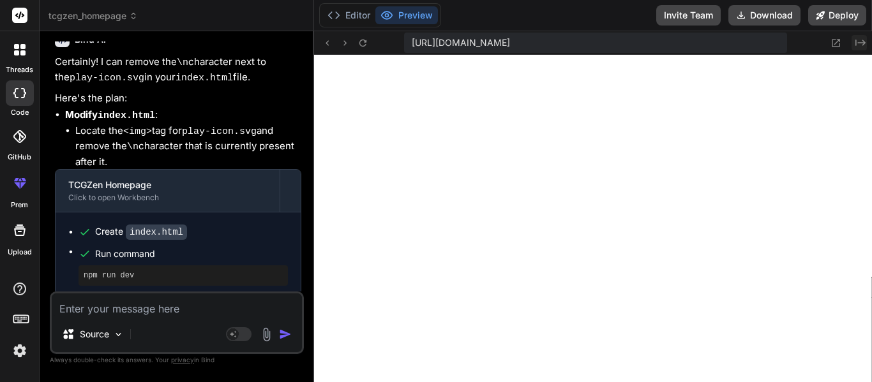
click at [853, 38] on button "Created with Pixso." at bounding box center [858, 42] width 15 height 15
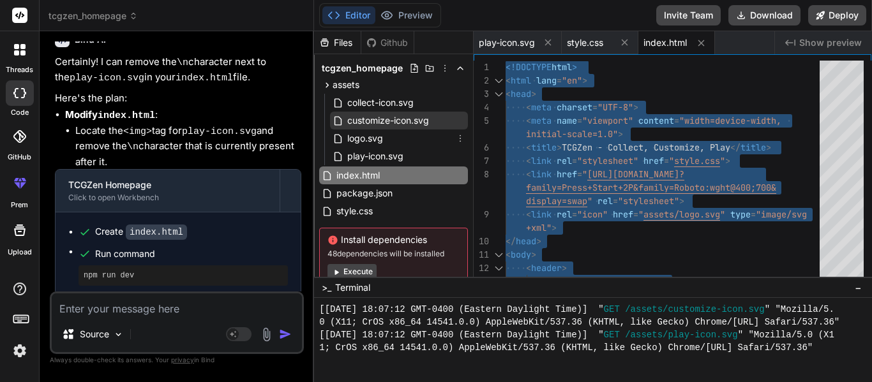
click at [382, 126] on span "customize-icon.svg" at bounding box center [388, 120] width 84 height 15
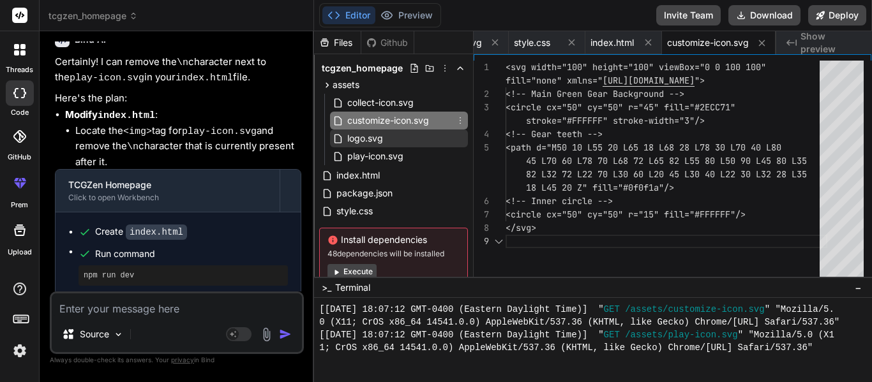
click at [388, 133] on div "logo.svg" at bounding box center [399, 139] width 138 height 18
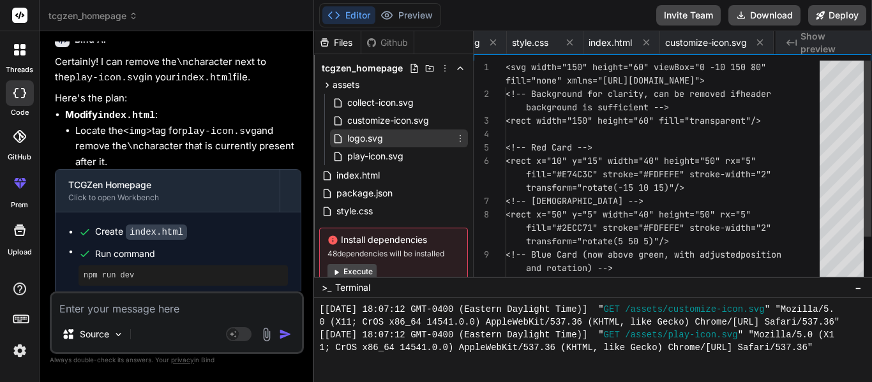
scroll to position [0, 131]
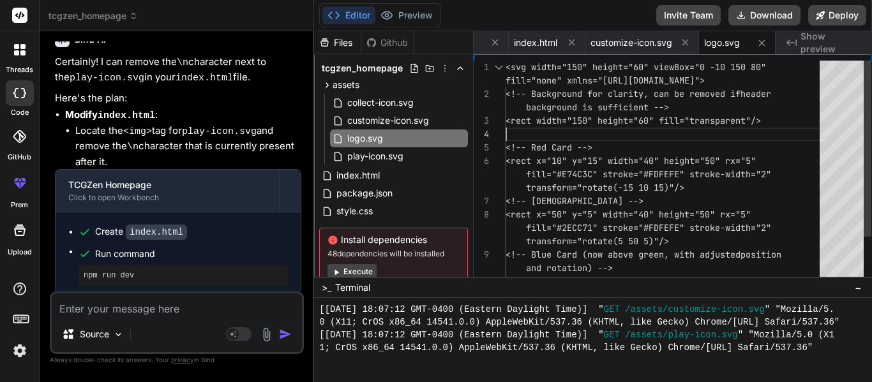
click at [585, 134] on div "<svg width="150" height="60" viewBox="0 -10 150 80 " <!-- Background for clarit…" at bounding box center [666, 201] width 322 height 281
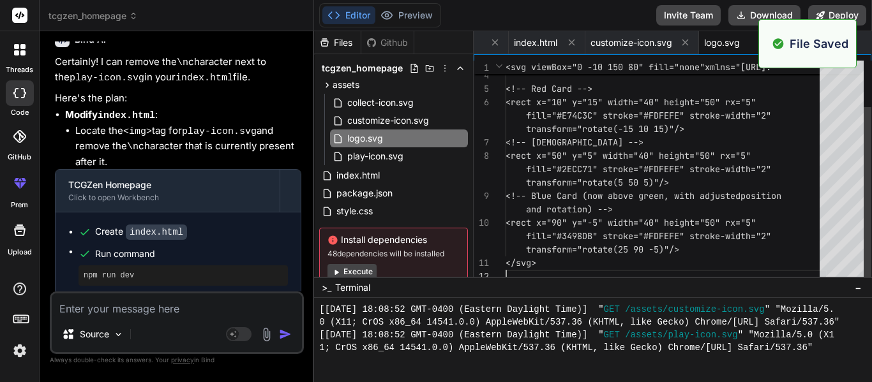
scroll to position [2042, 0]
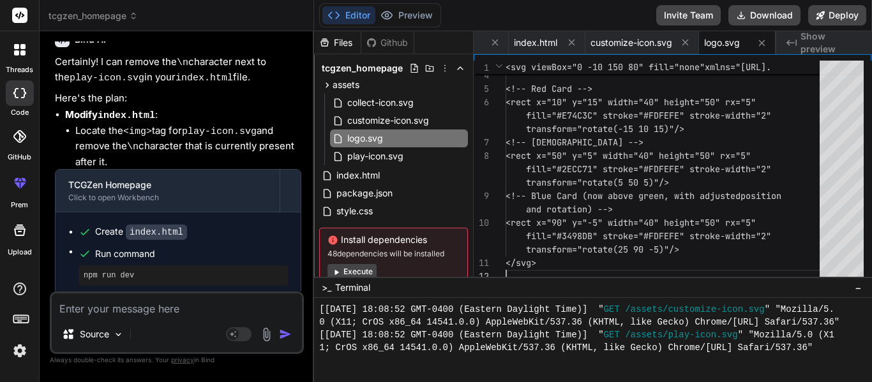
click at [108, 308] on textarea at bounding box center [177, 305] width 250 height 23
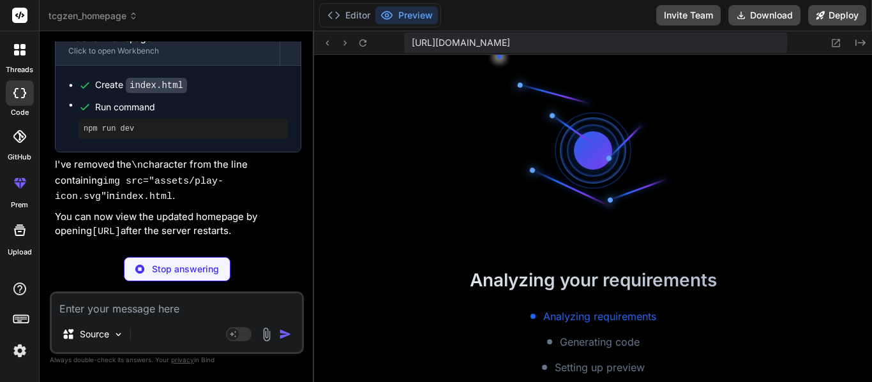
scroll to position [2616, 0]
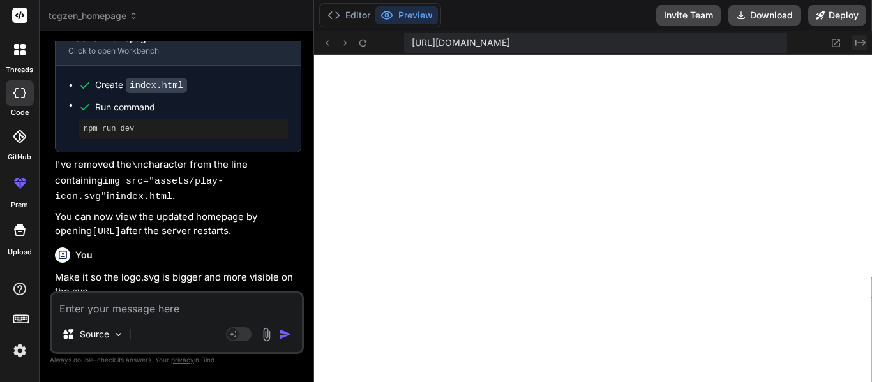
click at [863, 42] on icon at bounding box center [860, 43] width 10 height 6
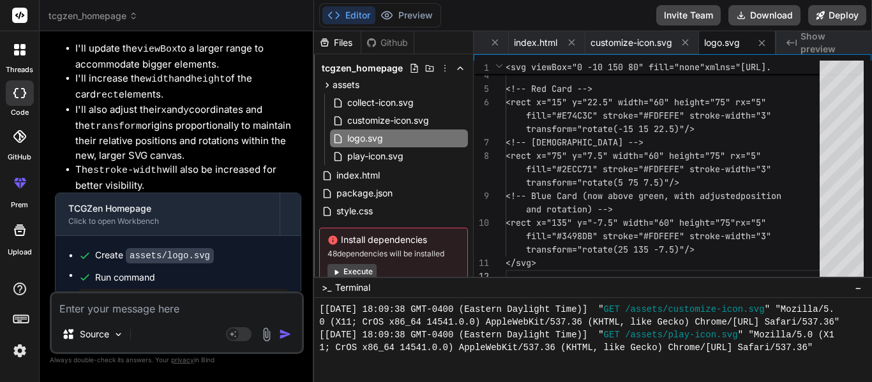
scroll to position [5609, 0]
click at [633, 227] on div "<rect width="225" height="90" fill="transparen t"/> <!-- Red Card --> <rect x="…" at bounding box center [666, 142] width 322 height 281
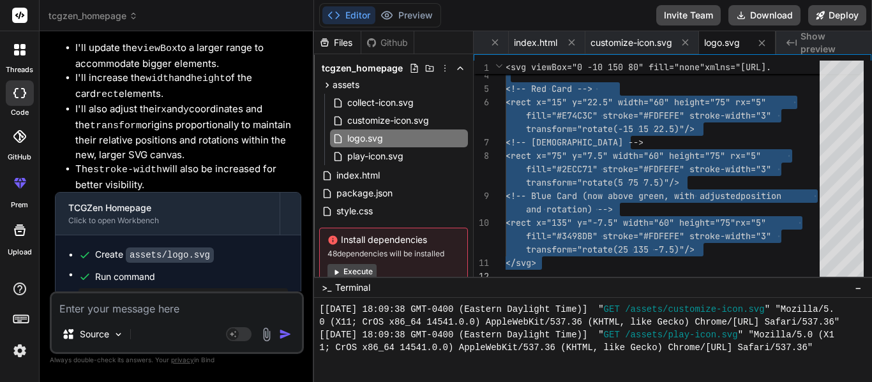
click at [140, 313] on textarea at bounding box center [177, 305] width 250 height 23
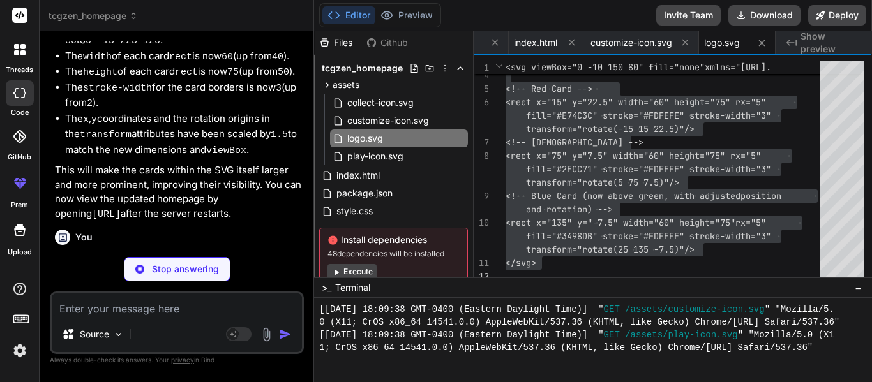
scroll to position [6162, 0]
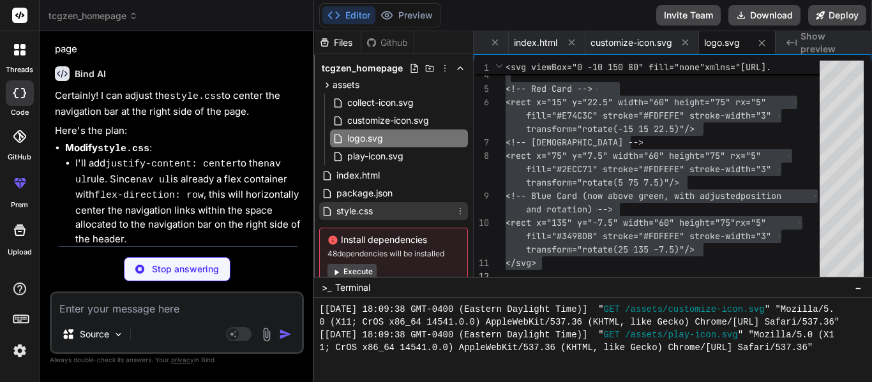
click at [384, 214] on div "style.css" at bounding box center [393, 211] width 149 height 18
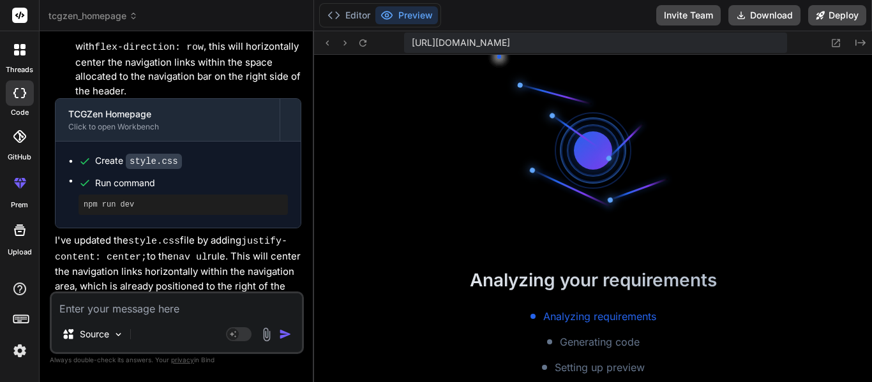
scroll to position [3178, 0]
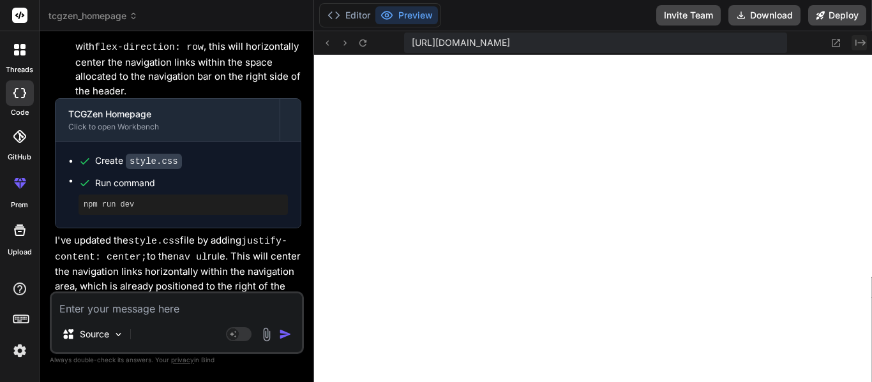
click at [861, 42] on icon at bounding box center [860, 43] width 10 height 6
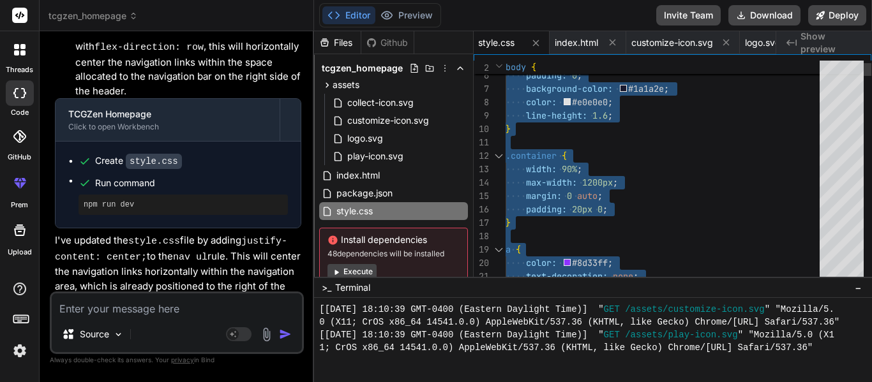
click at [16, 62] on div at bounding box center [19, 49] width 27 height 27
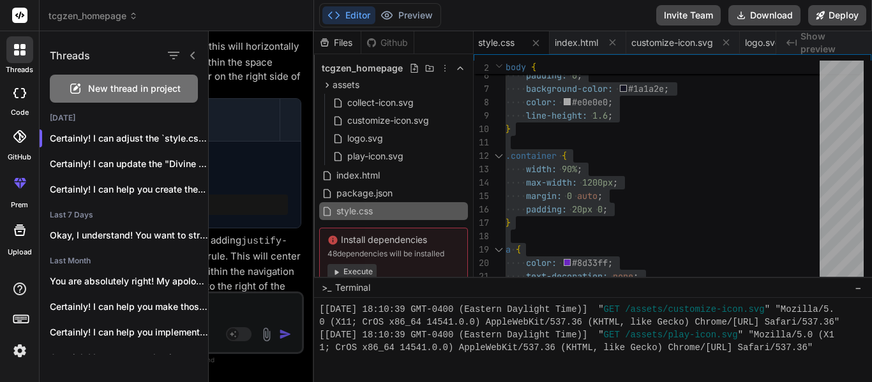
click at [105, 88] on span "New thread in project" at bounding box center [134, 88] width 93 height 13
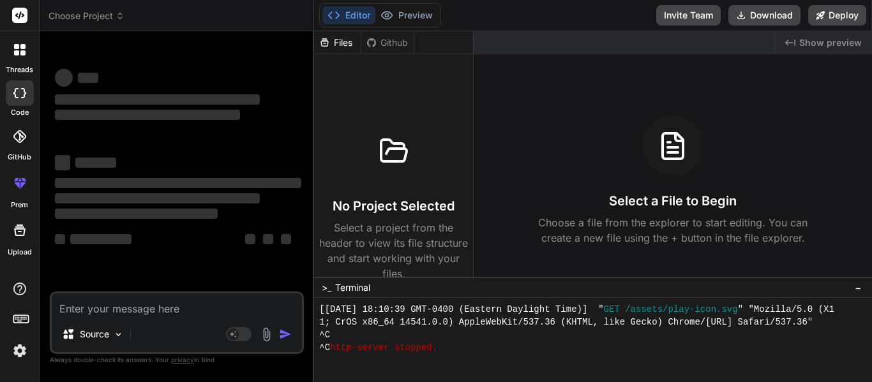
scroll to position [3241, 0]
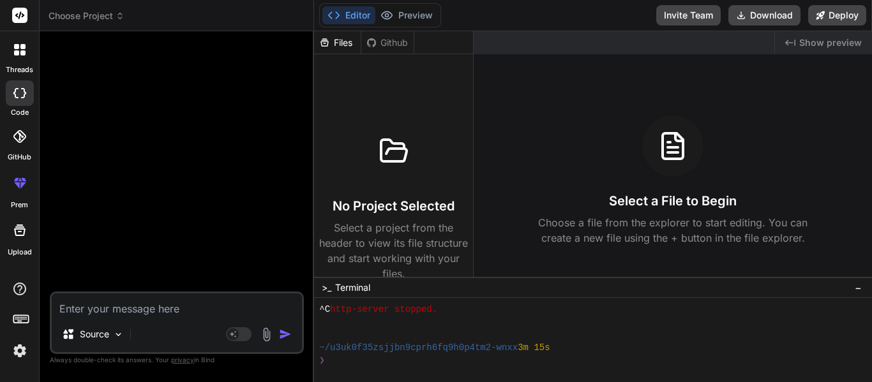
click at [129, 312] on textarea at bounding box center [177, 305] width 250 height 23
